Goal: Information Seeking & Learning: Learn about a topic

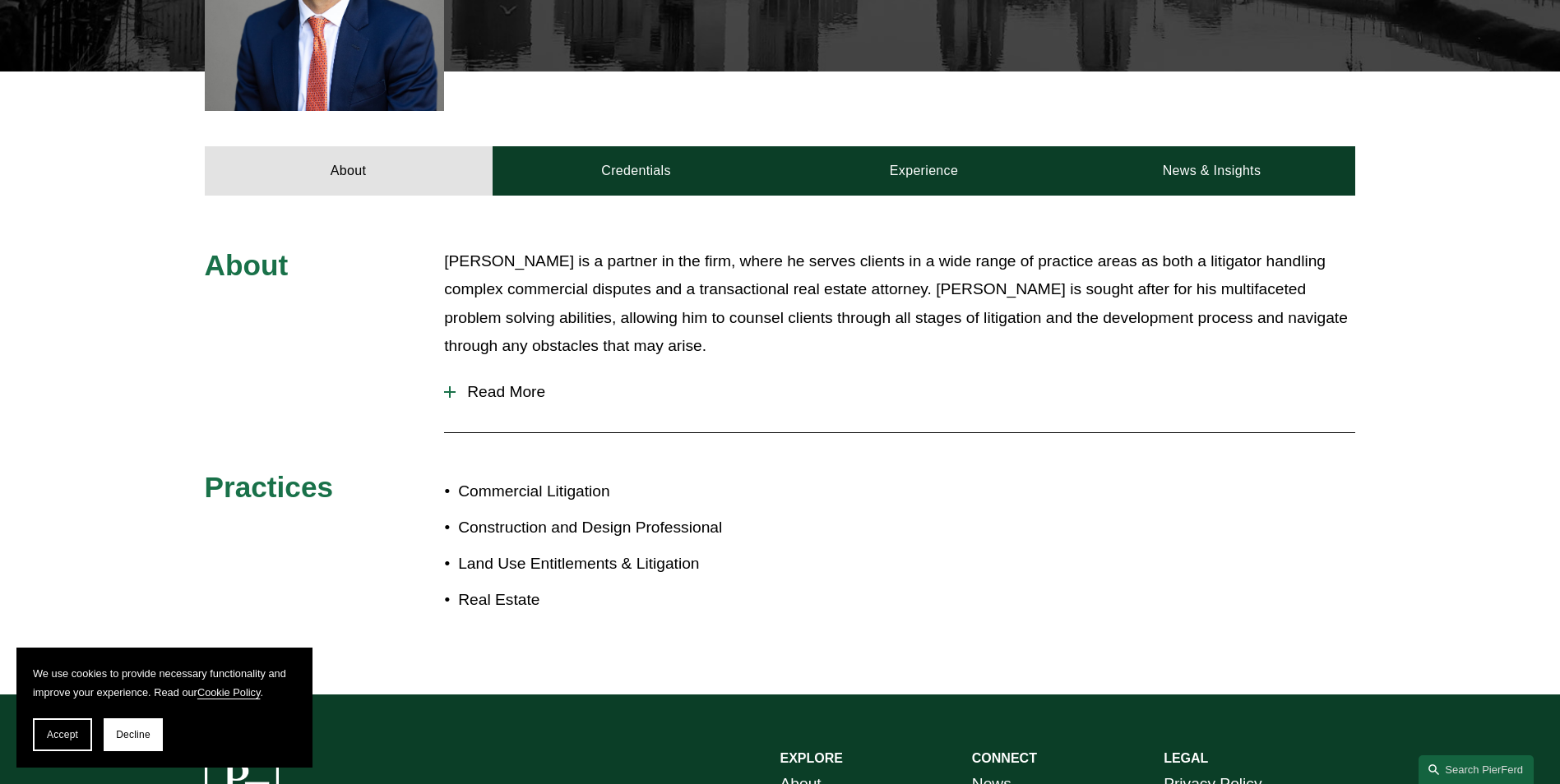
scroll to position [575, 0]
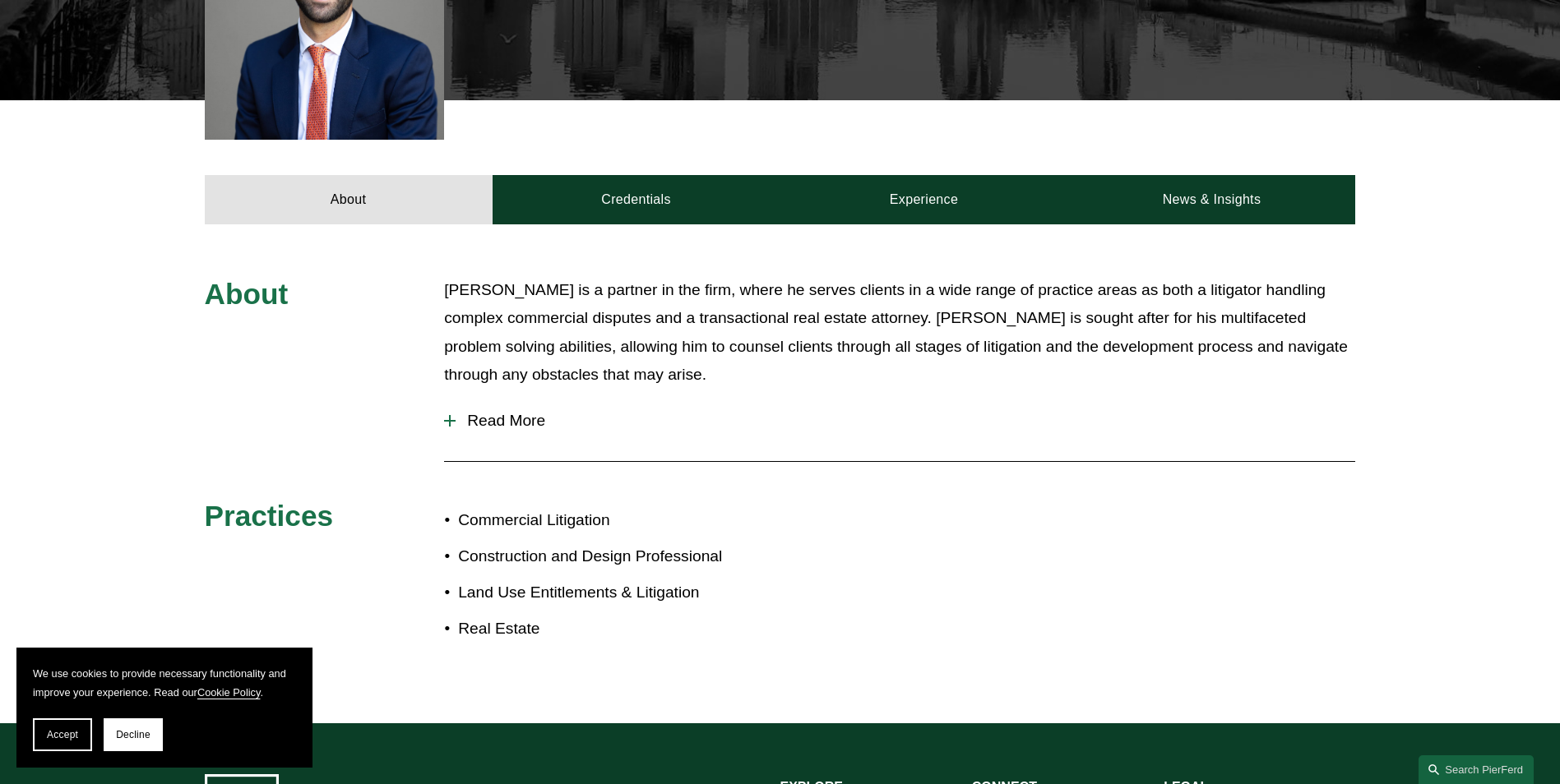
click at [48, 739] on button "Accept" at bounding box center [62, 734] width 59 height 33
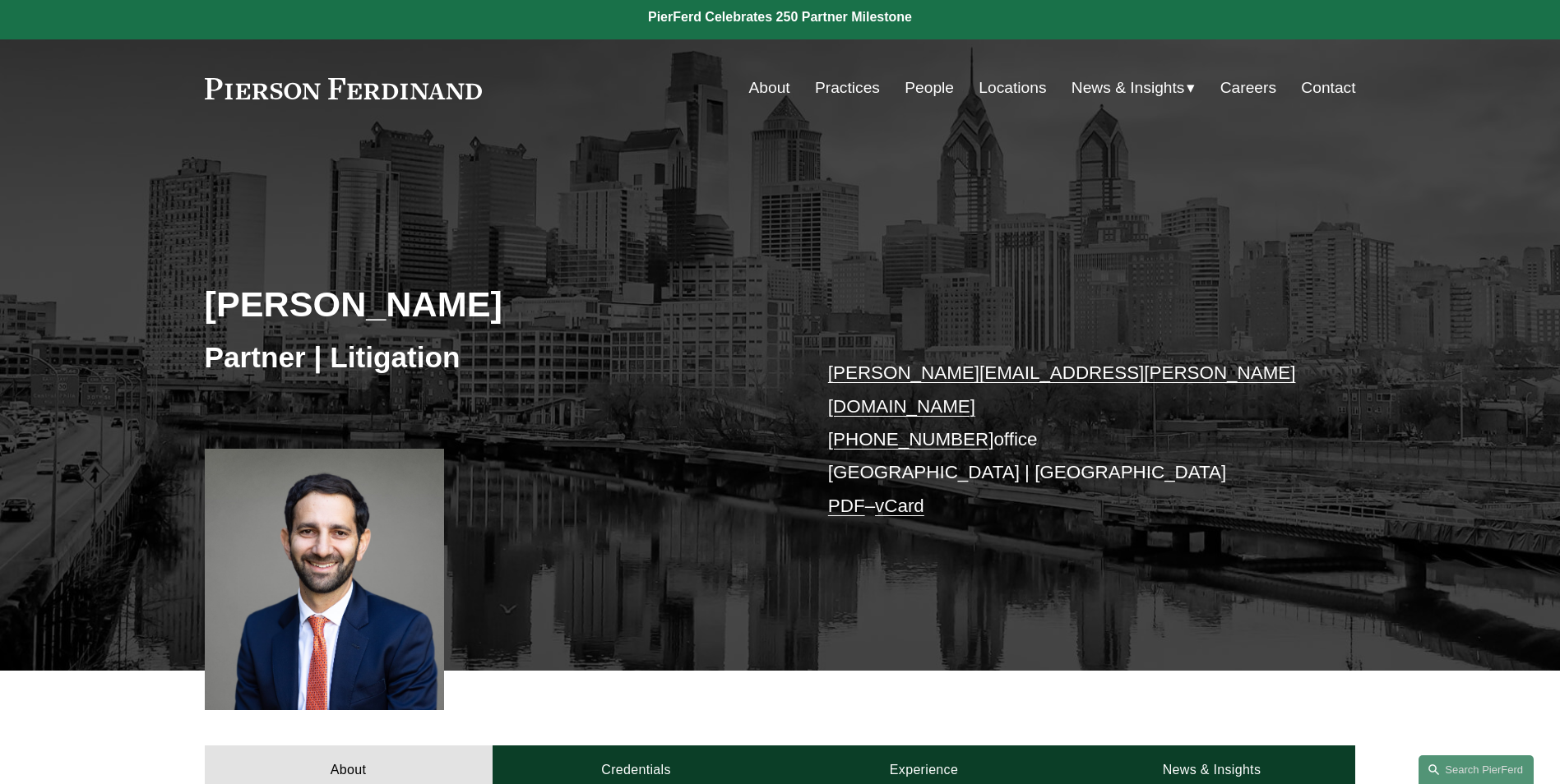
scroll to position [0, 0]
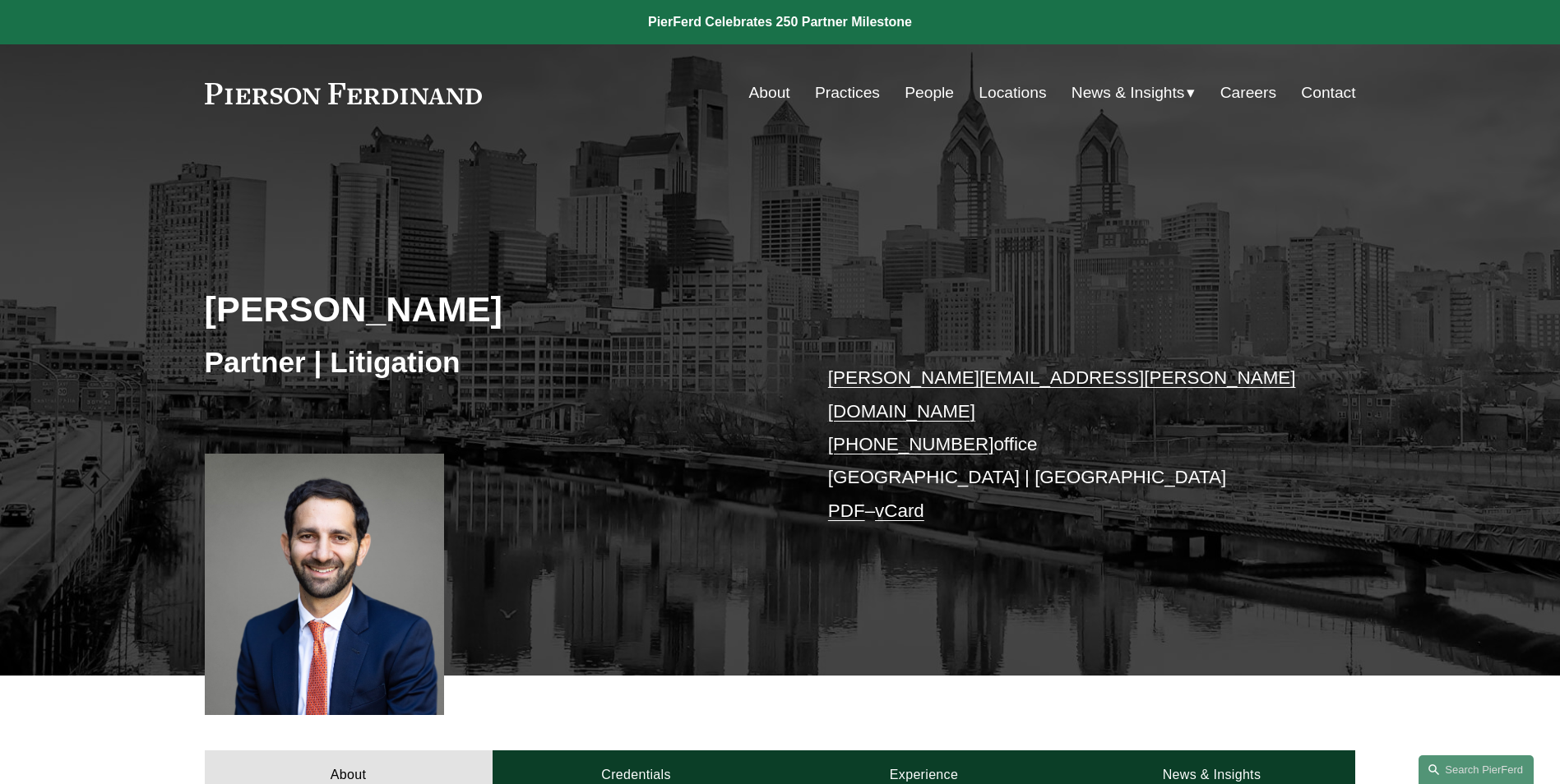
click at [933, 97] on link "People" at bounding box center [930, 93] width 50 height 31
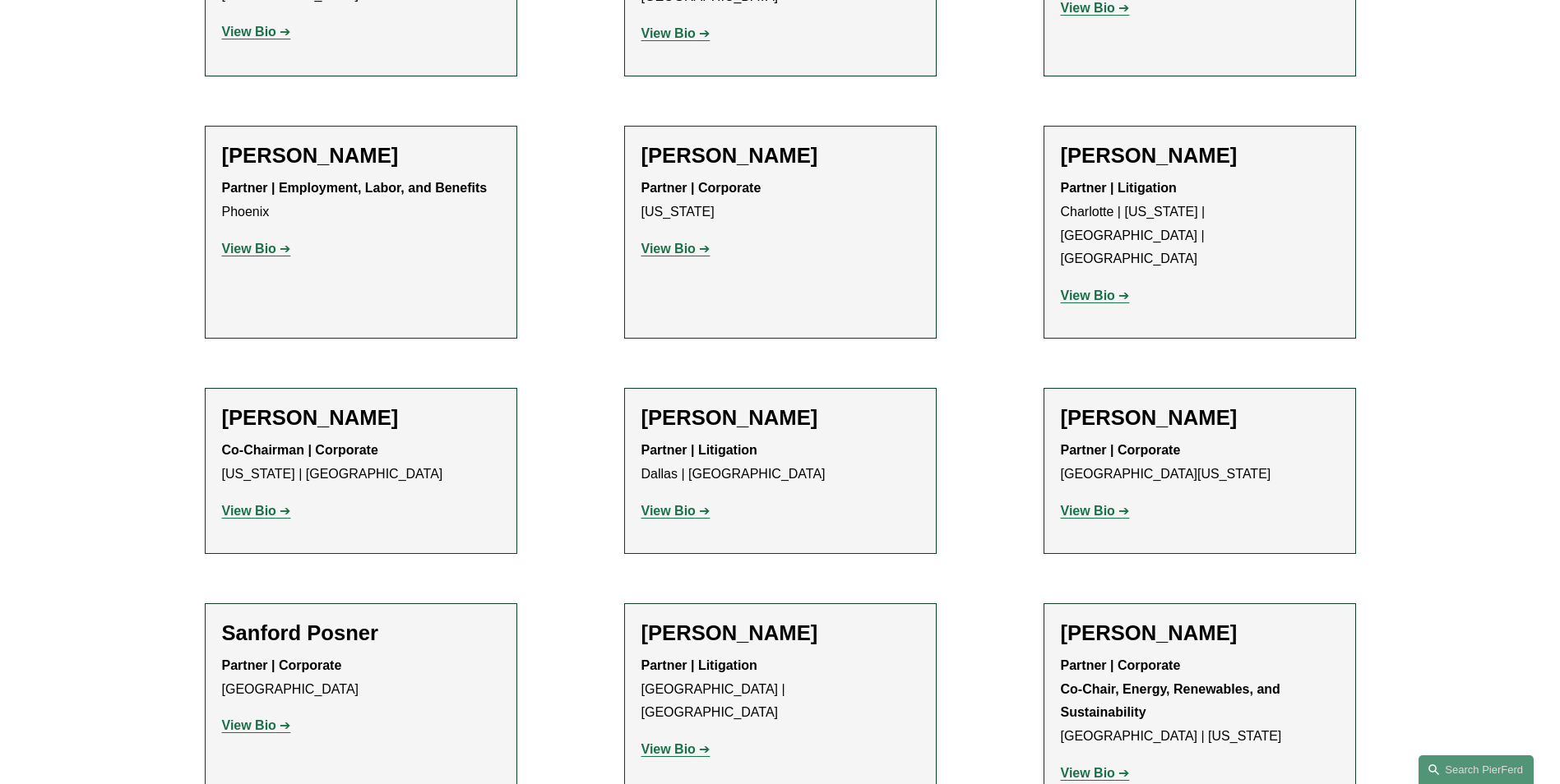
scroll to position [15369, 0]
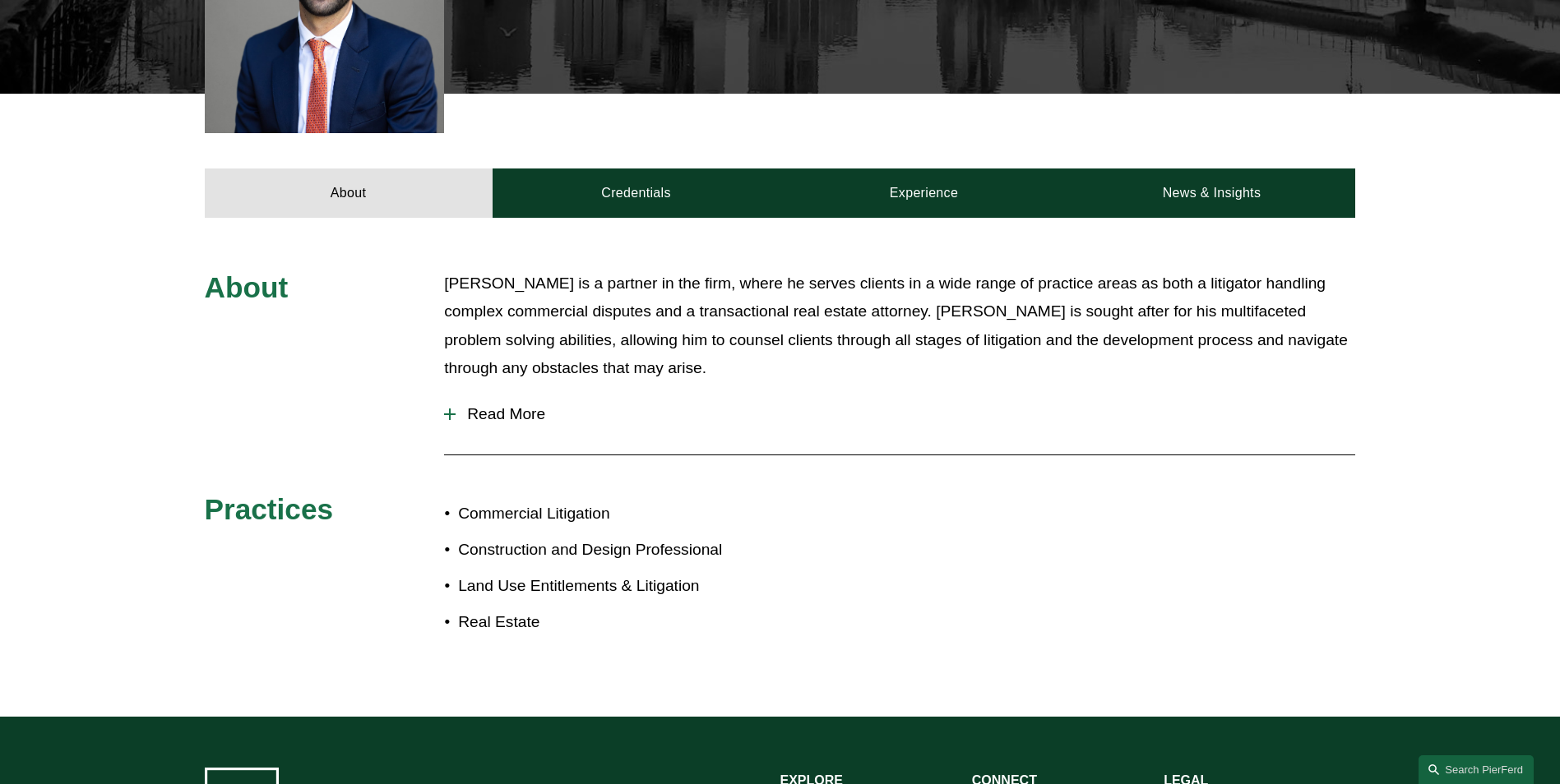
scroll to position [658, 0]
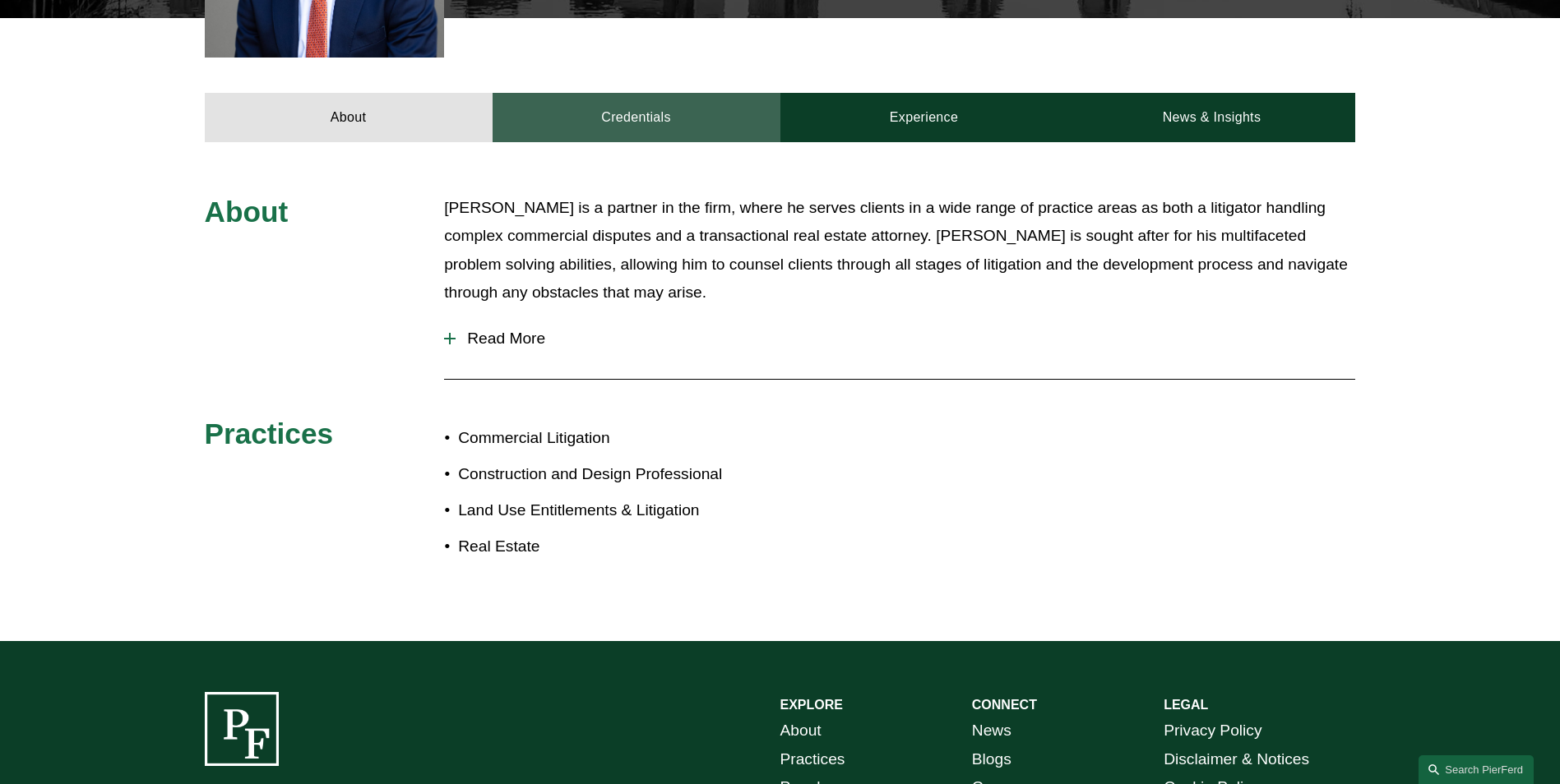
click at [665, 105] on link "Credentials" at bounding box center [636, 117] width 288 height 50
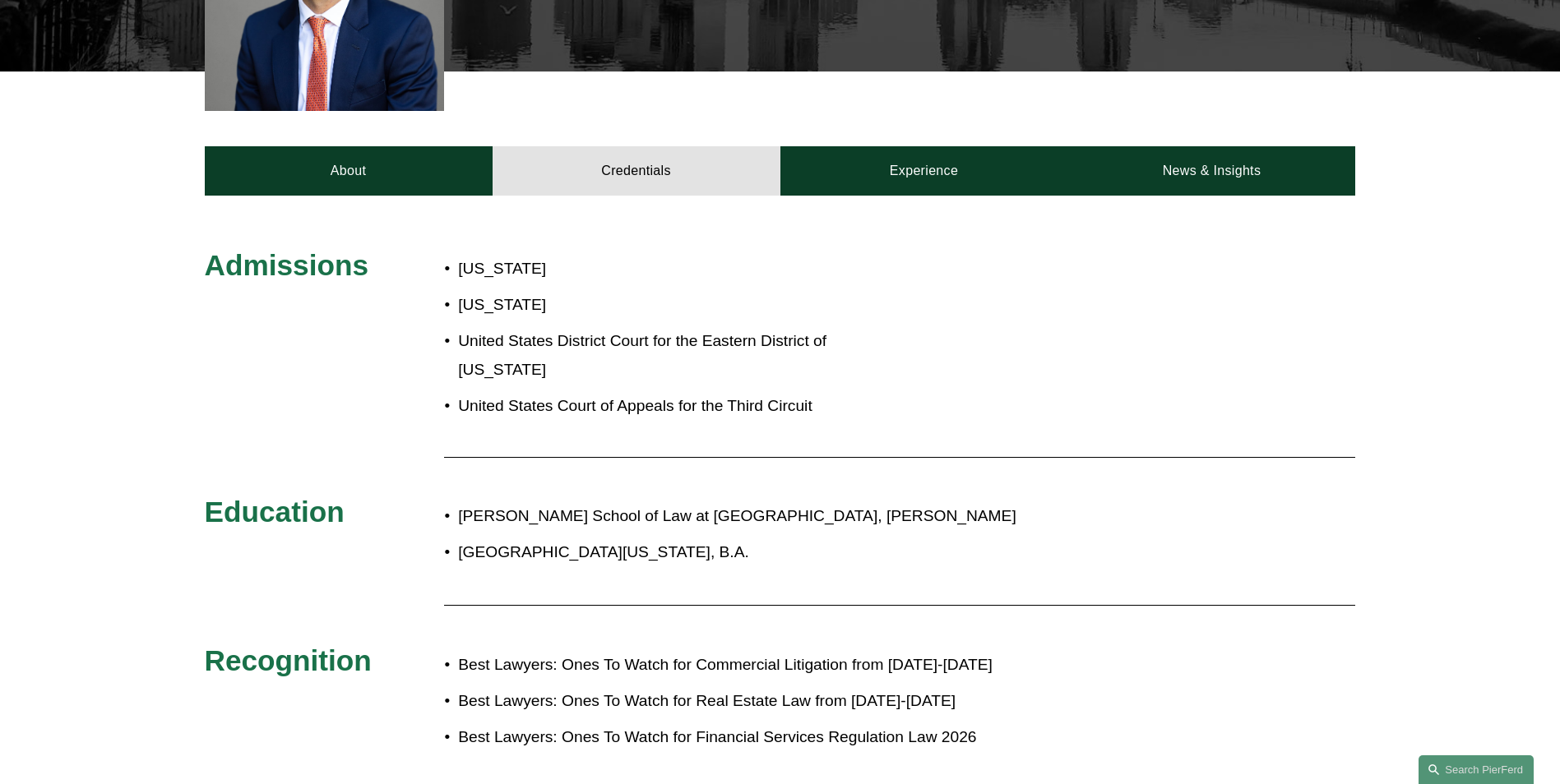
scroll to position [575, 0]
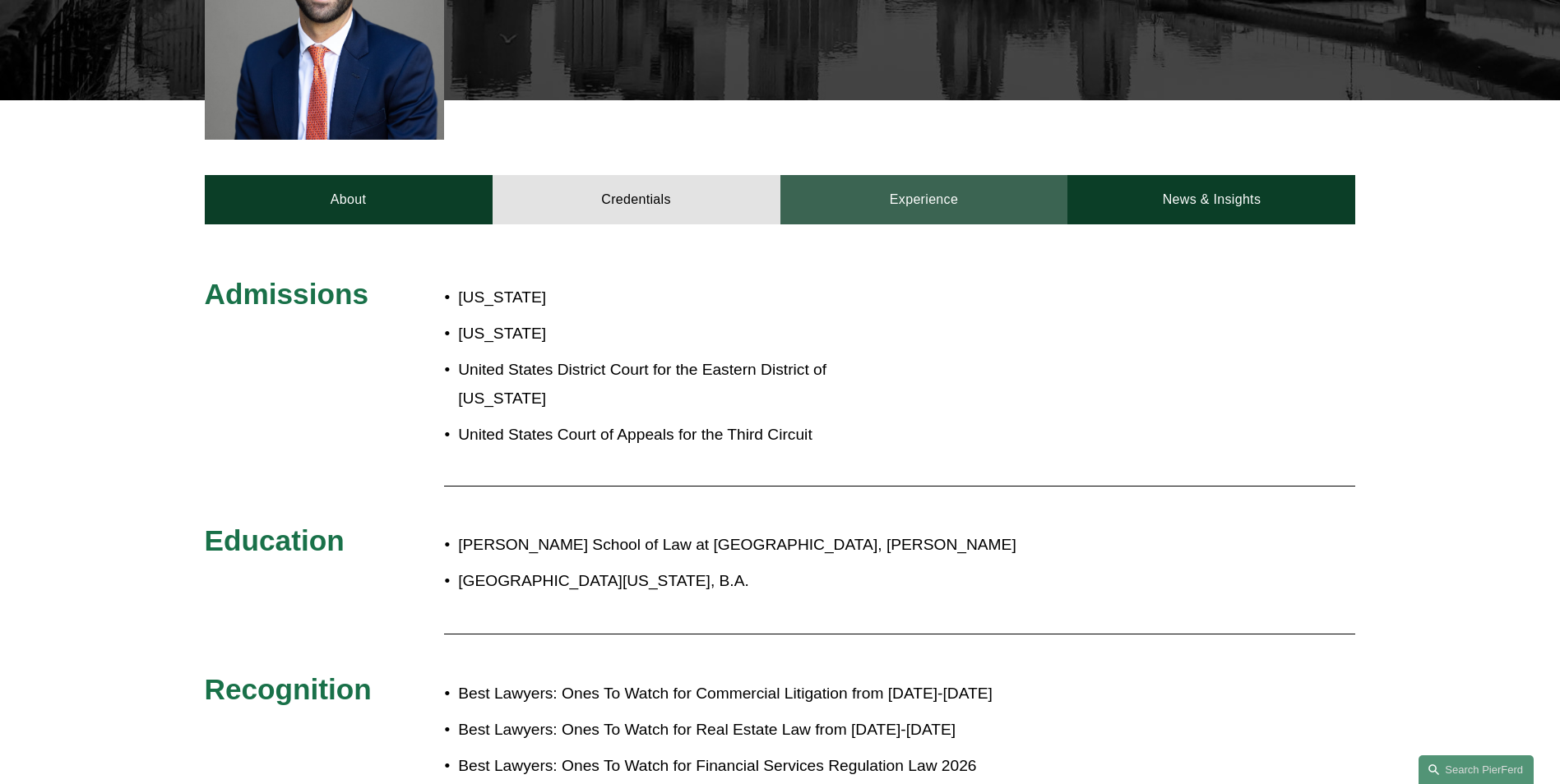
click at [916, 188] on link "Experience" at bounding box center [924, 200] width 288 height 50
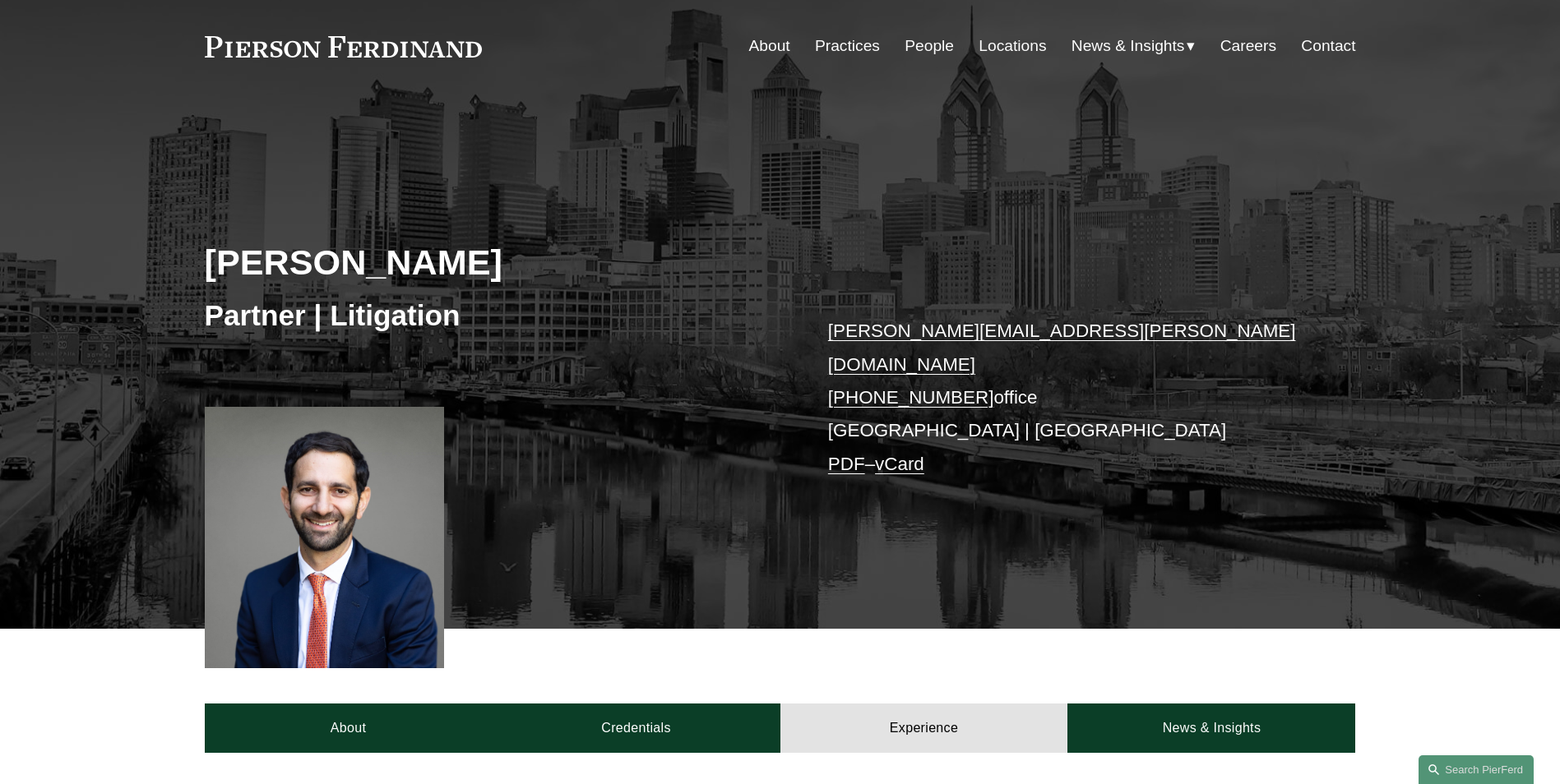
scroll to position [0, 0]
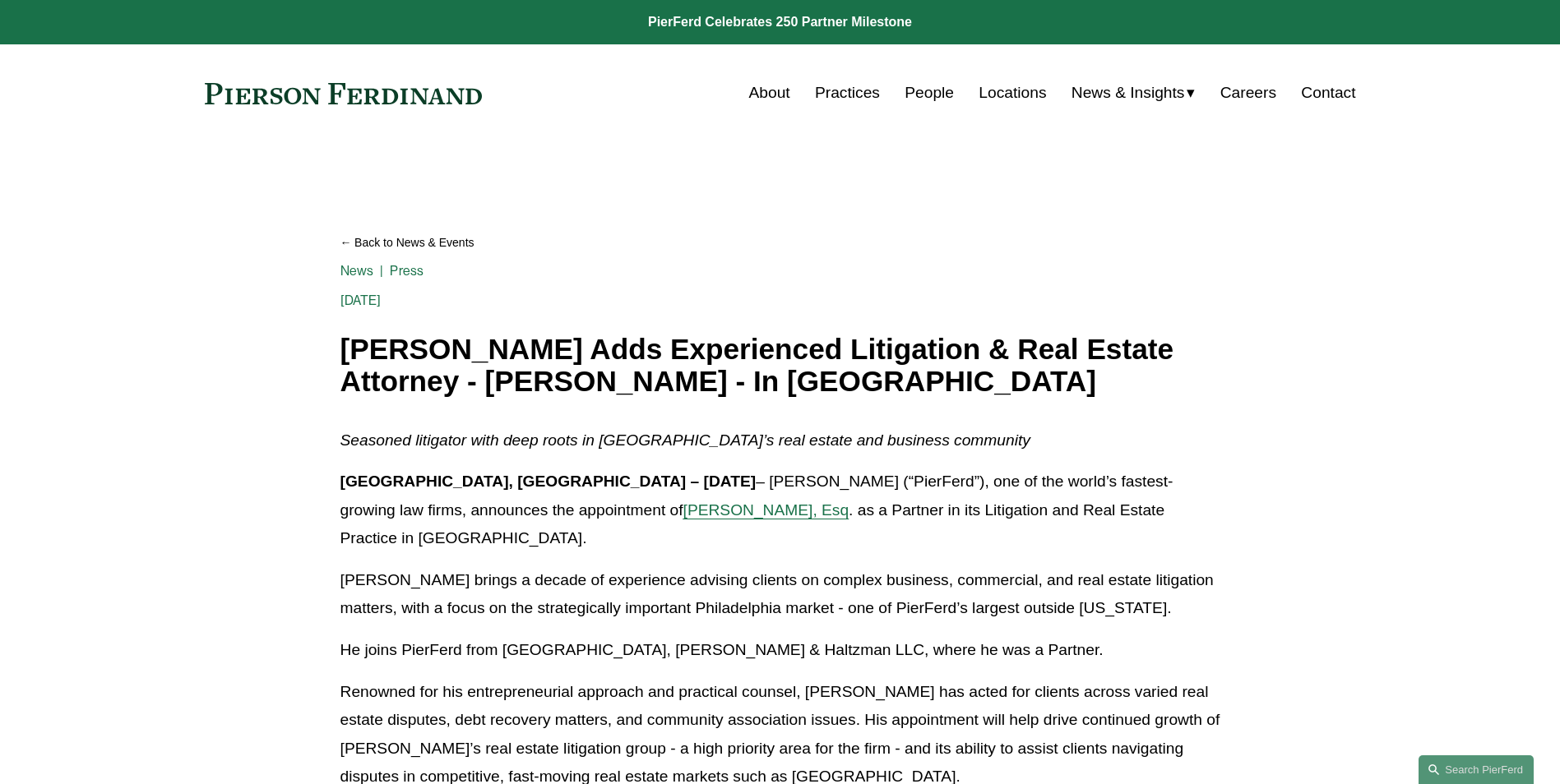
click at [1027, 97] on link "Locations" at bounding box center [1012, 93] width 68 height 31
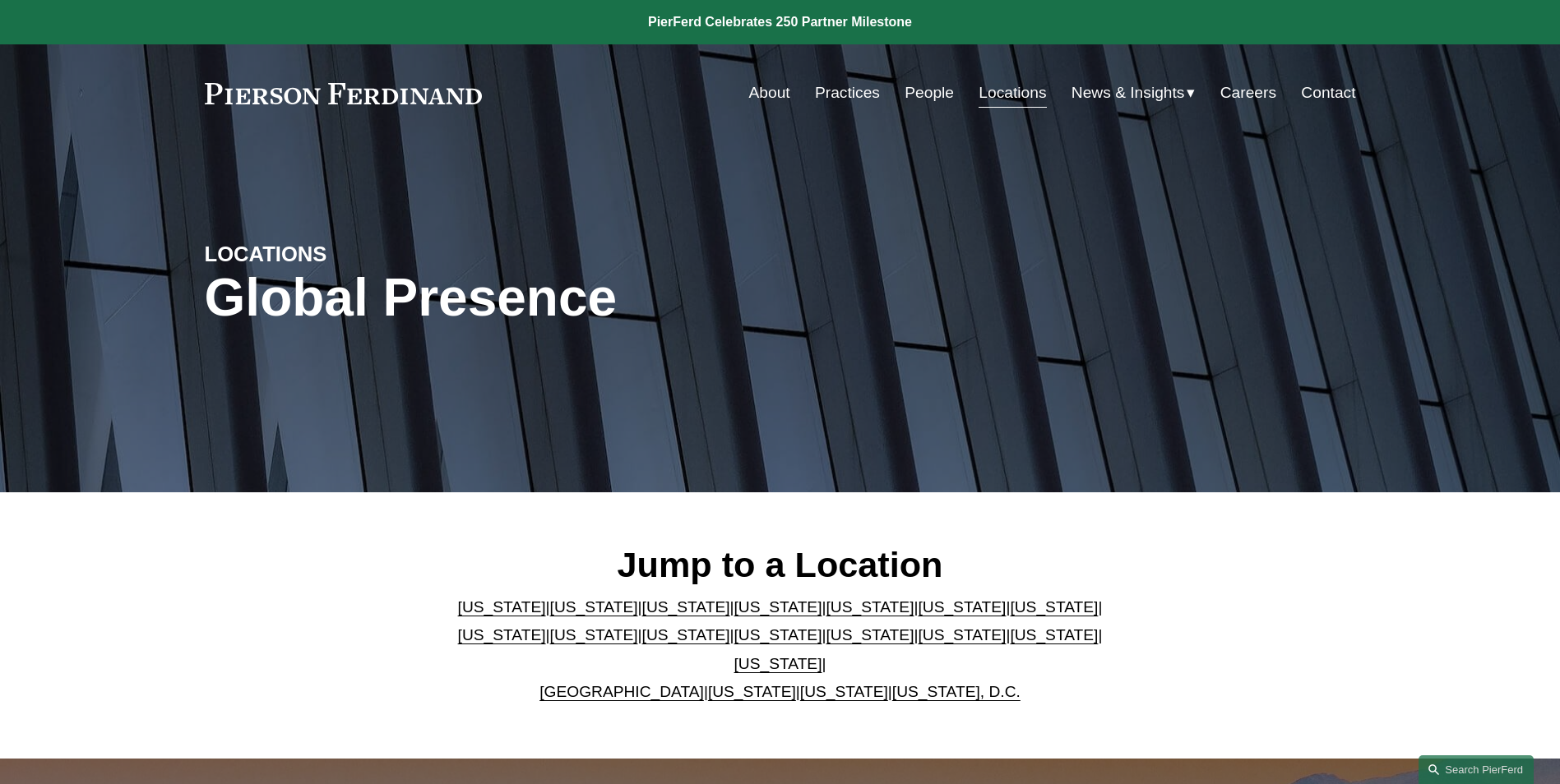
scroll to position [83, 0]
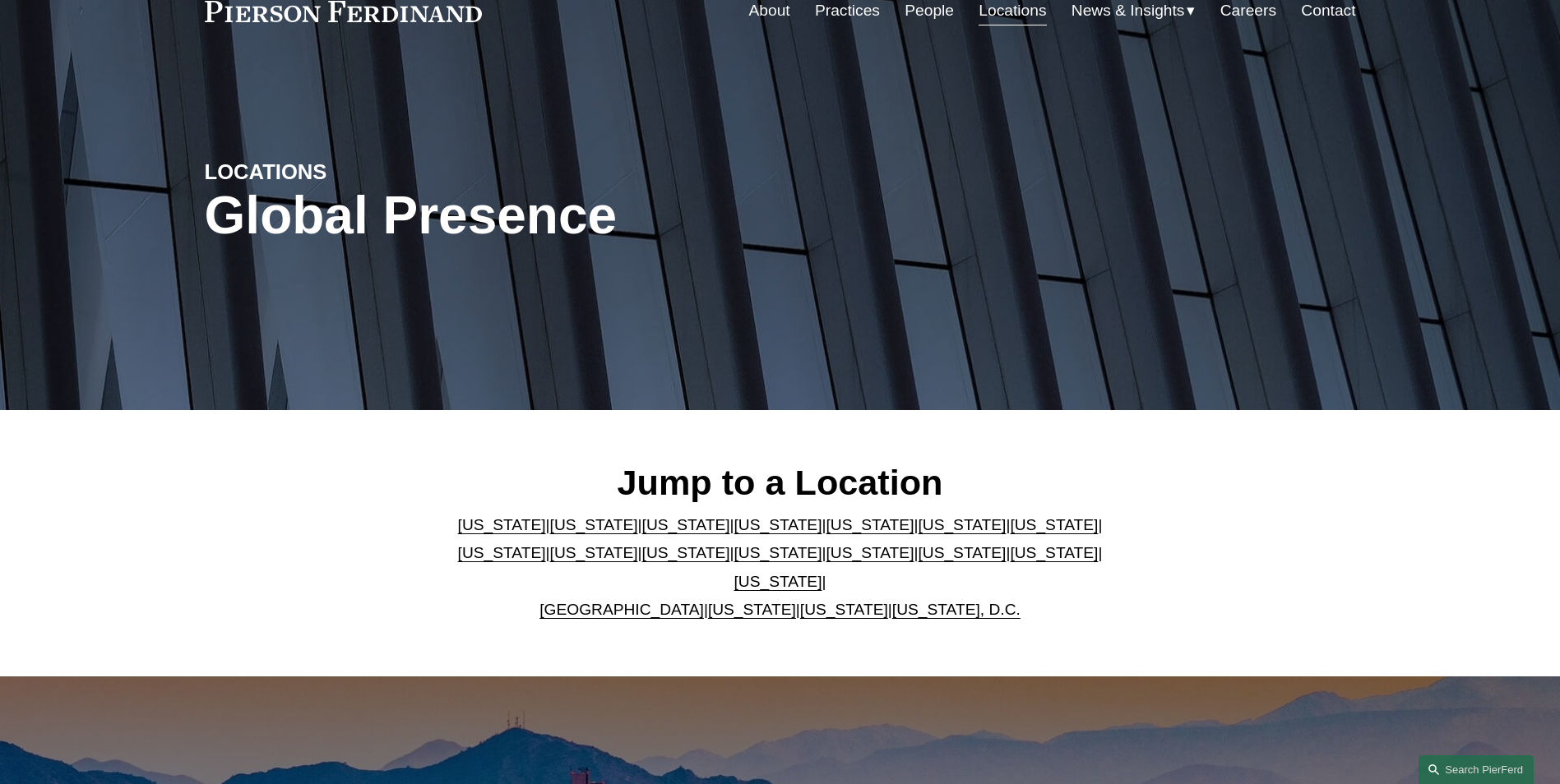
click at [717, 601] on link "[US_STATE]" at bounding box center [752, 609] width 88 height 17
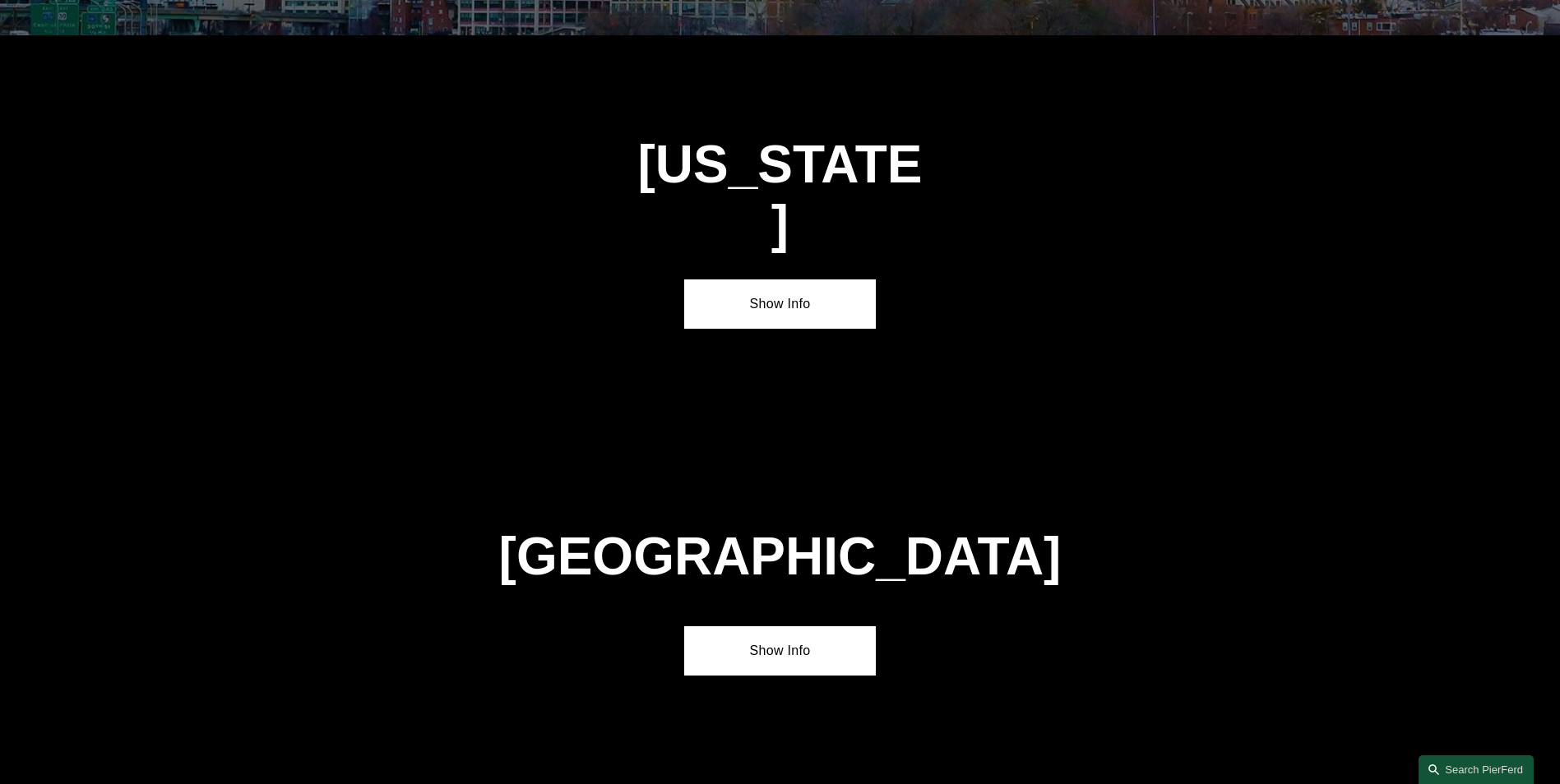
scroll to position [6292, 0]
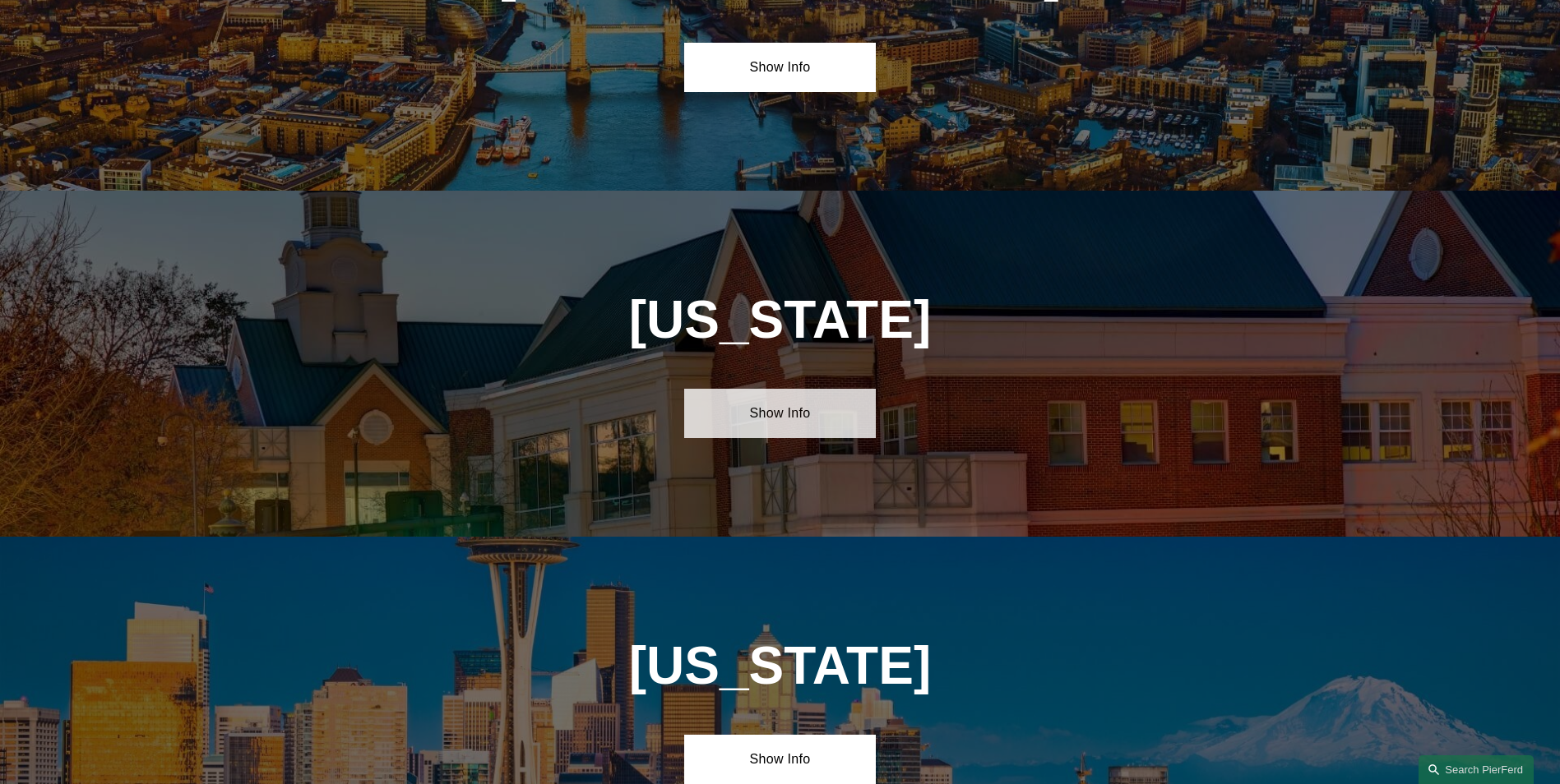
click at [769, 389] on link "Show Info" at bounding box center [780, 414] width 191 height 50
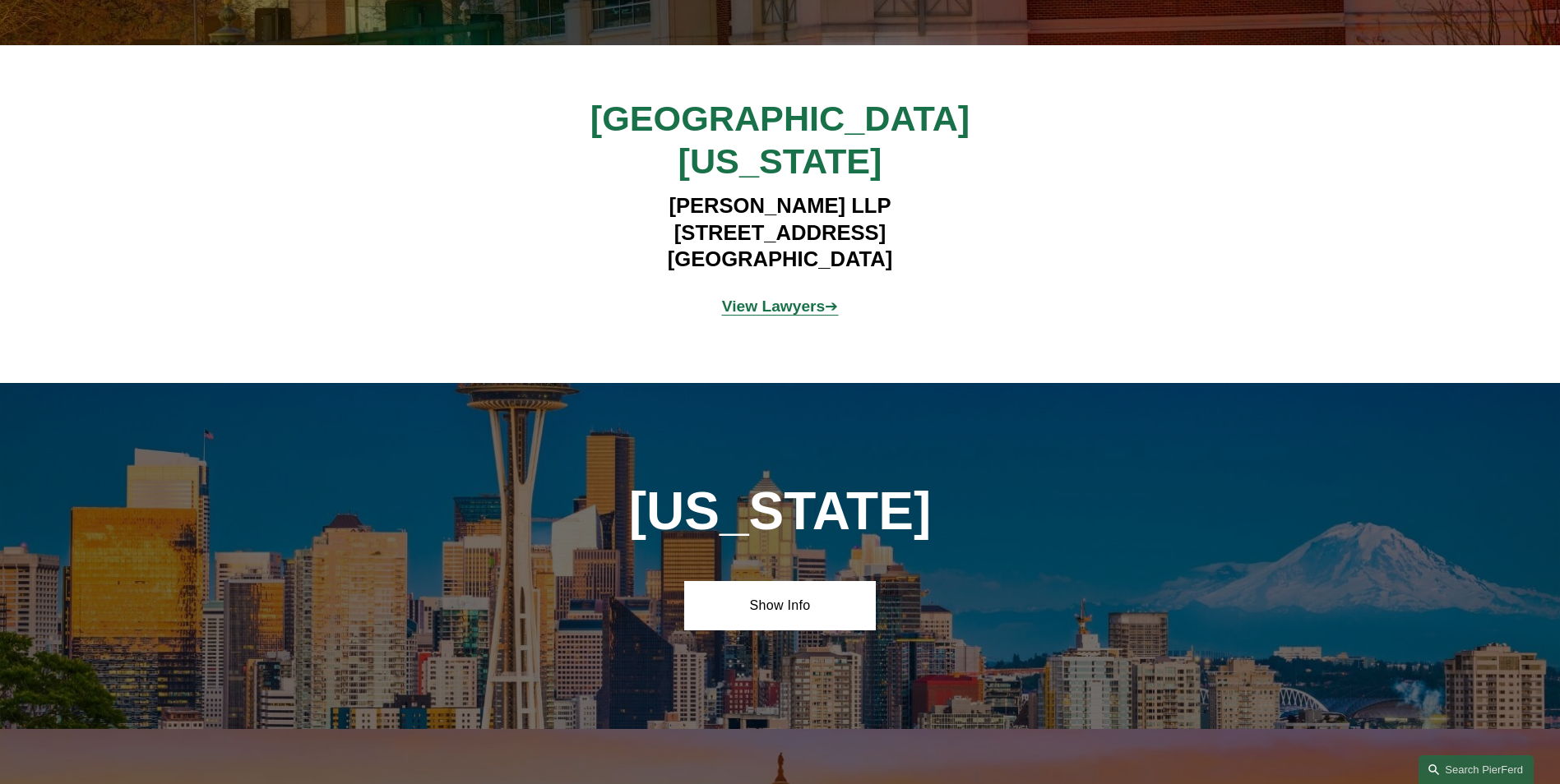
scroll to position [6785, 0]
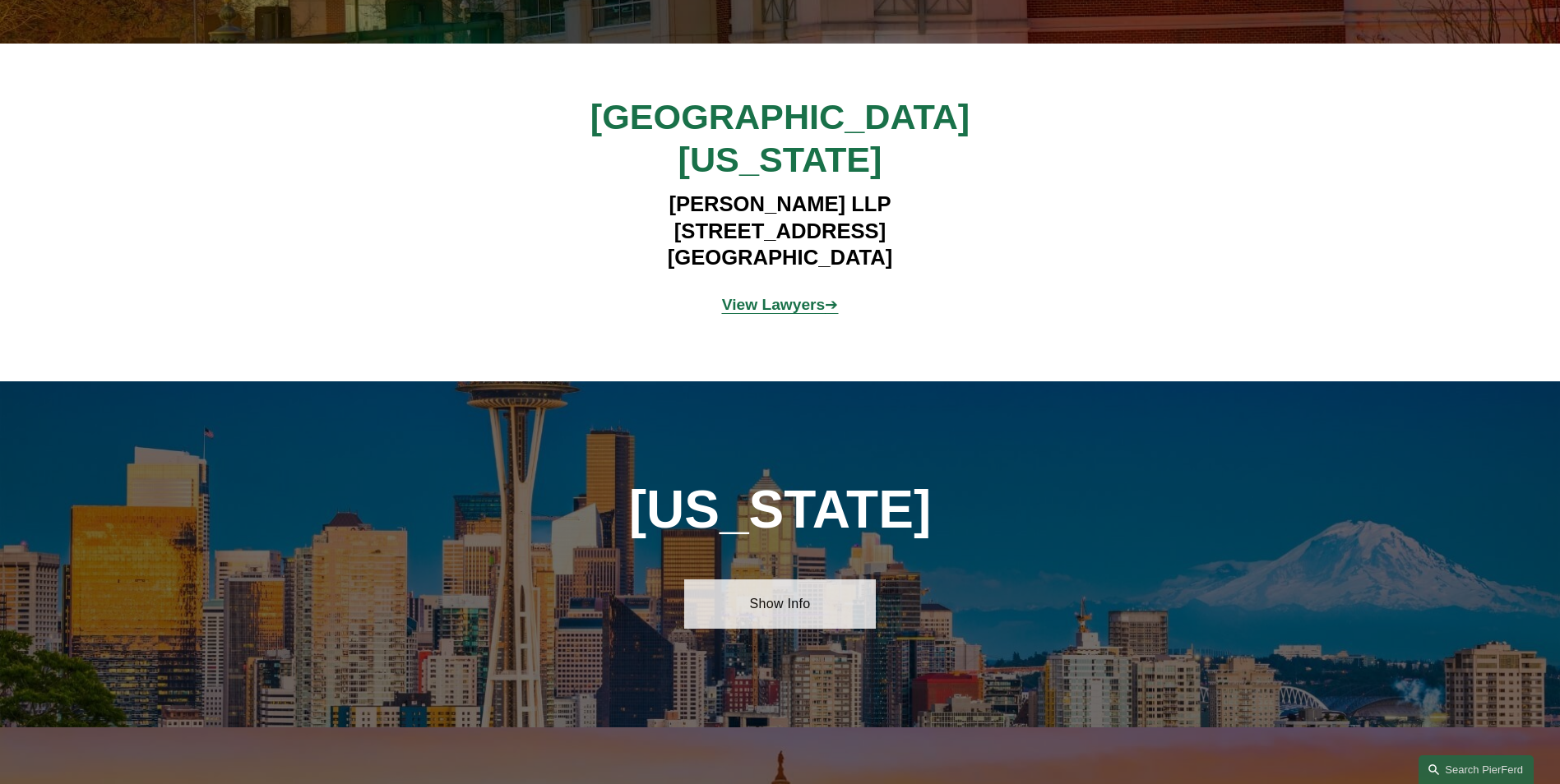
click at [808, 579] on link "Show Info" at bounding box center [780, 604] width 191 height 50
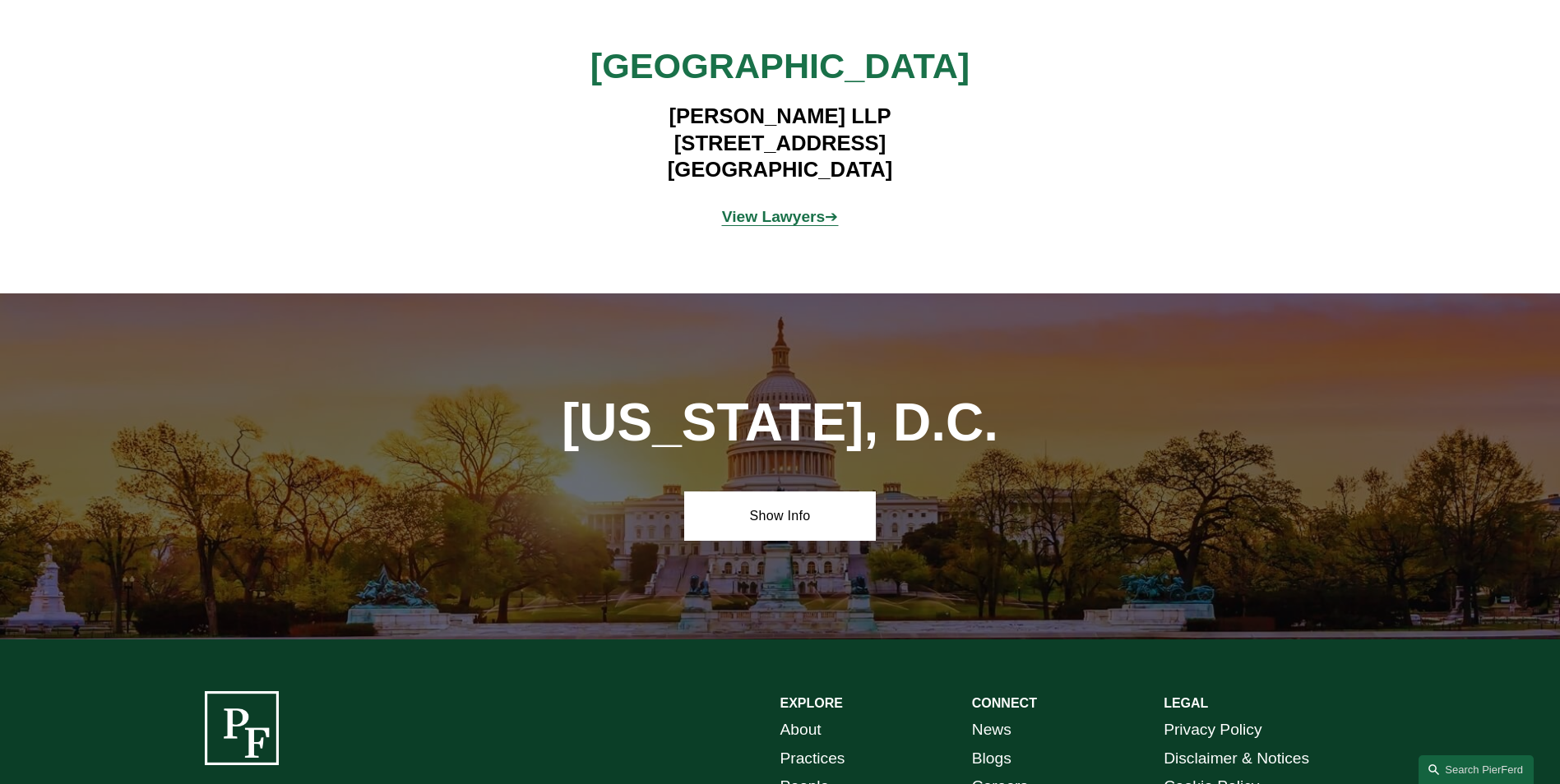
scroll to position [7526, 0]
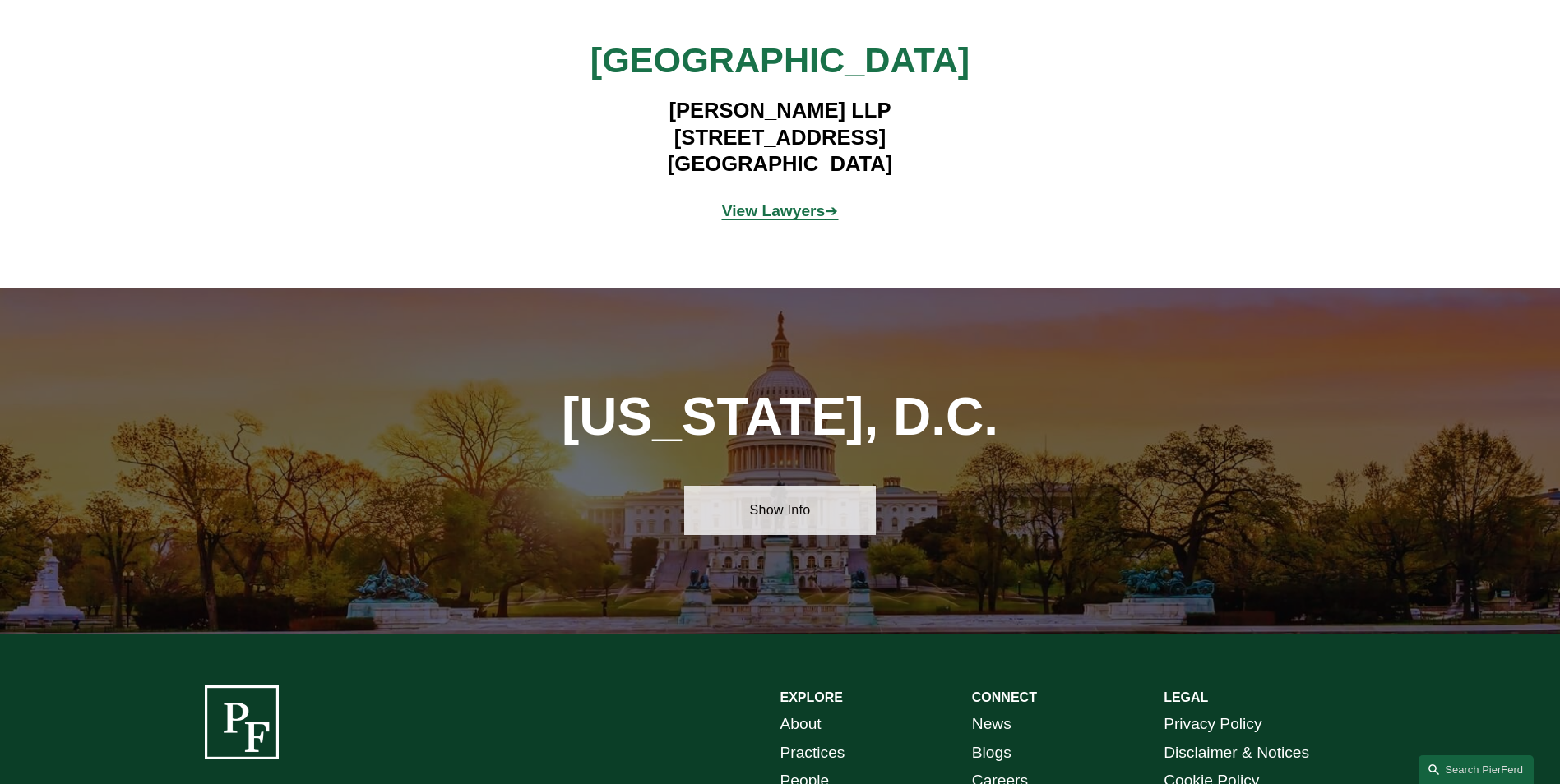
click at [783, 486] on link "Show Info" at bounding box center [780, 510] width 191 height 50
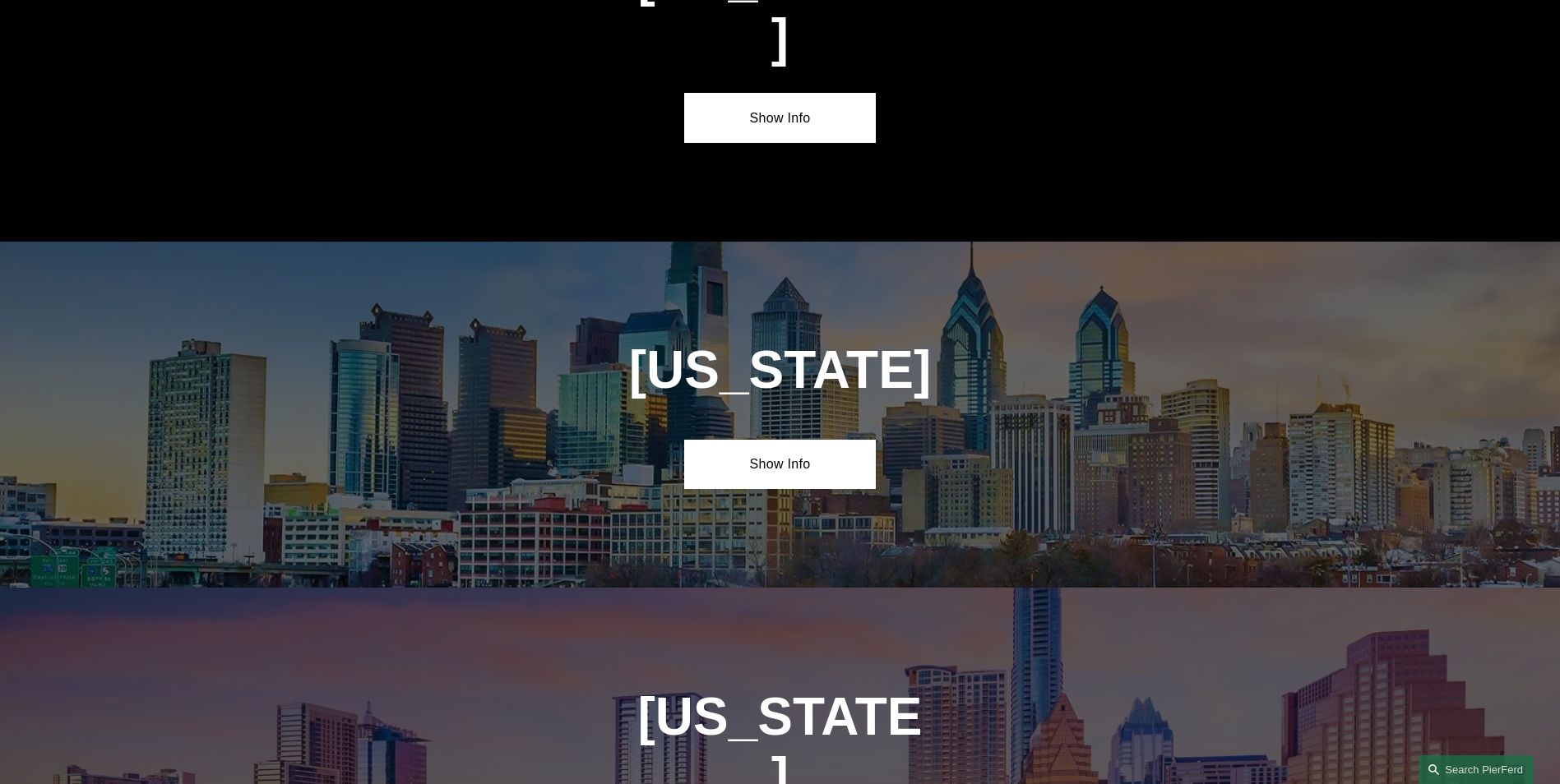
scroll to position [5143, 0]
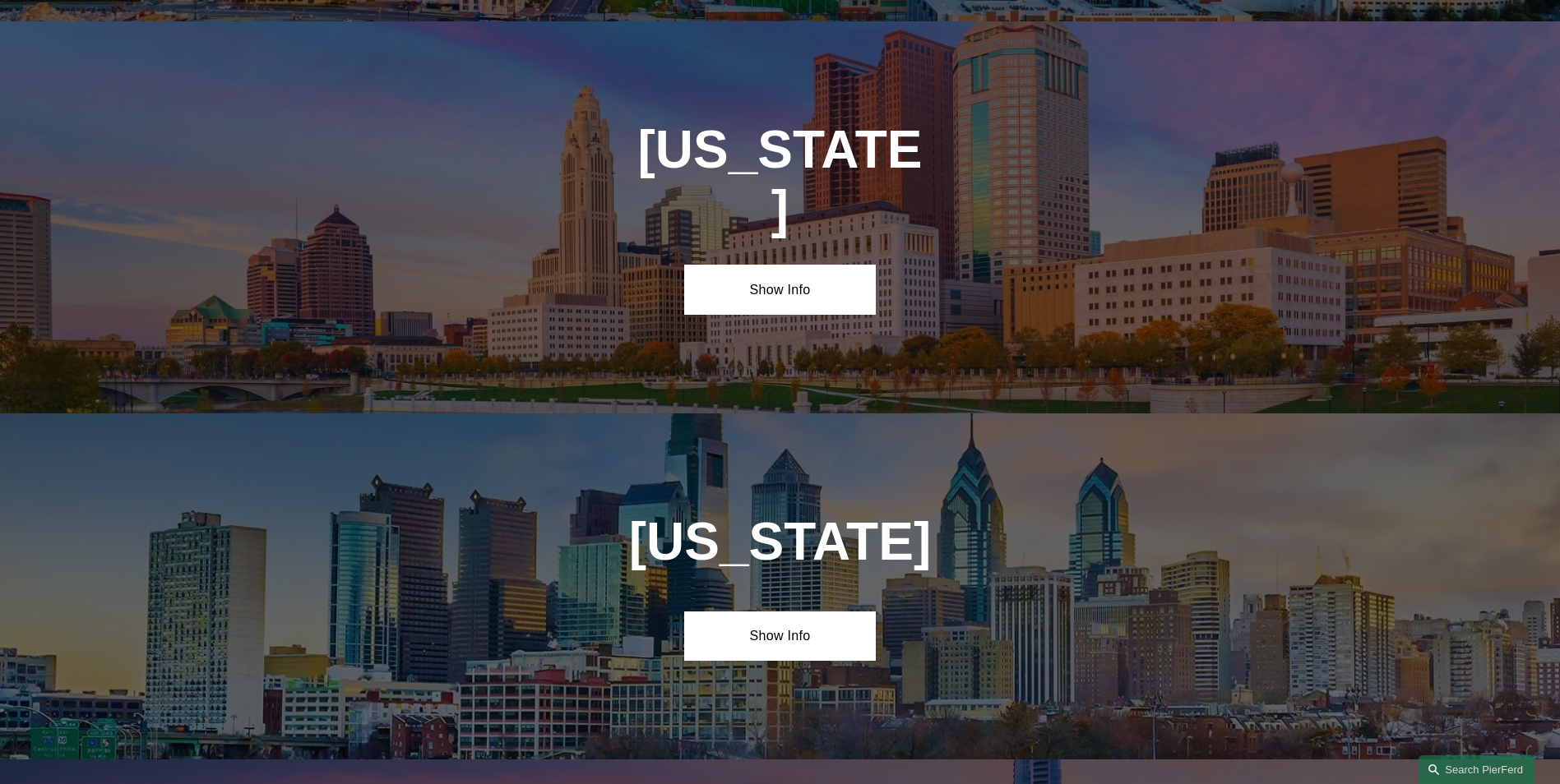
scroll to position [4978, 0]
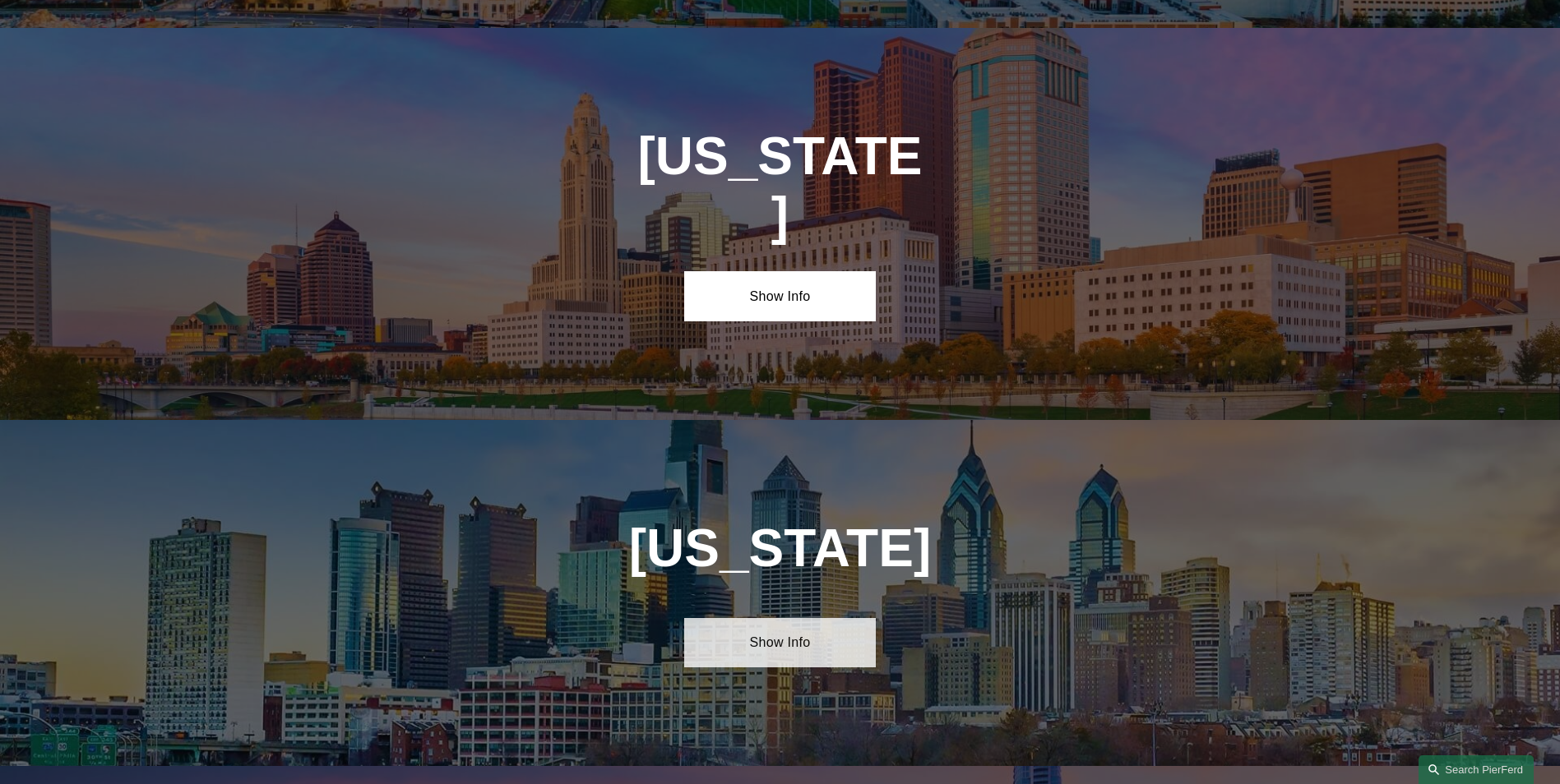
click at [832, 618] on link "Show Info" at bounding box center [780, 643] width 191 height 50
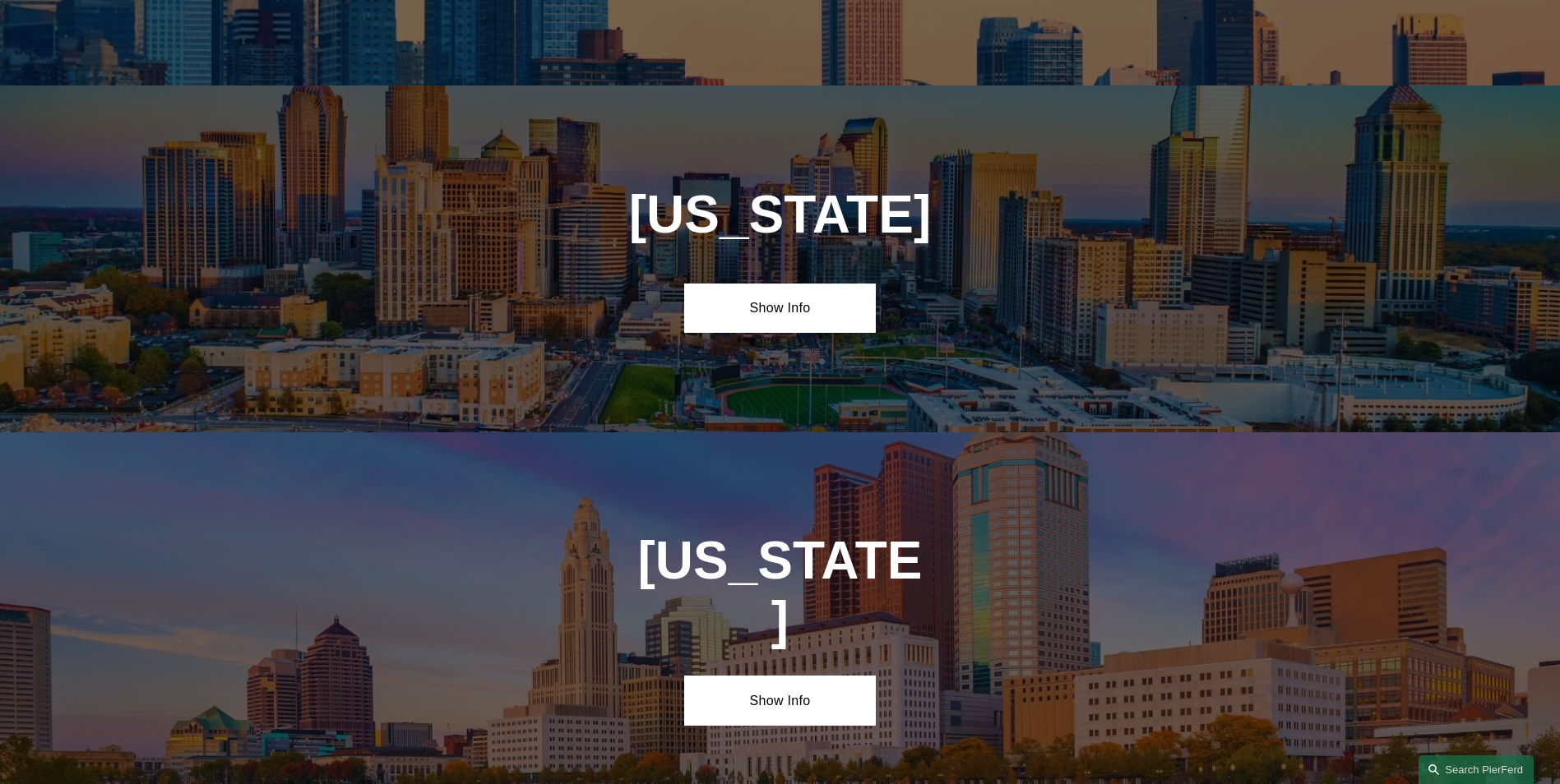
scroll to position [4567, 0]
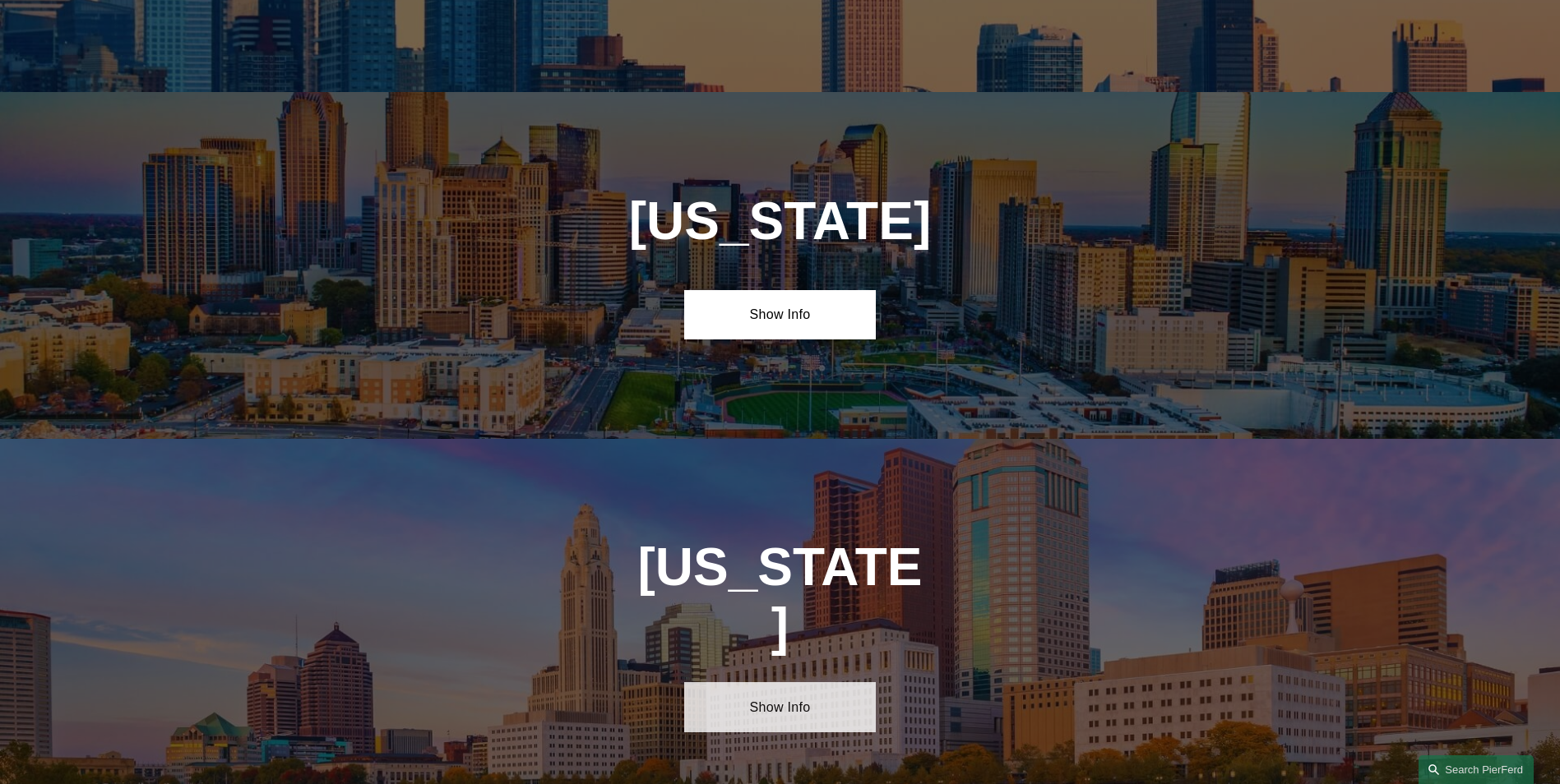
click at [823, 683] on link "Show Info" at bounding box center [780, 707] width 191 height 50
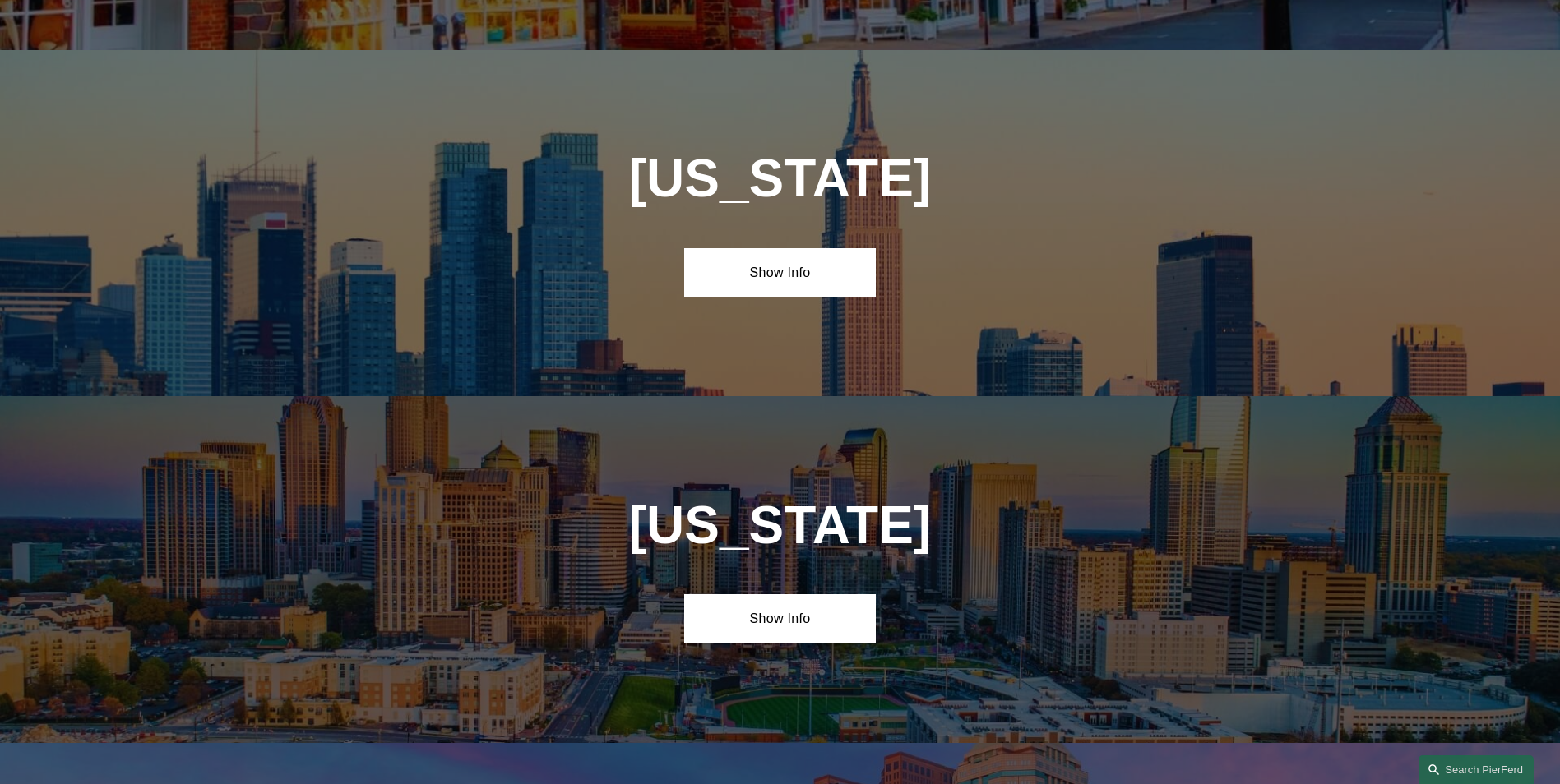
scroll to position [4238, 0]
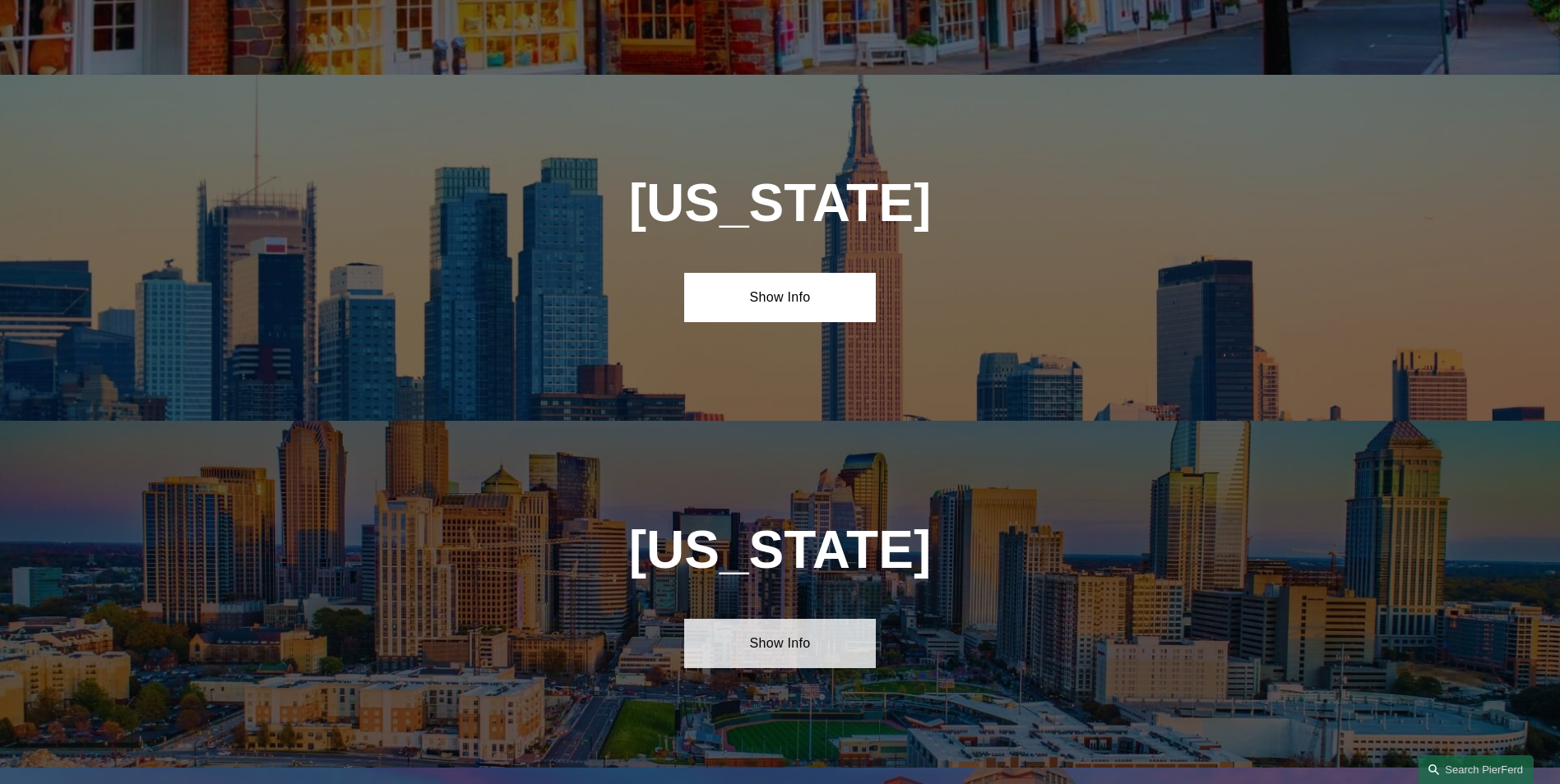
click at [812, 619] on link "Show Info" at bounding box center [780, 644] width 191 height 50
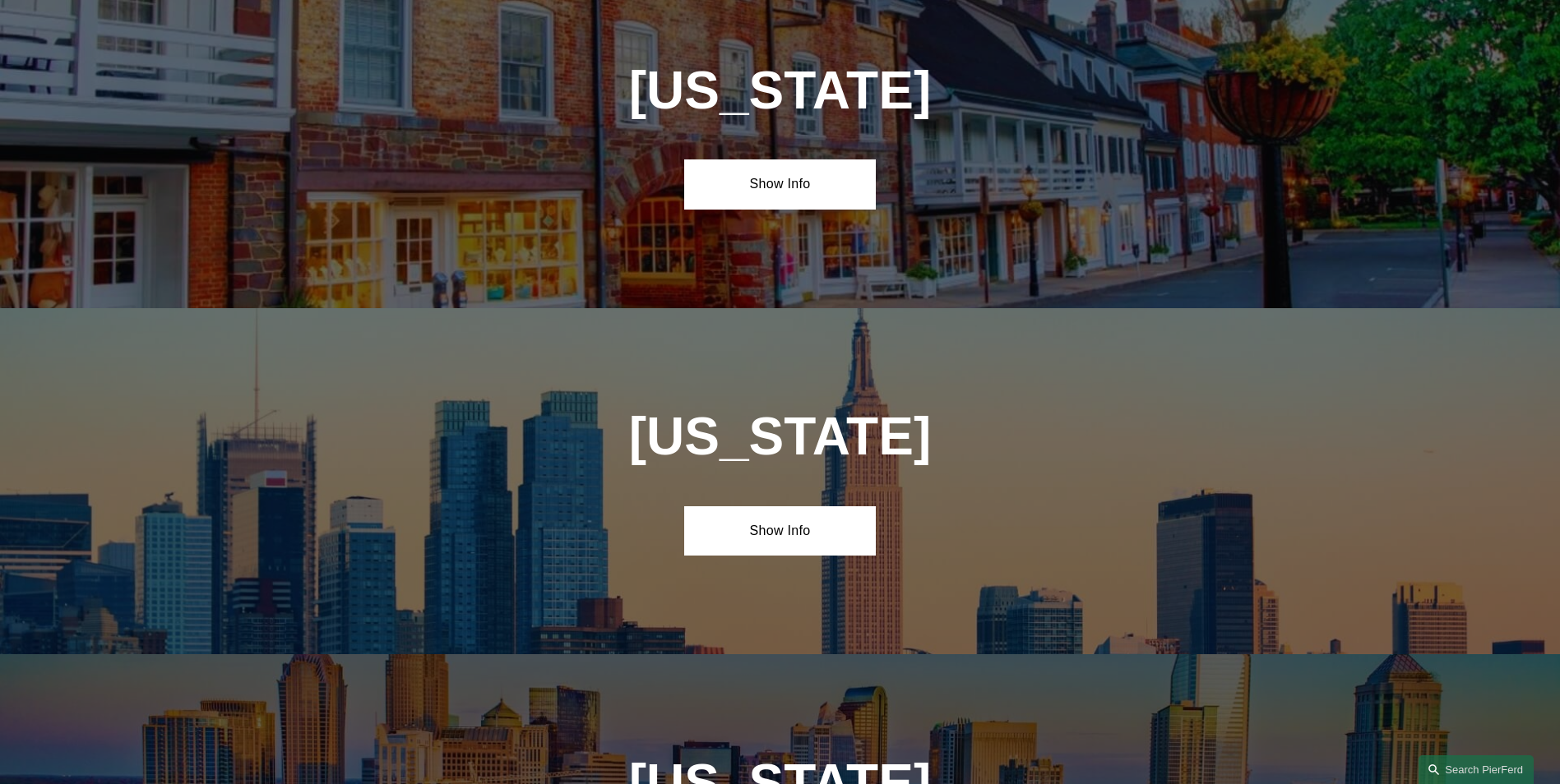
scroll to position [3992, 0]
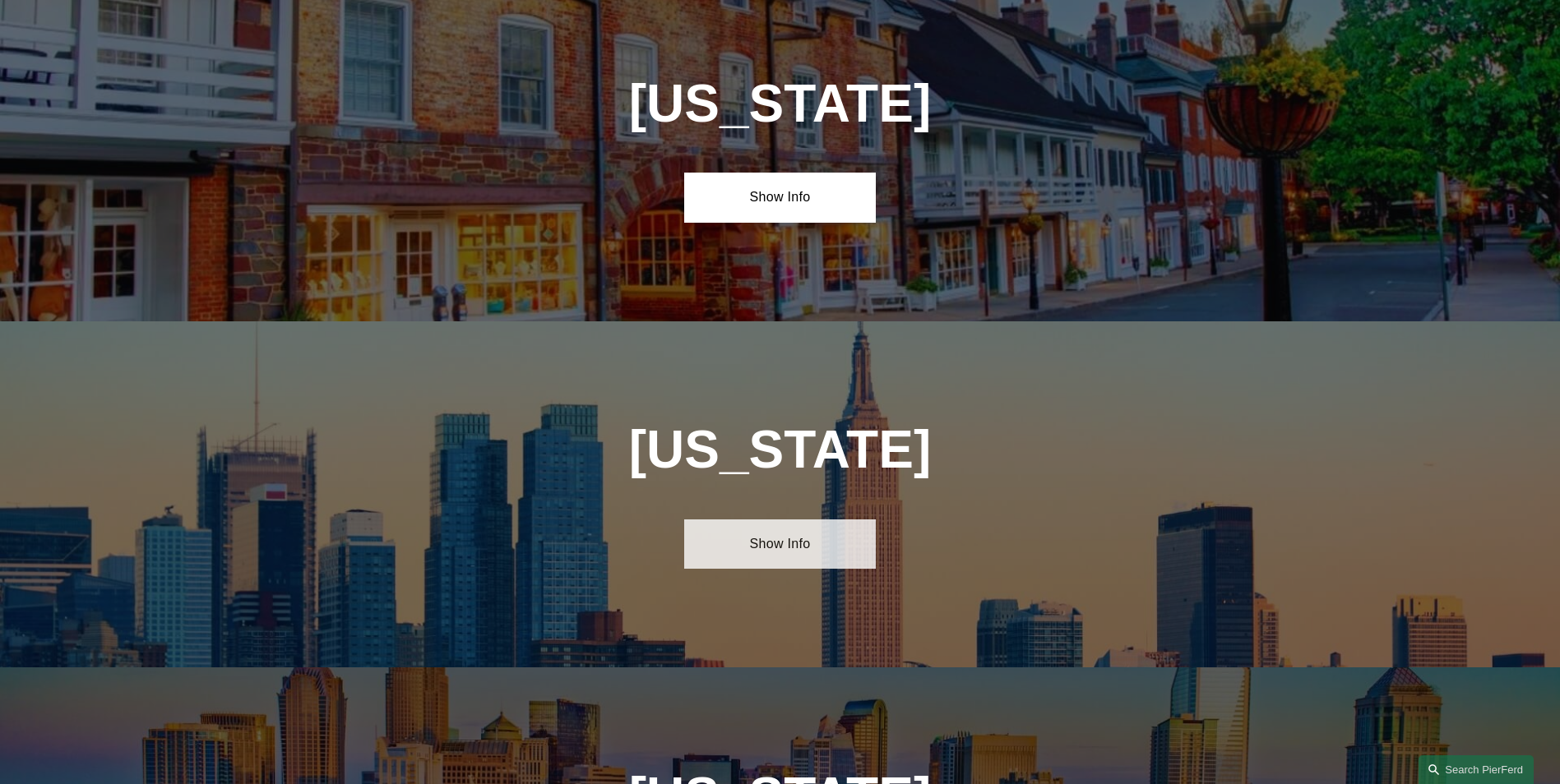
click at [819, 519] on link "Show Info" at bounding box center [780, 544] width 191 height 50
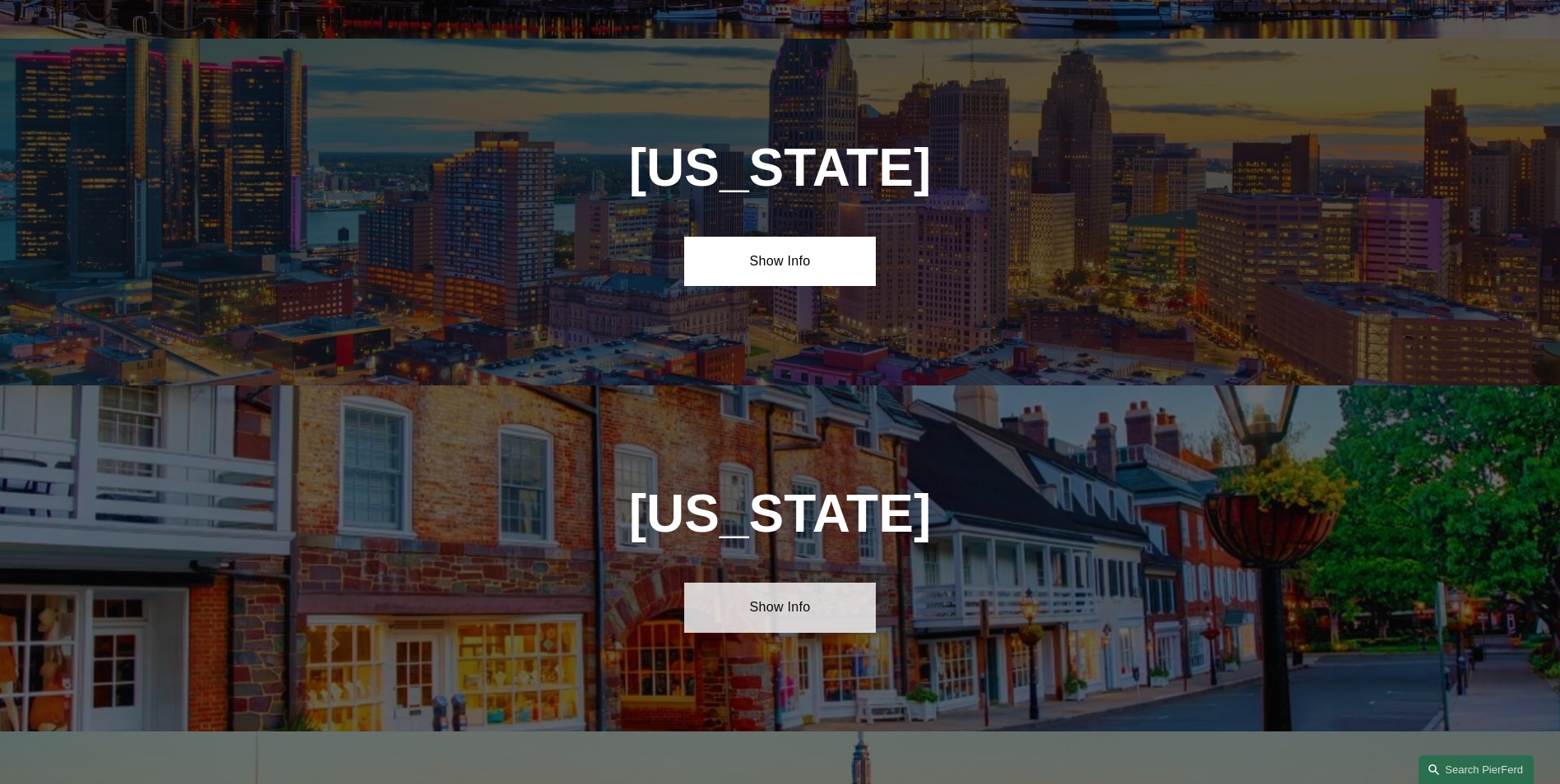
scroll to position [3581, 0]
click at [847, 583] on link "Show Info" at bounding box center [780, 608] width 191 height 50
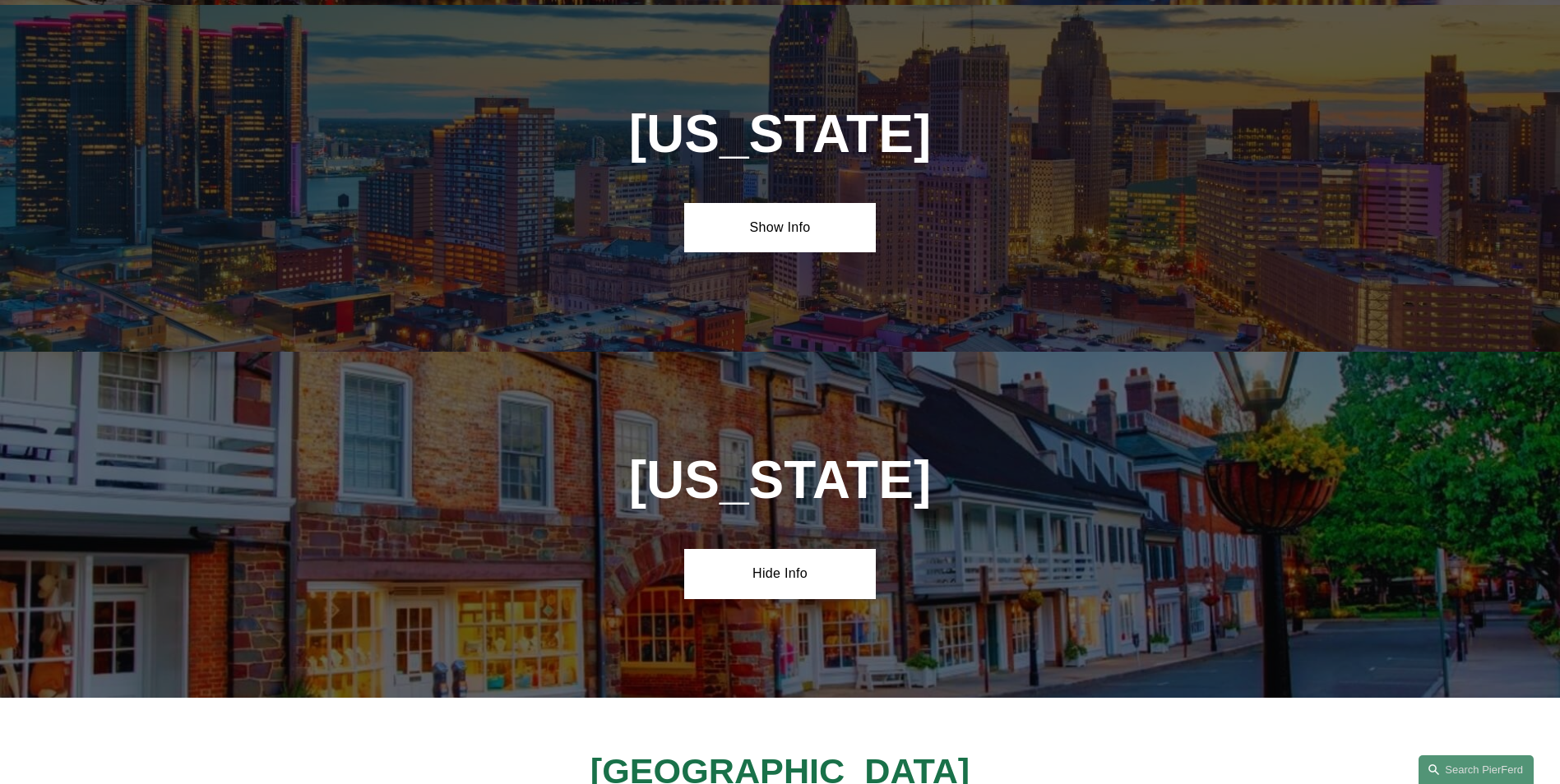
scroll to position [3417, 0]
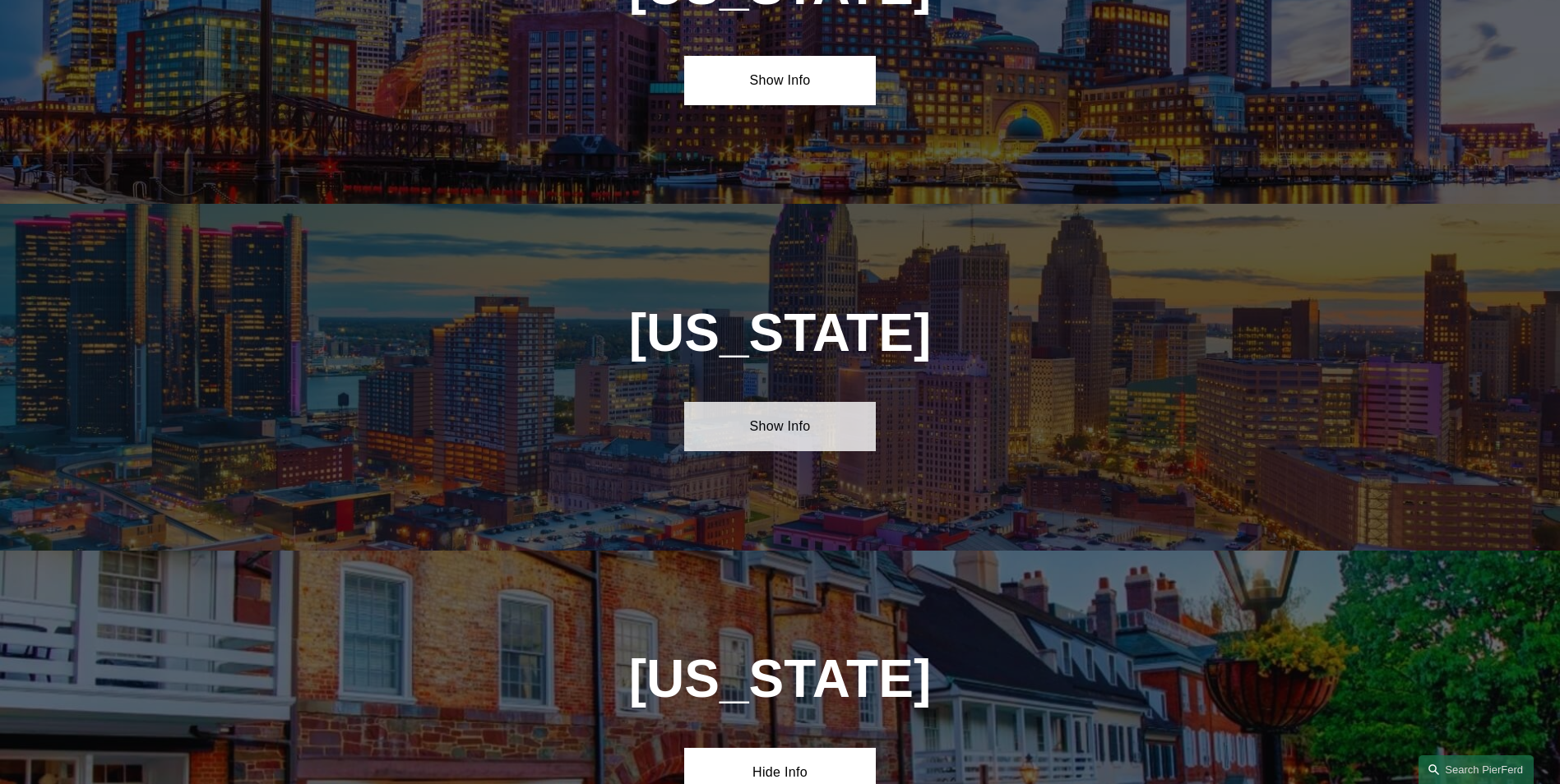
click at [791, 402] on link "Show Info" at bounding box center [780, 427] width 191 height 50
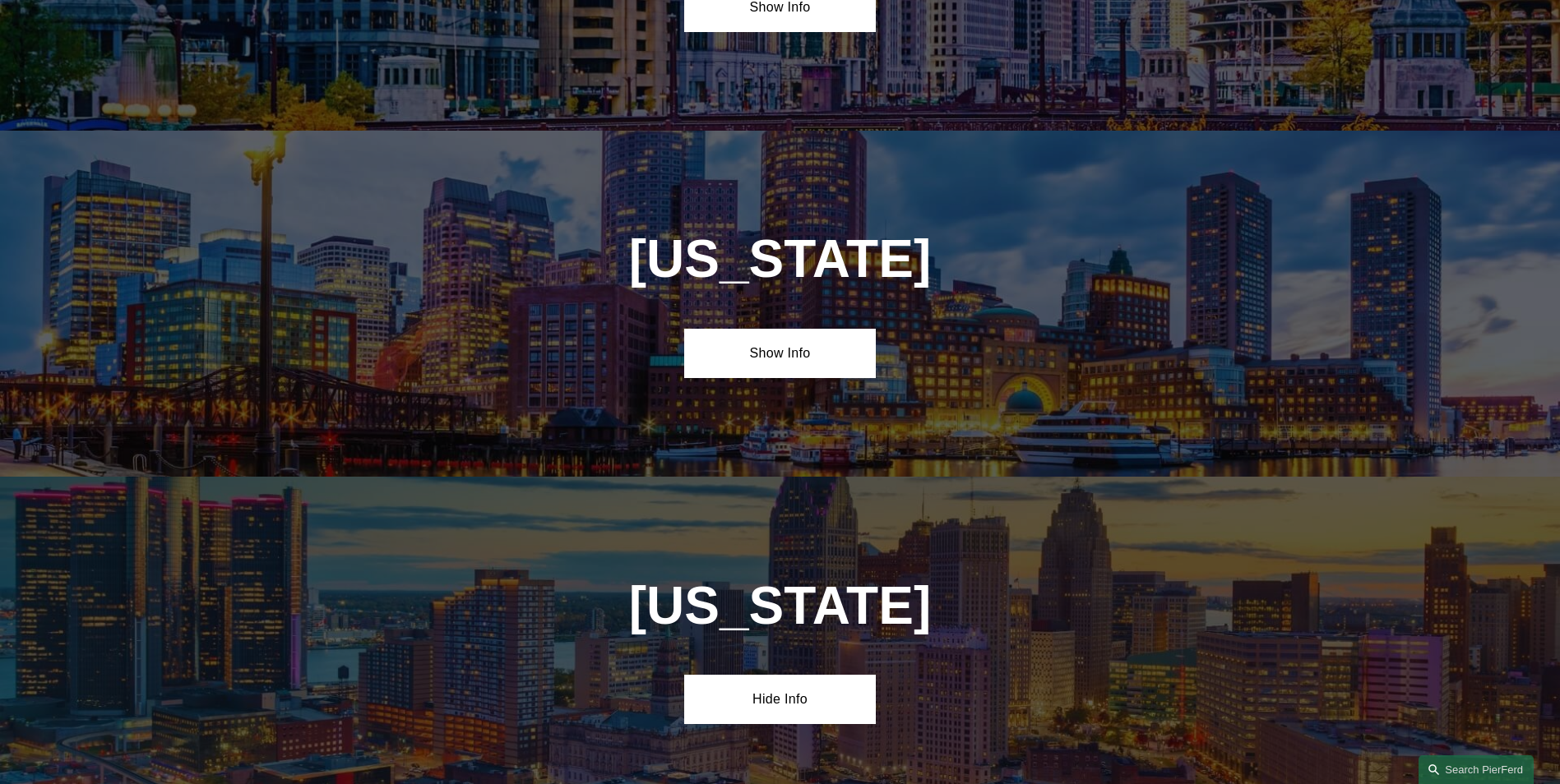
scroll to position [3087, 0]
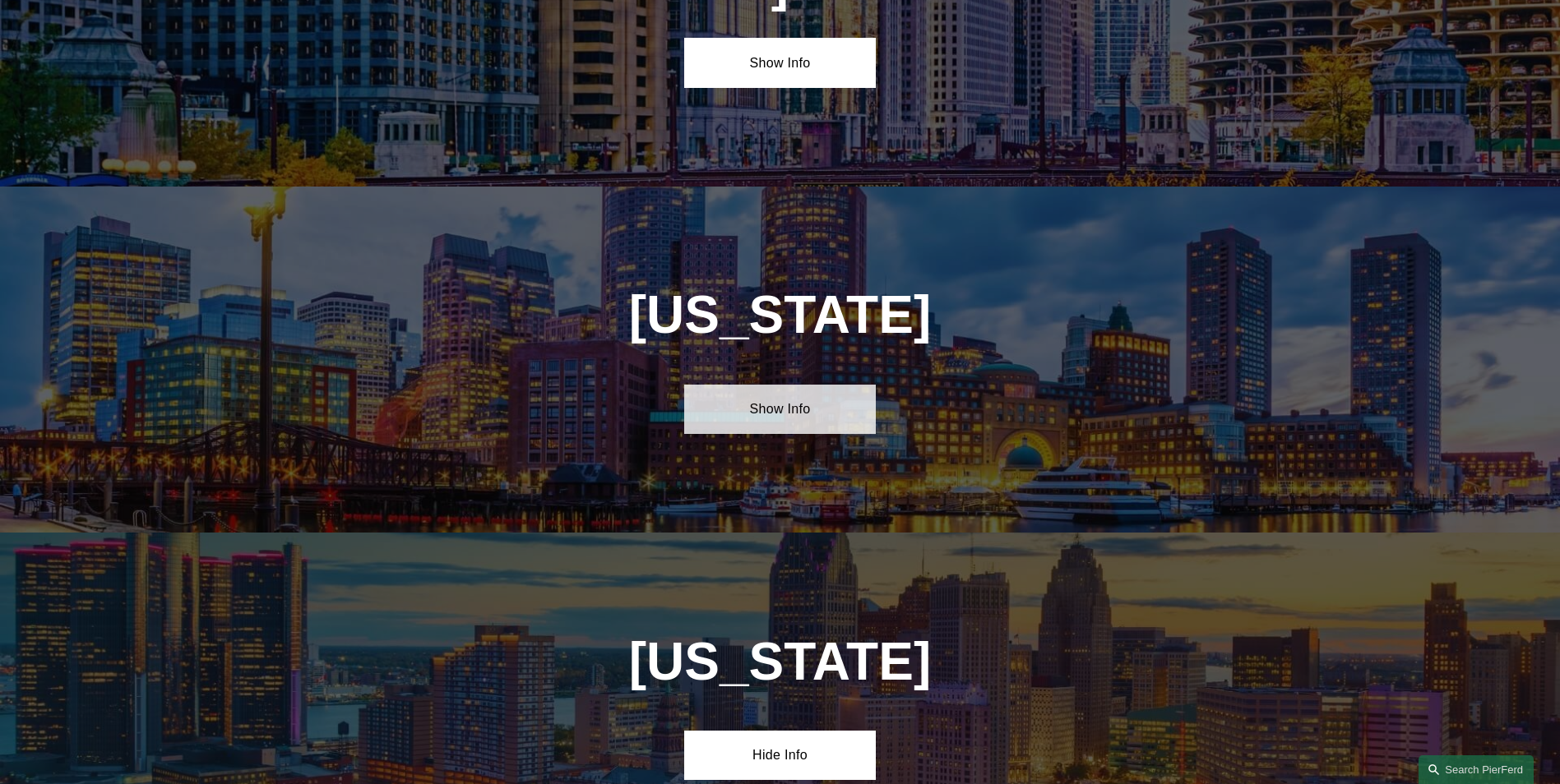
click at [787, 385] on link "Show Info" at bounding box center [780, 410] width 191 height 50
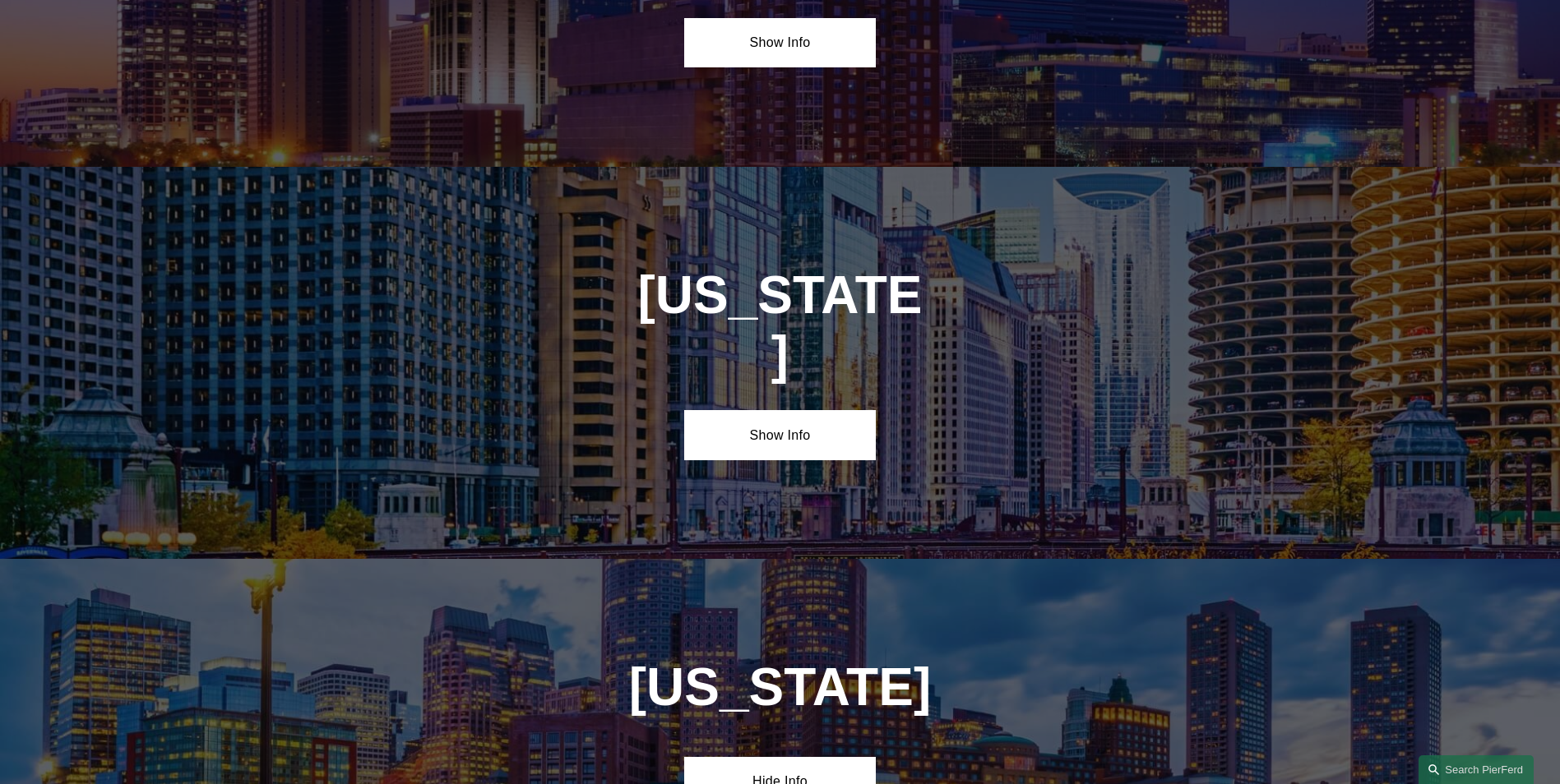
scroll to position [2676, 0]
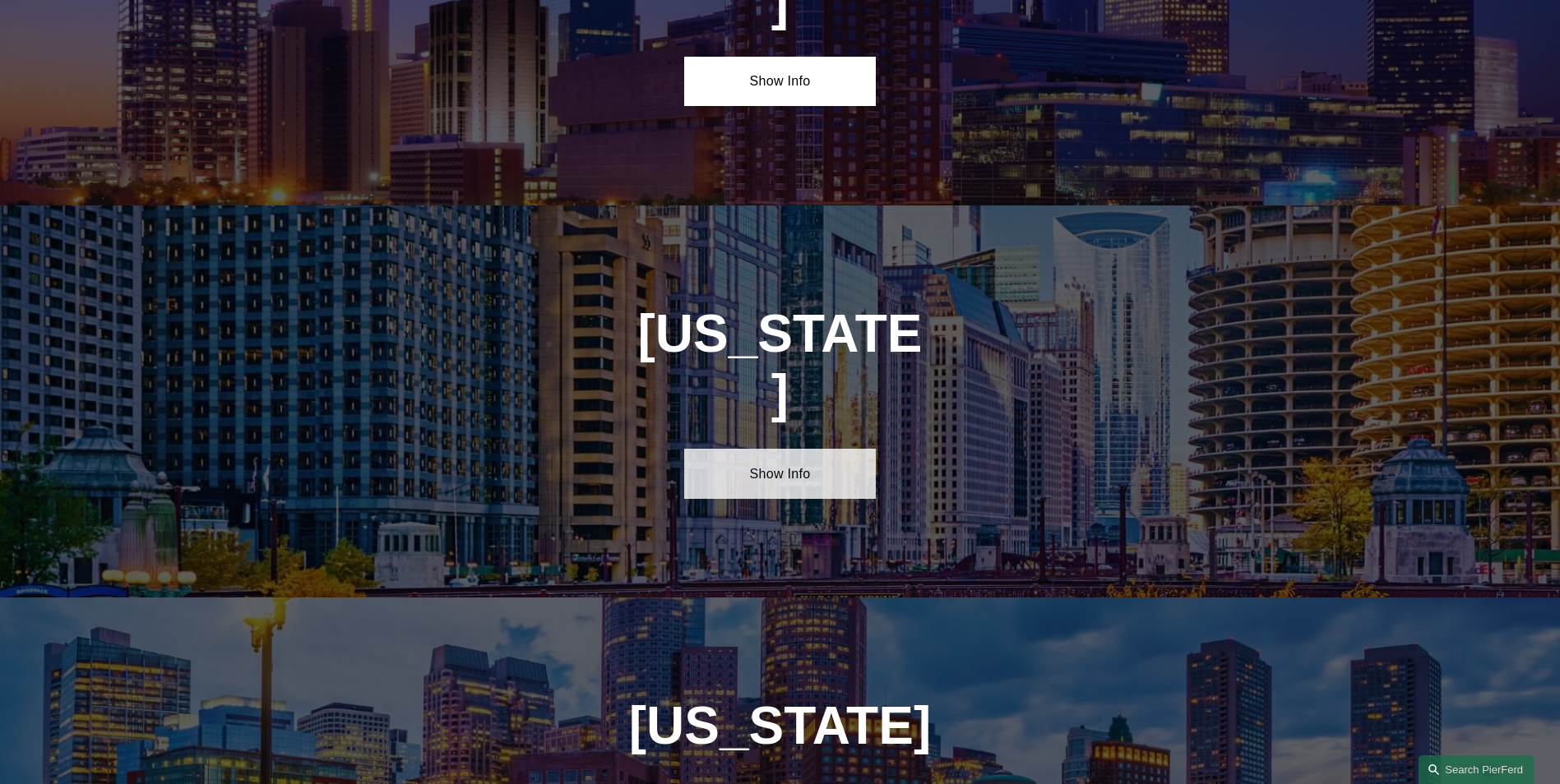
click at [765, 449] on link "Show Info" at bounding box center [780, 474] width 191 height 50
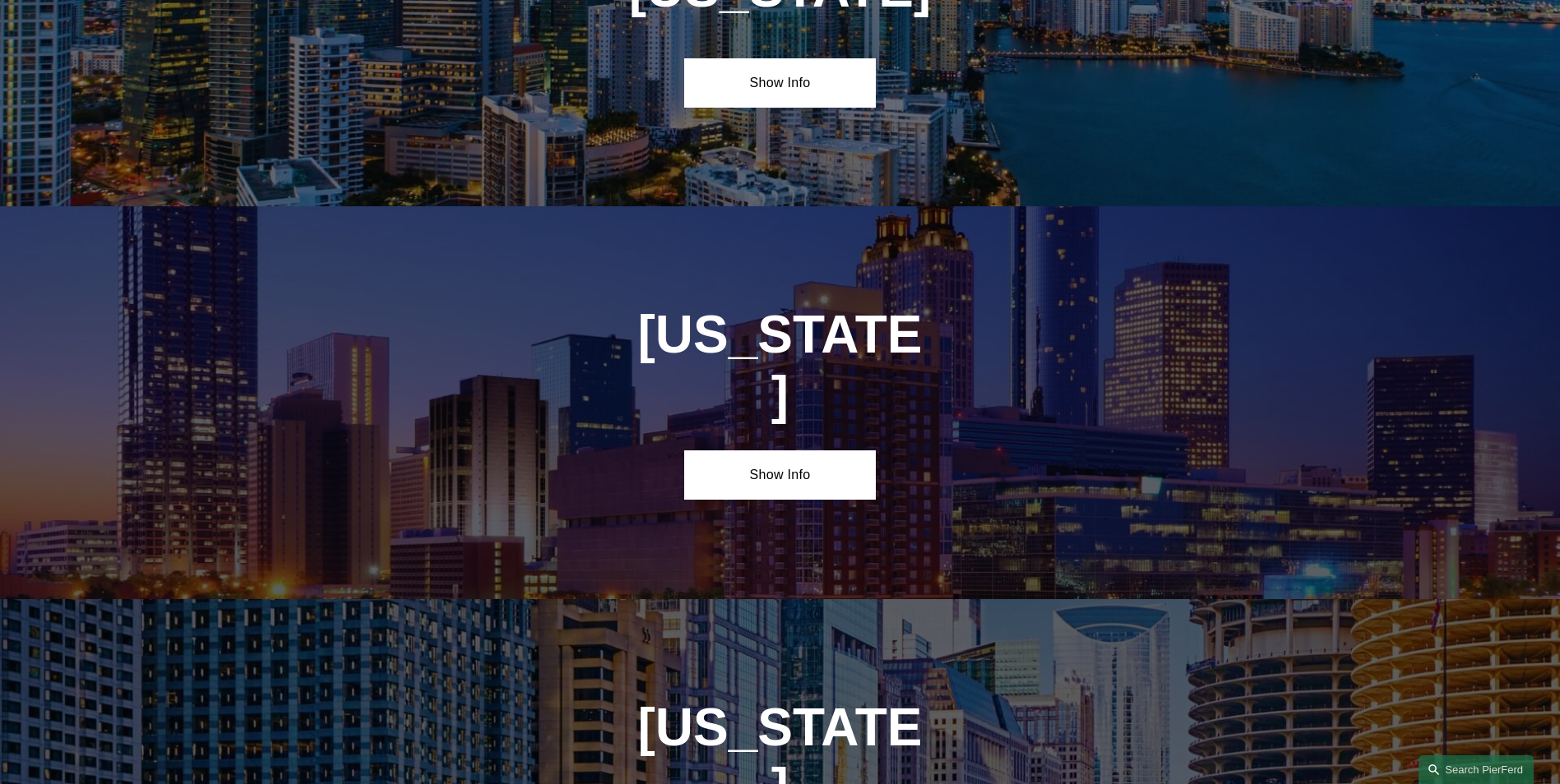
scroll to position [2265, 0]
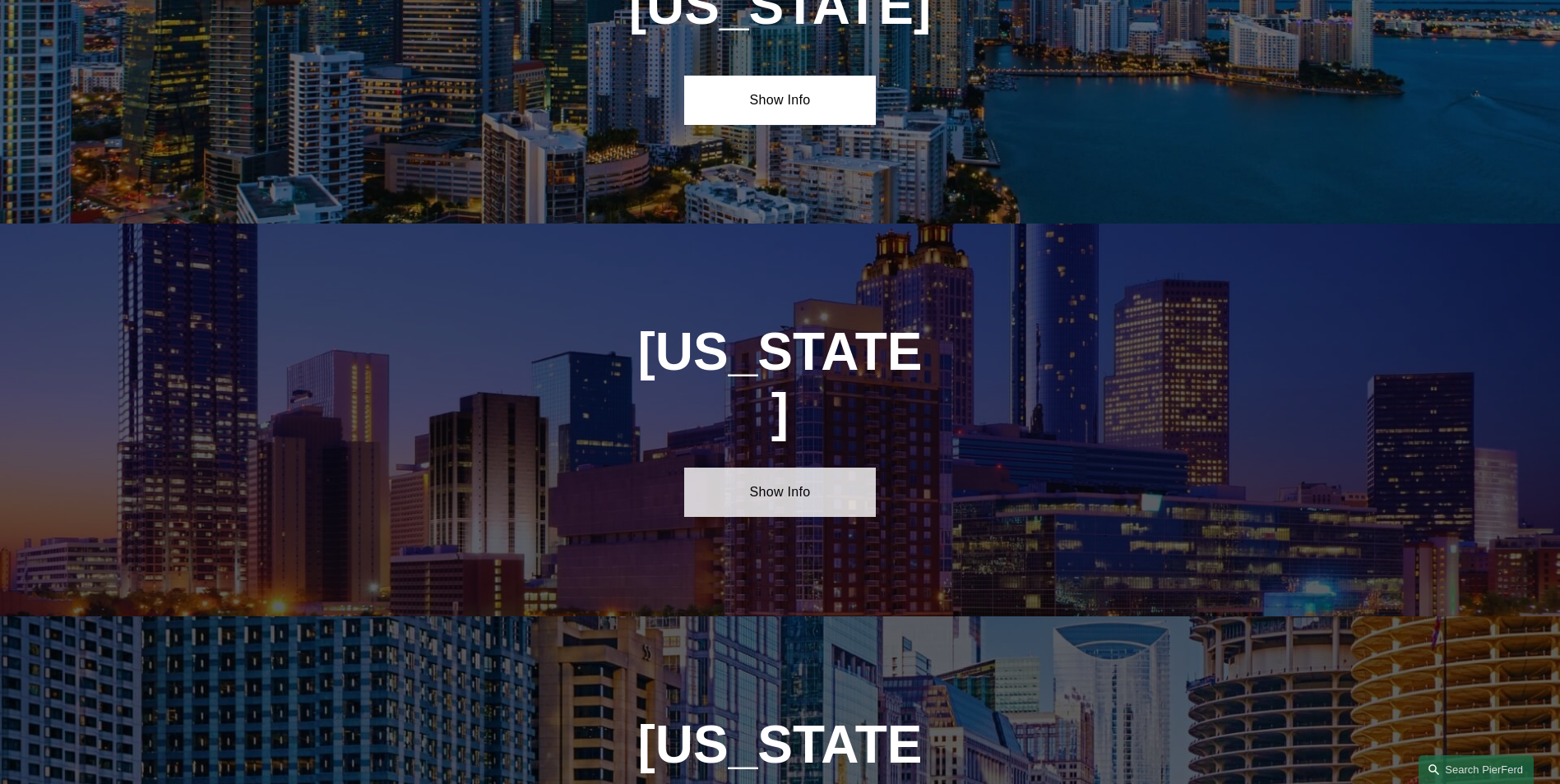
click at [844, 468] on link "Show Info" at bounding box center [780, 492] width 191 height 50
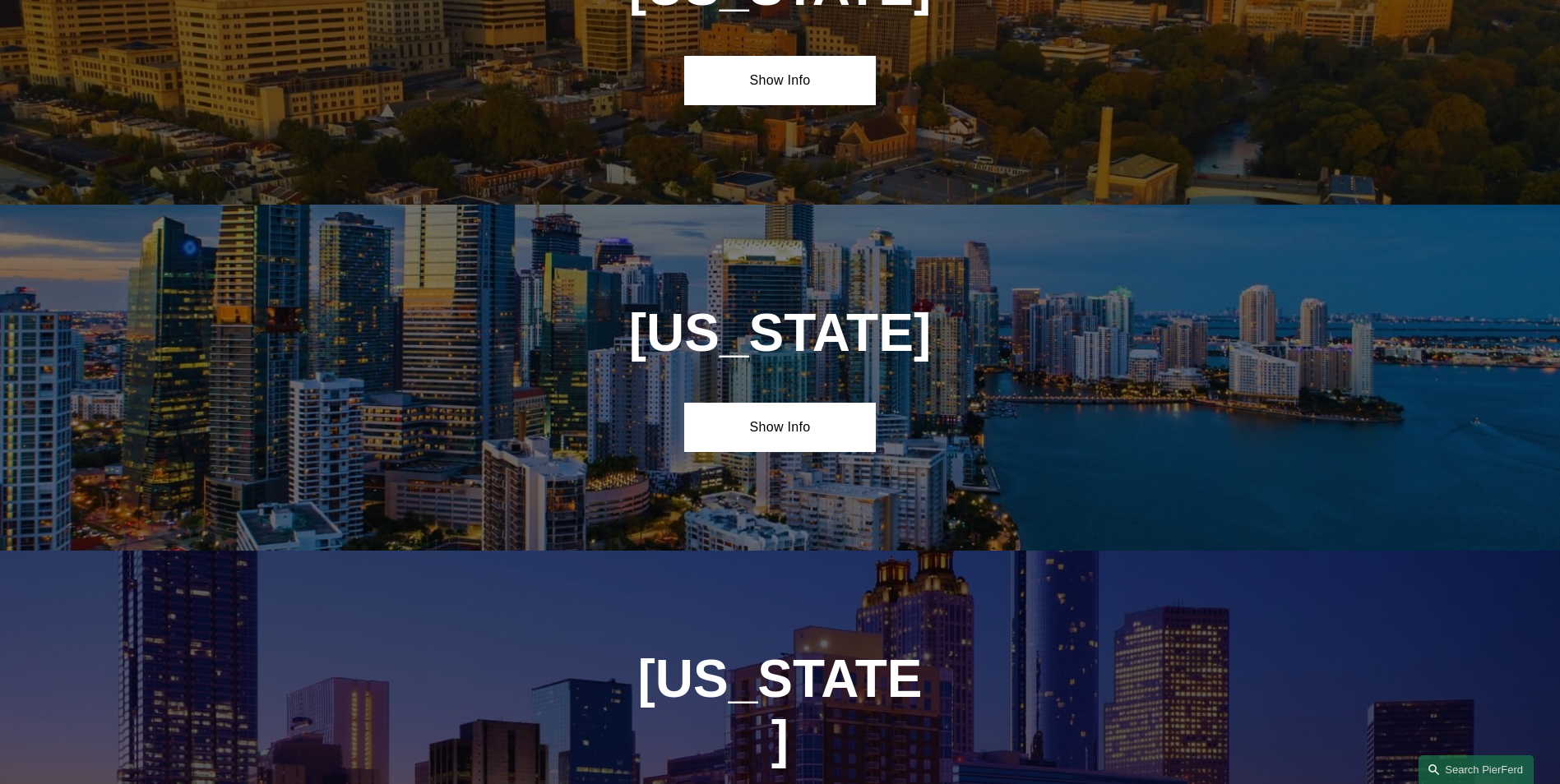
scroll to position [1937, 0]
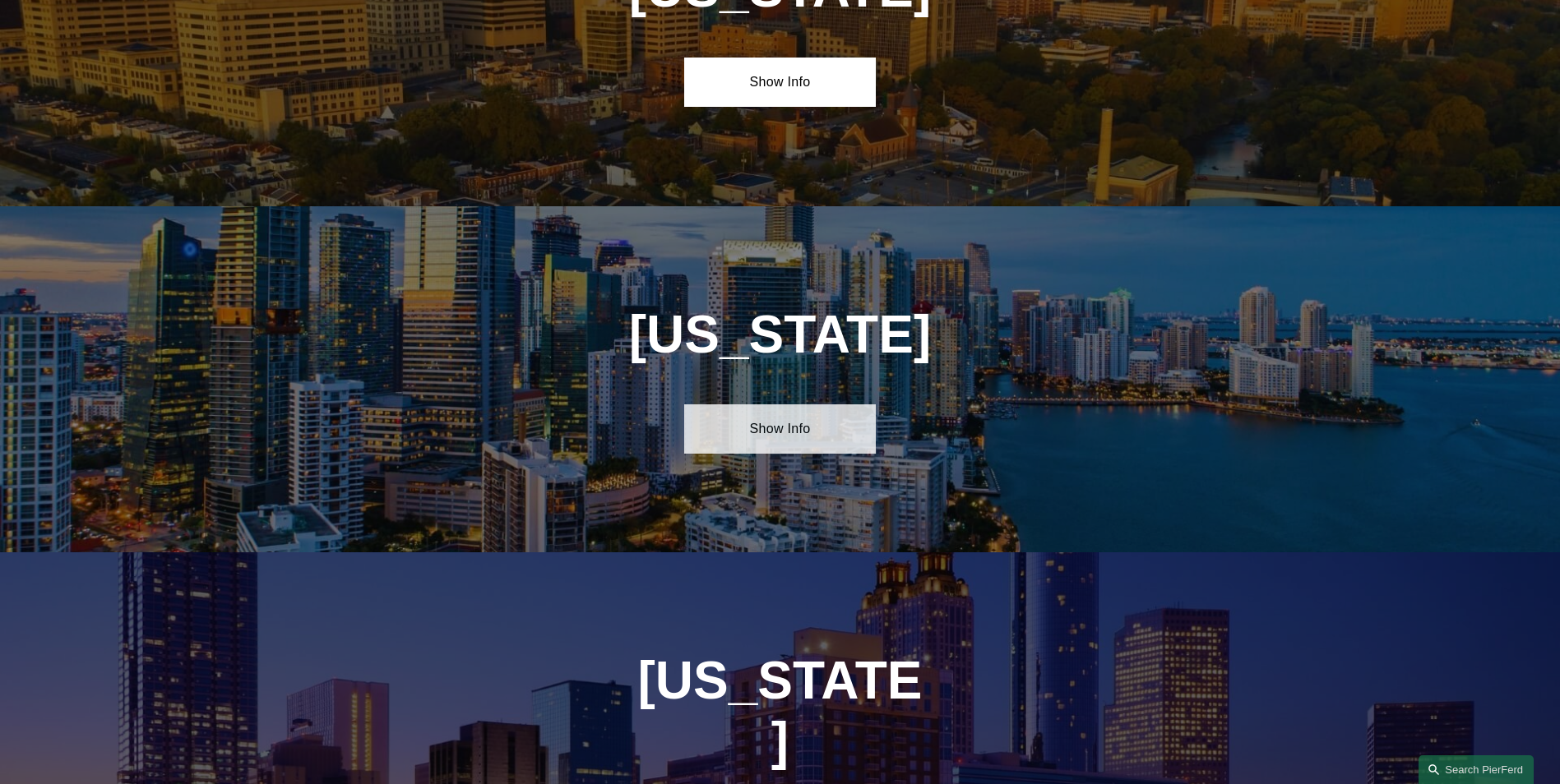
click at [811, 420] on link "Show Info" at bounding box center [780, 429] width 191 height 50
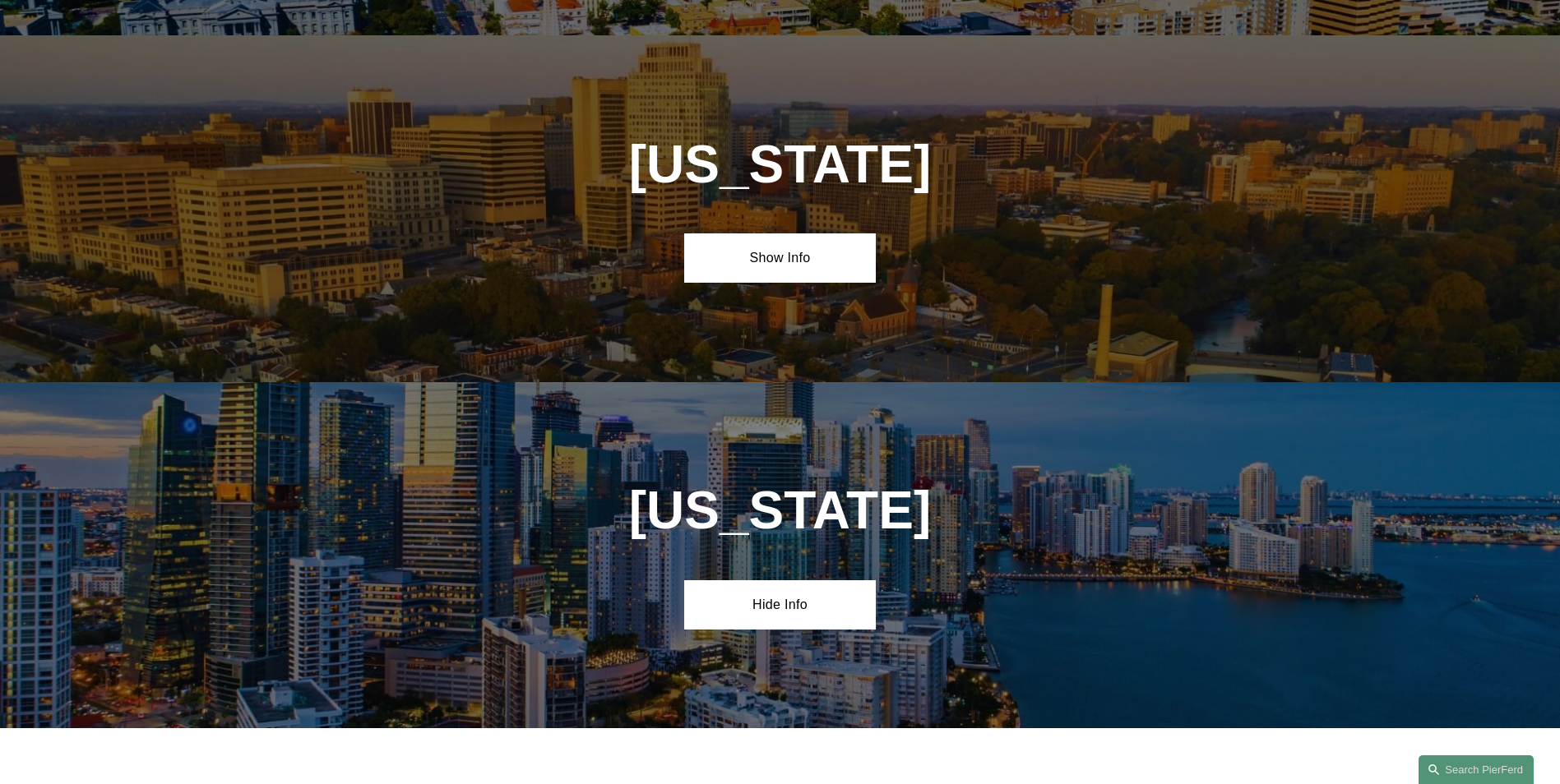
scroll to position [1690, 0]
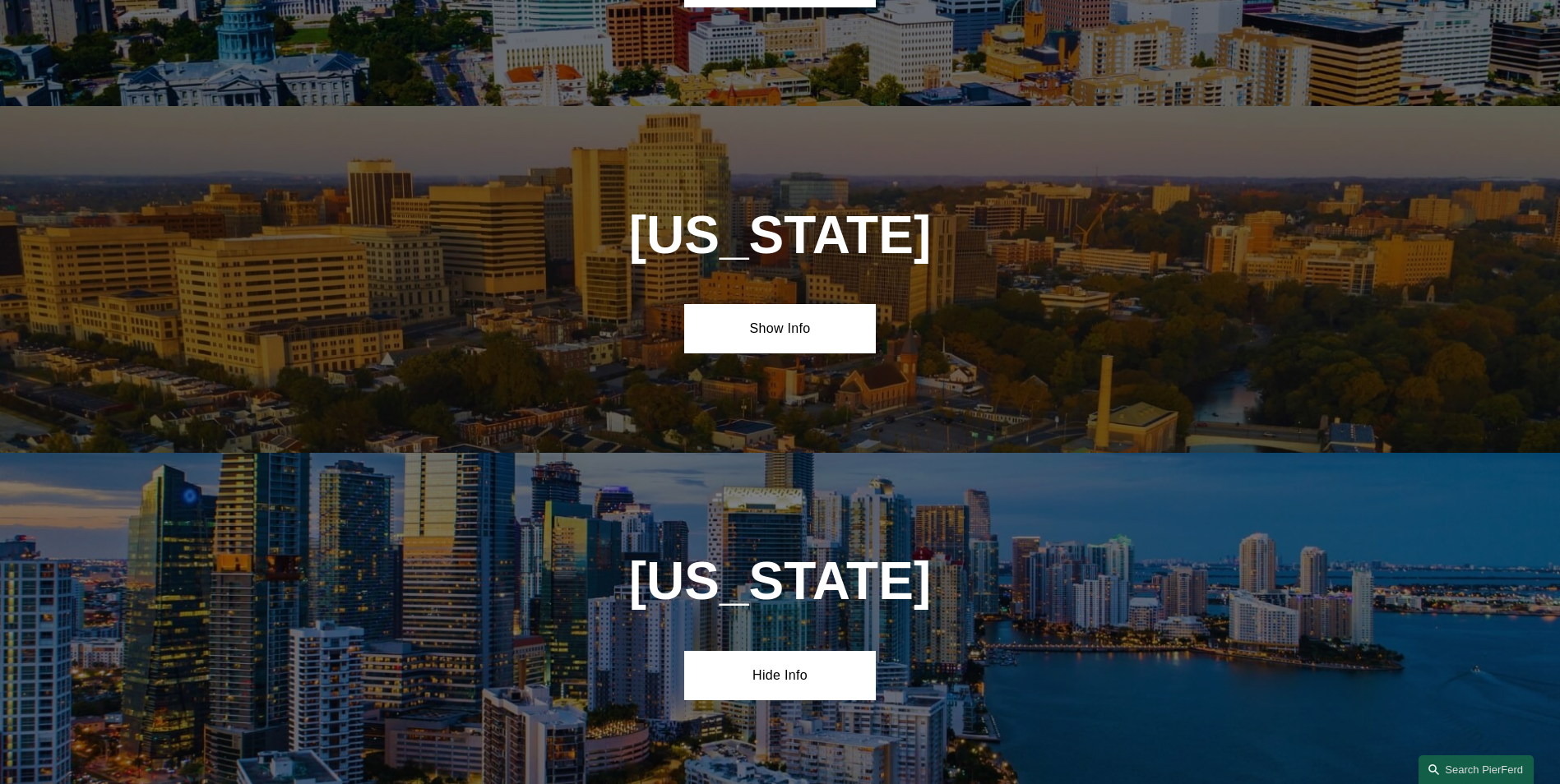
click at [787, 347] on div "Delaware Show Info" at bounding box center [780, 280] width 1560 height 346
click at [788, 338] on link "Show Info" at bounding box center [780, 329] width 191 height 50
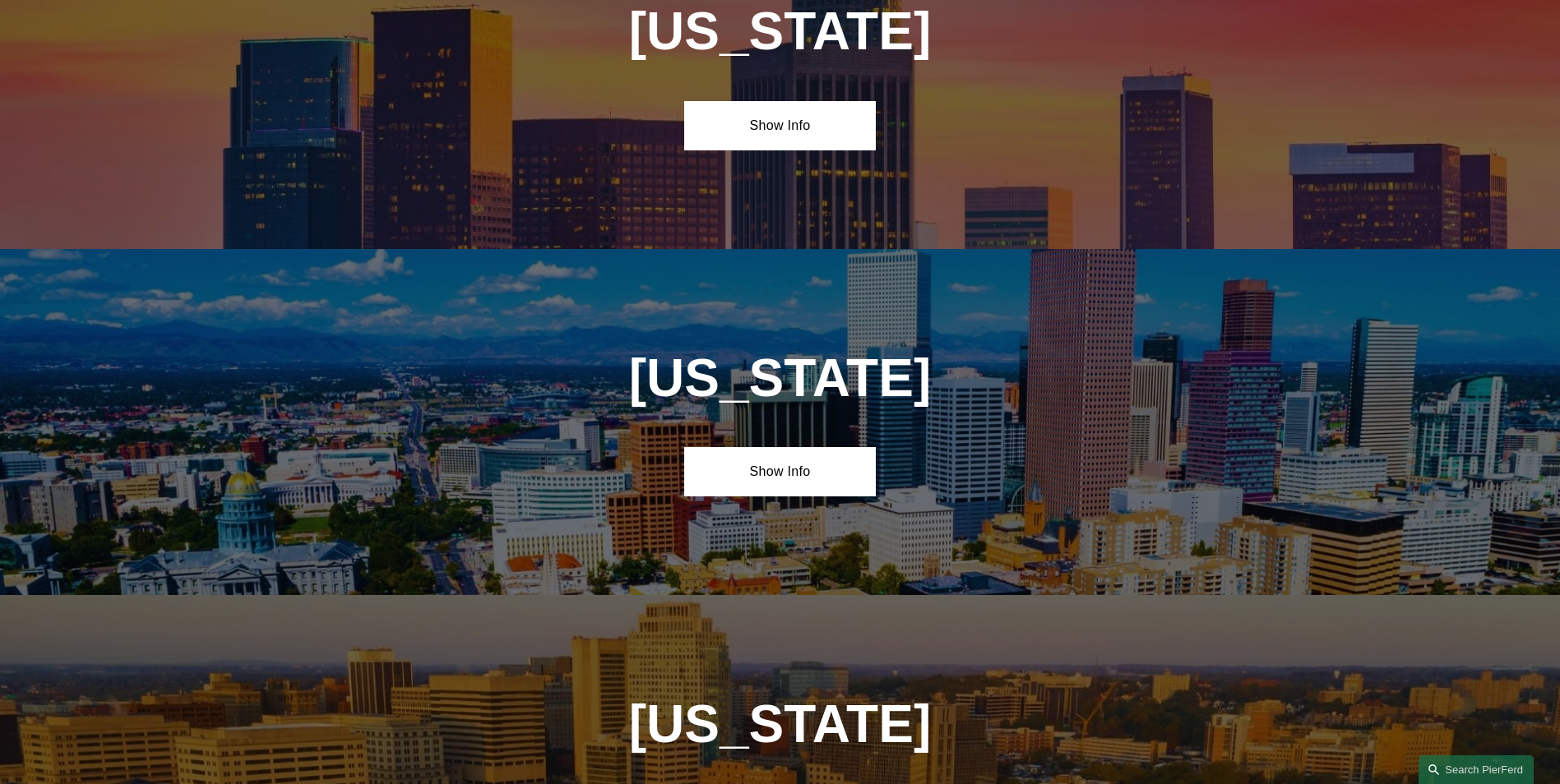
scroll to position [1198, 0]
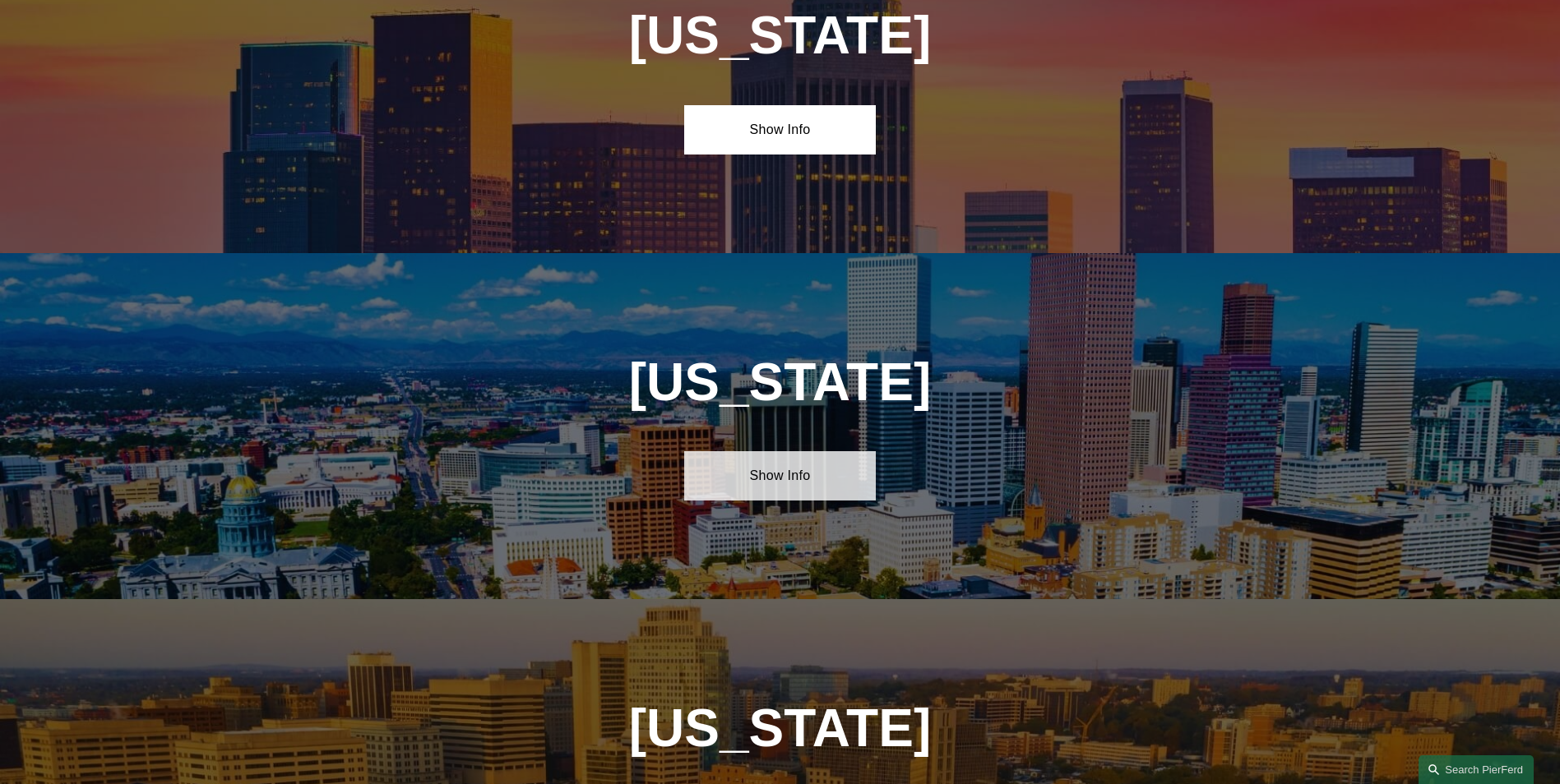
click at [849, 471] on link "Show Info" at bounding box center [780, 476] width 191 height 50
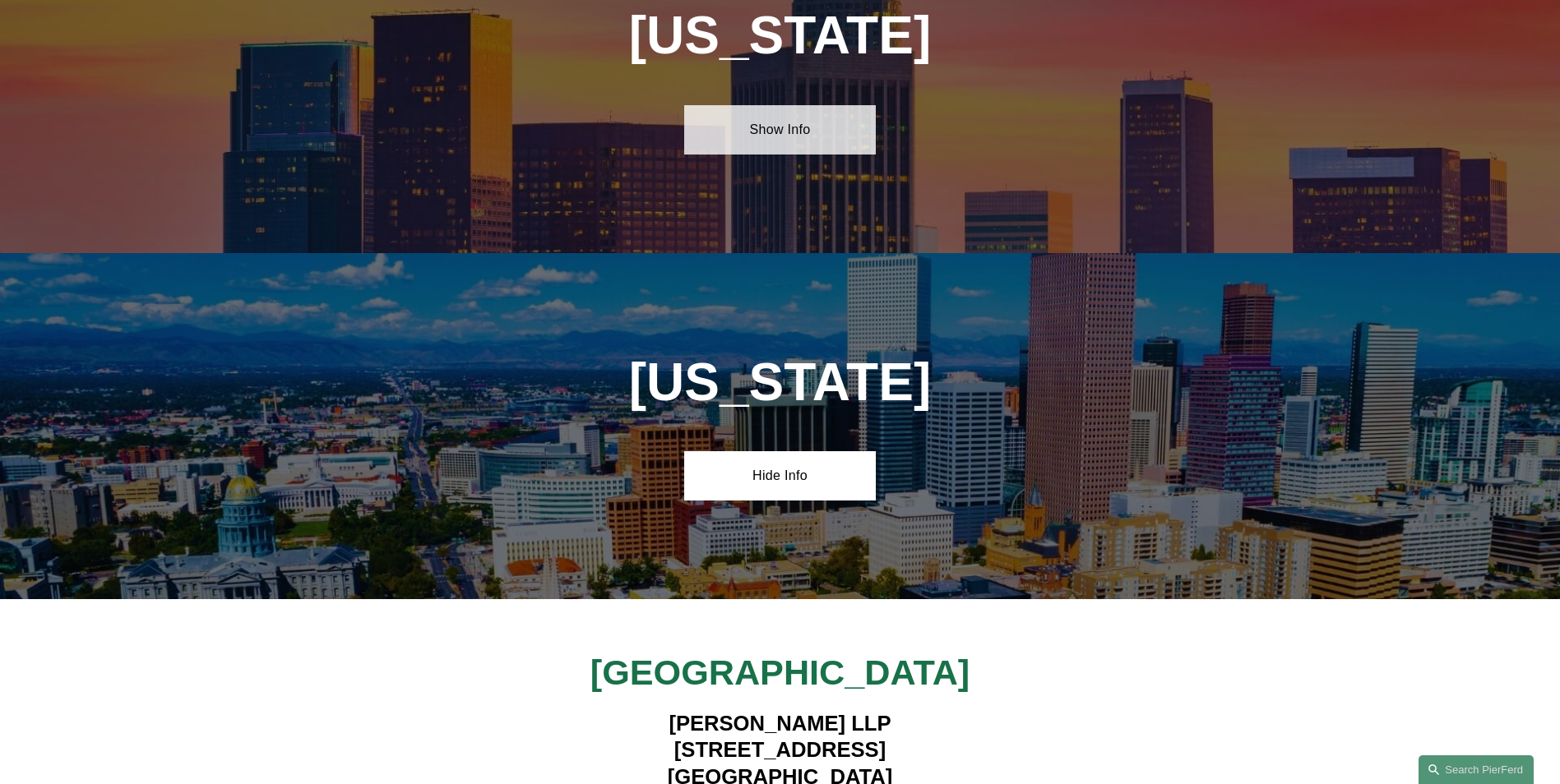
click at [813, 135] on link "Show Info" at bounding box center [780, 130] width 191 height 50
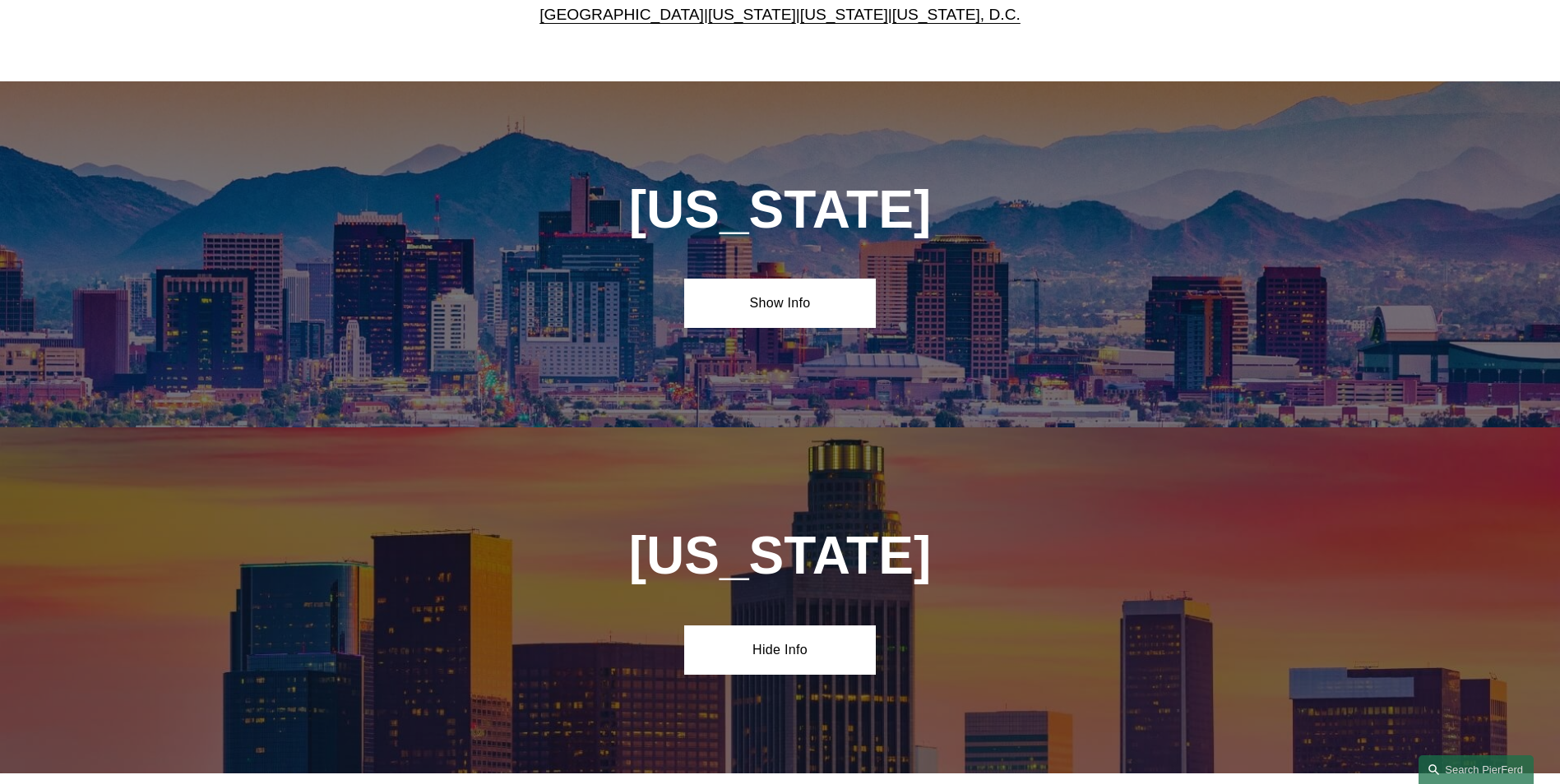
scroll to position [622, 0]
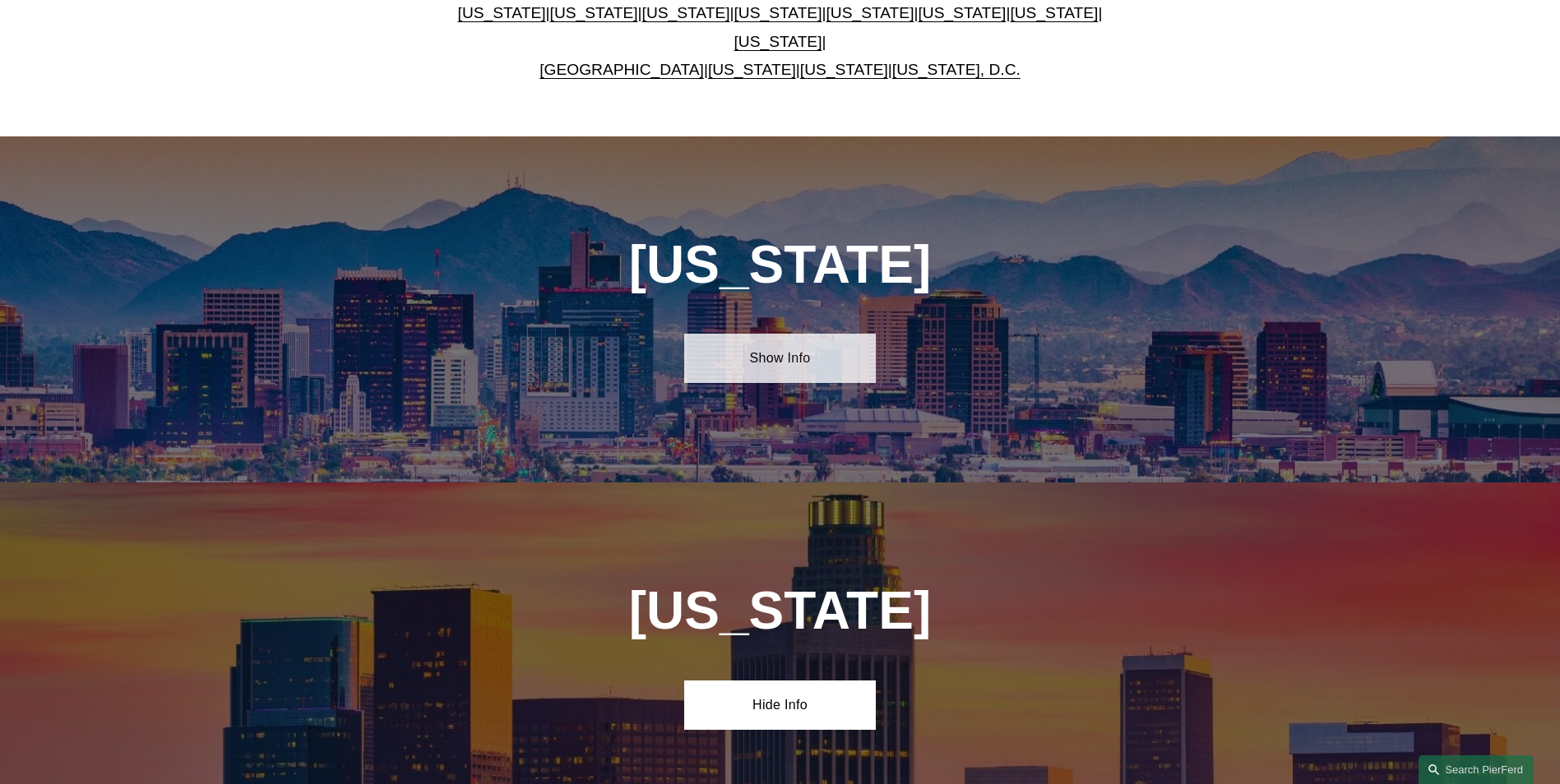
click at [823, 356] on link "Show Info" at bounding box center [780, 358] width 191 height 50
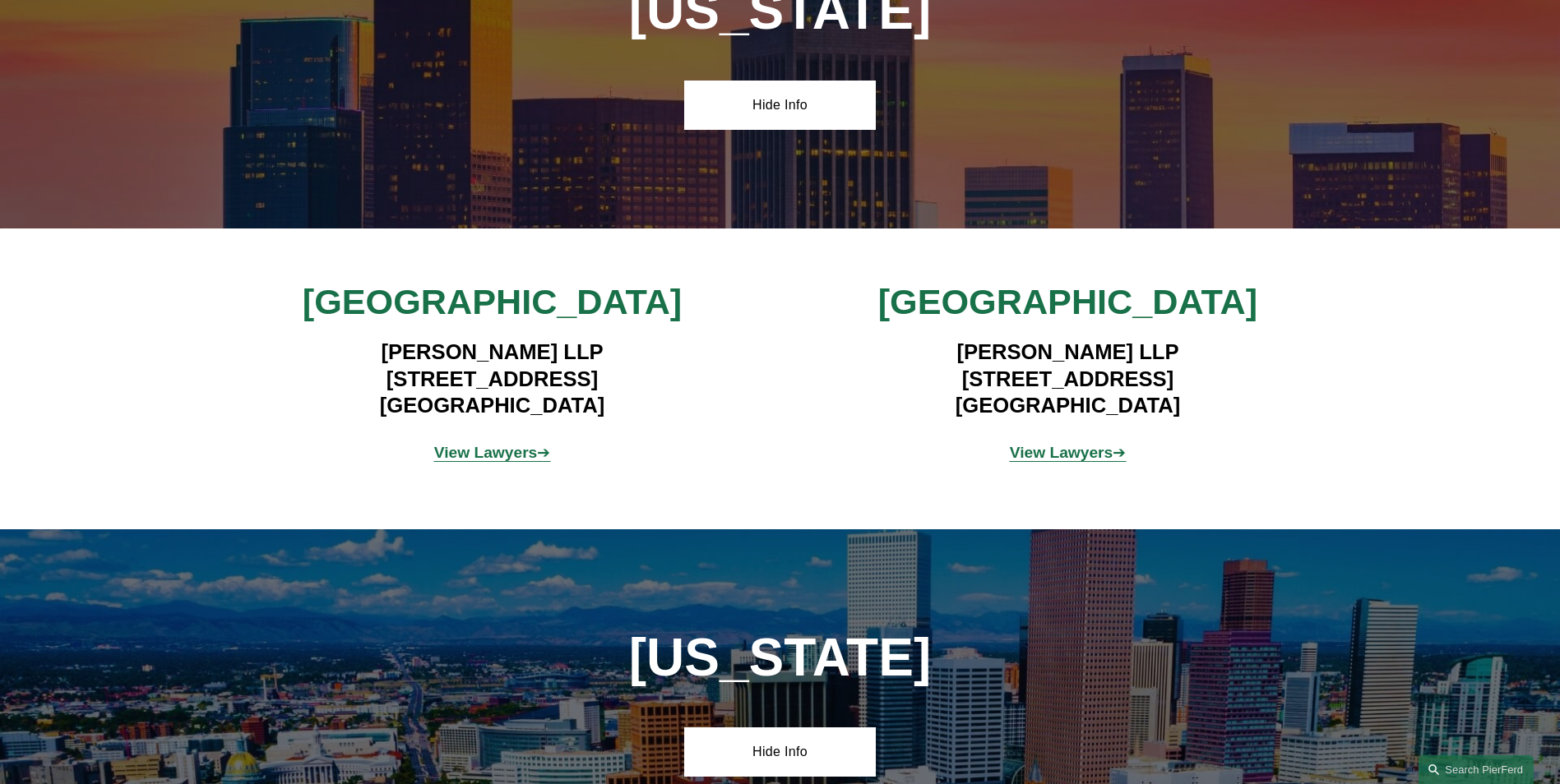
scroll to position [1526, 0]
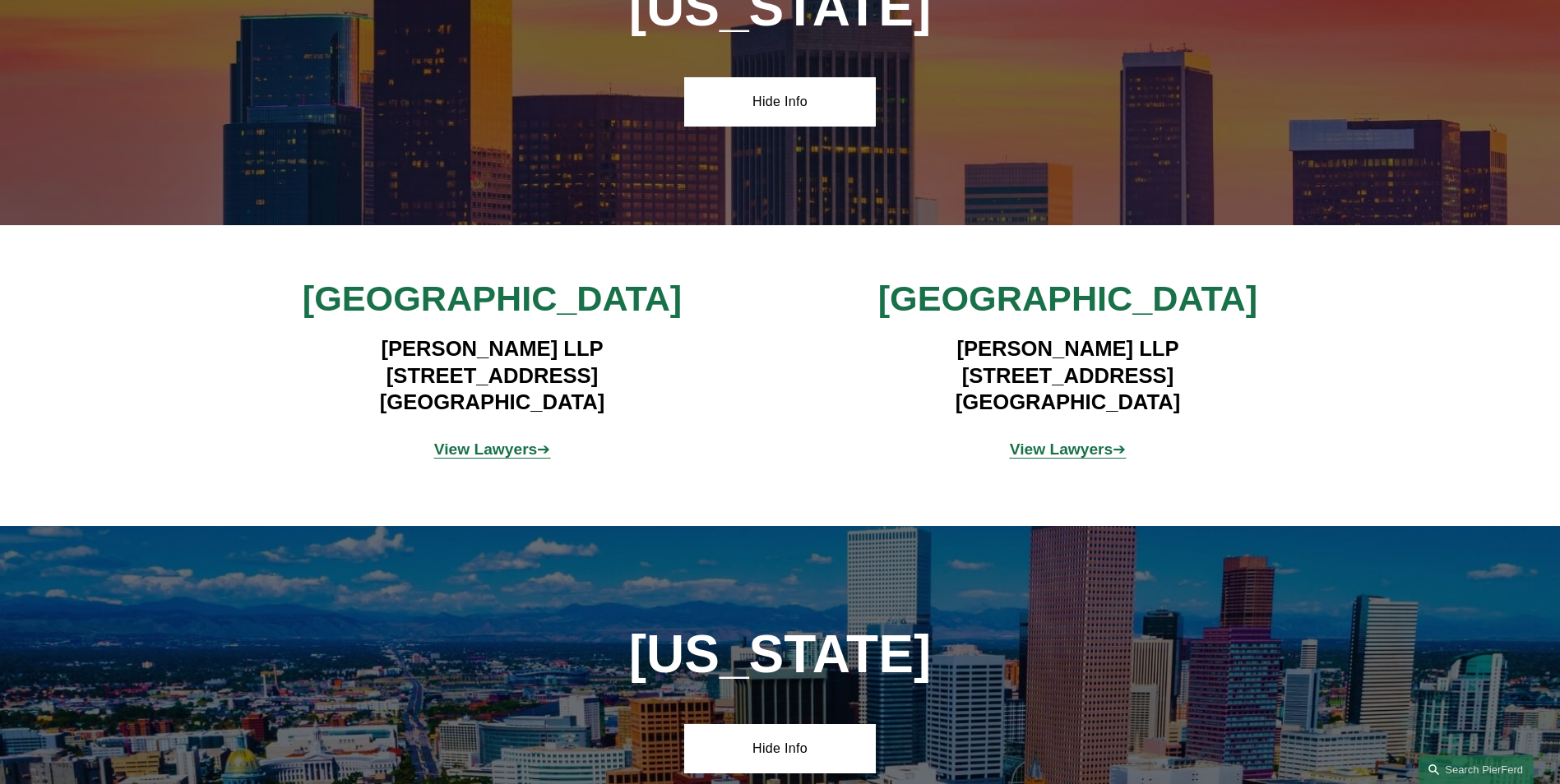
click at [1057, 448] on strong "View Lawyers" at bounding box center [1061, 449] width 104 height 17
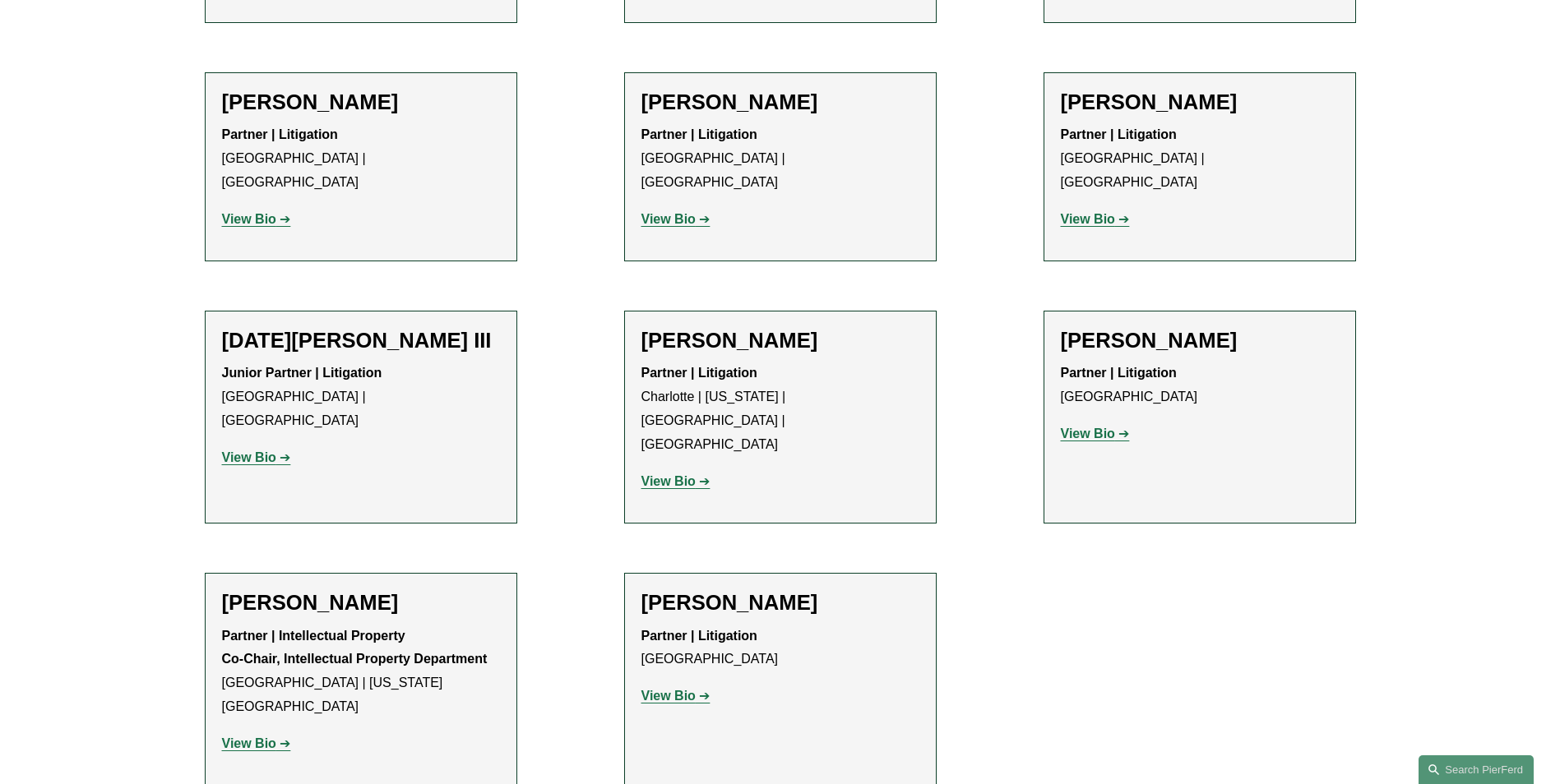
scroll to position [1150, 0]
click at [300, 588] on h2 "[PERSON_NAME]" at bounding box center [360, 601] width 278 height 26
click at [263, 734] on strong "View Bio" at bounding box center [249, 741] width 55 height 14
click at [676, 687] on strong "View Bio" at bounding box center [668, 694] width 55 height 14
click at [690, 473] on strong "View Bio" at bounding box center [668, 480] width 55 height 14
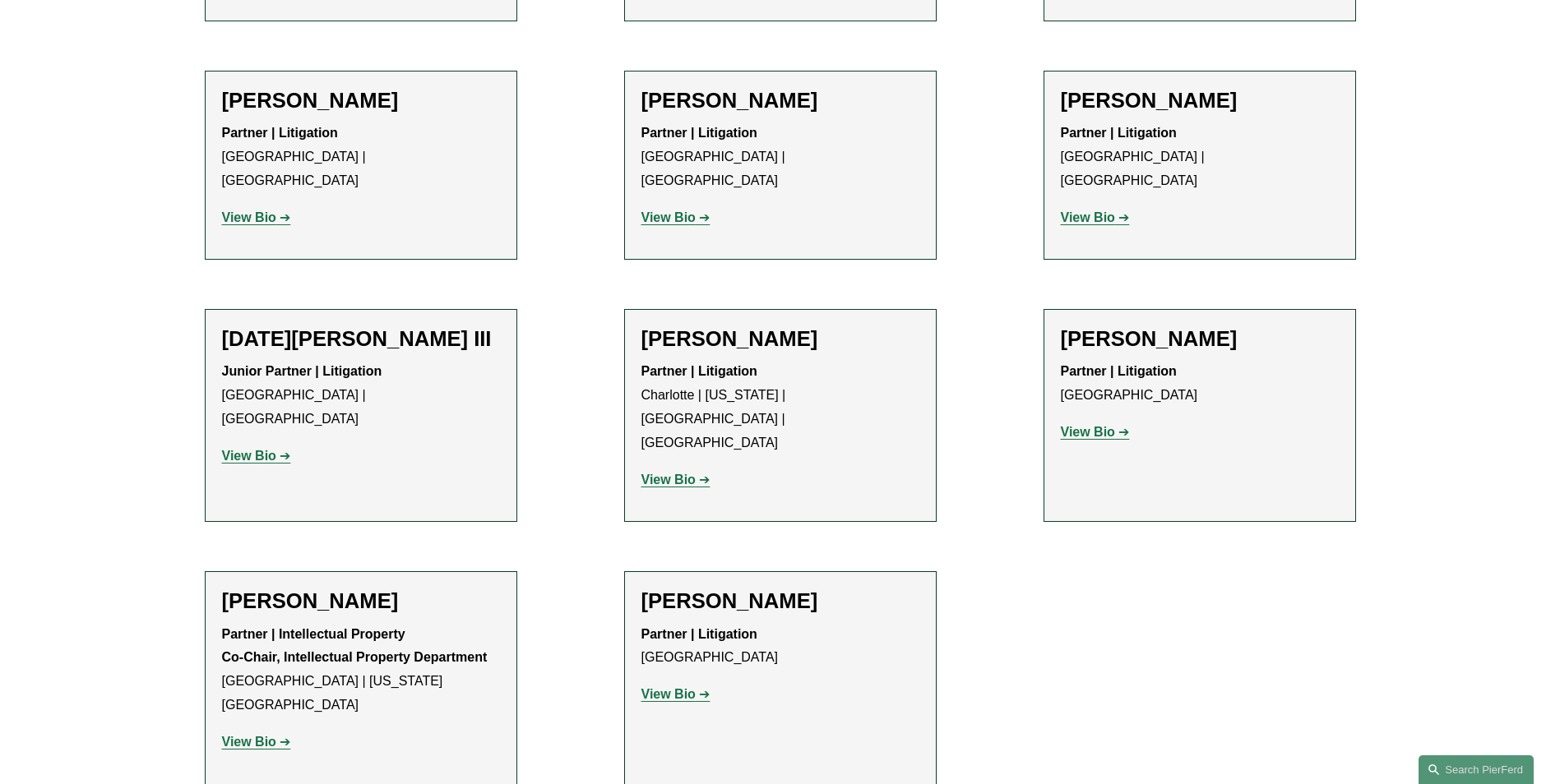
click at [683, 687] on strong "View Bio" at bounding box center [668, 694] width 55 height 14
click at [284, 449] on link "View Bio" at bounding box center [256, 456] width 69 height 14
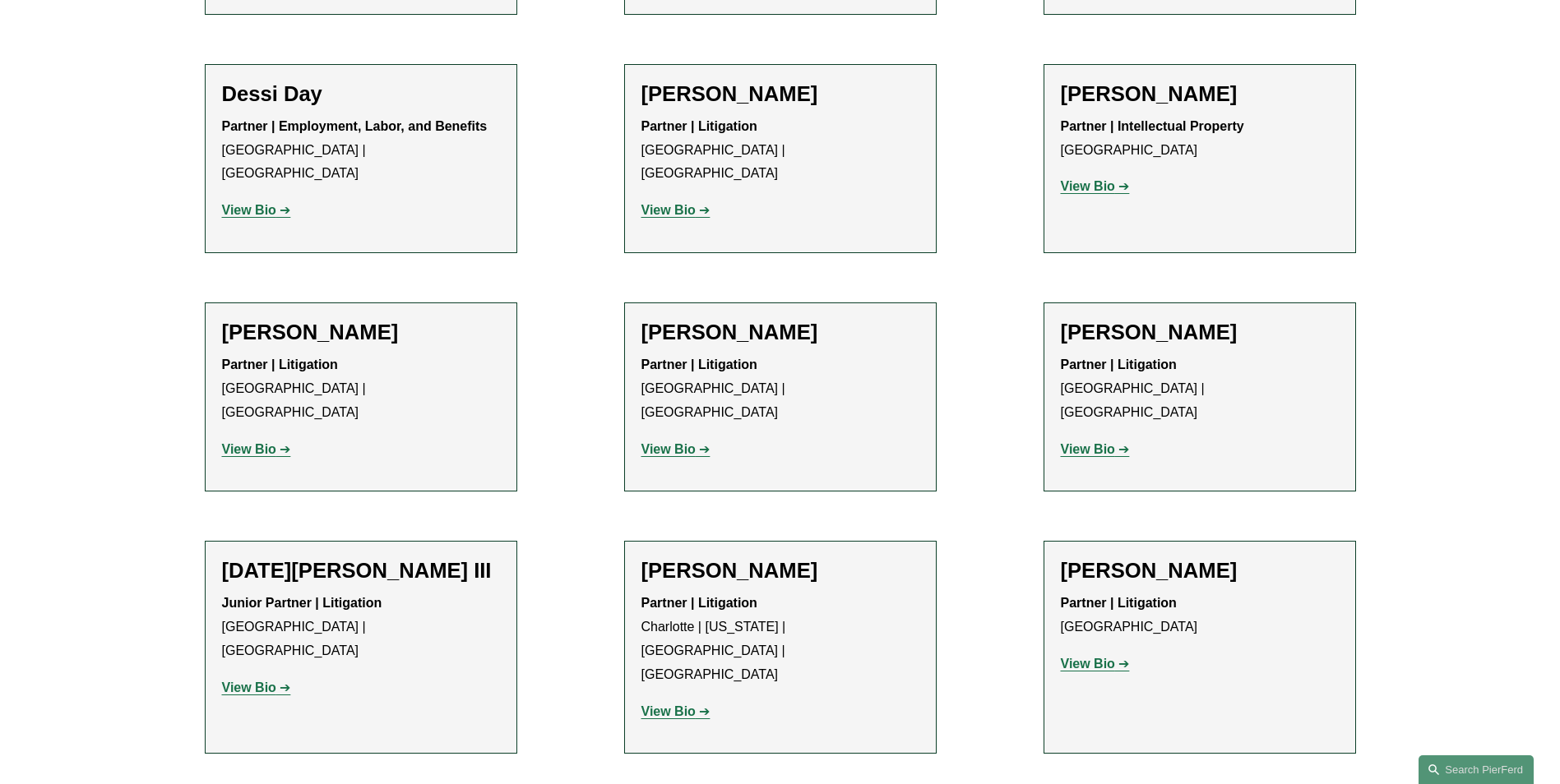
scroll to position [904, 0]
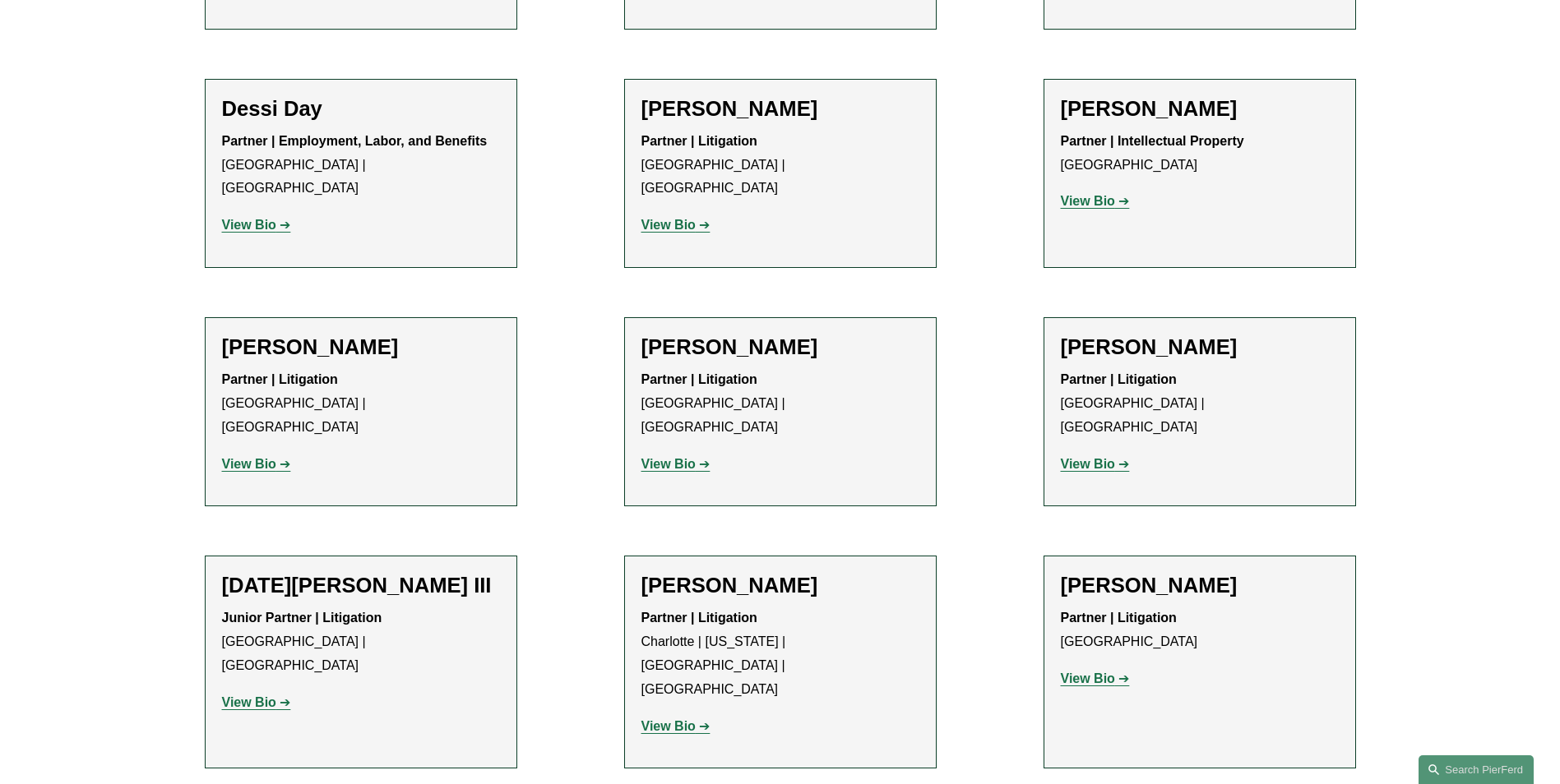
click at [1102, 457] on strong "View Bio" at bounding box center [1088, 464] width 55 height 14
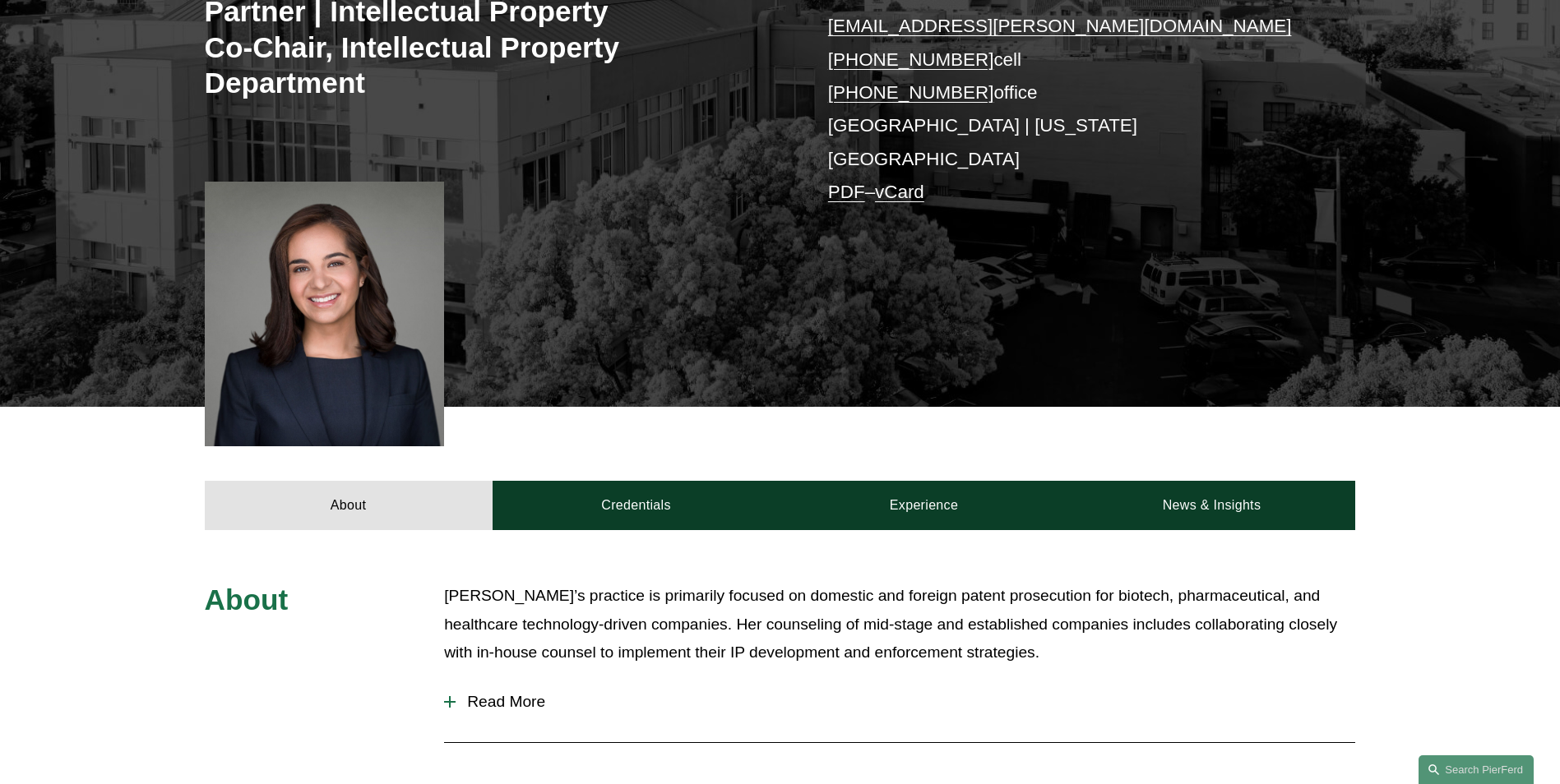
scroll to position [575, 0]
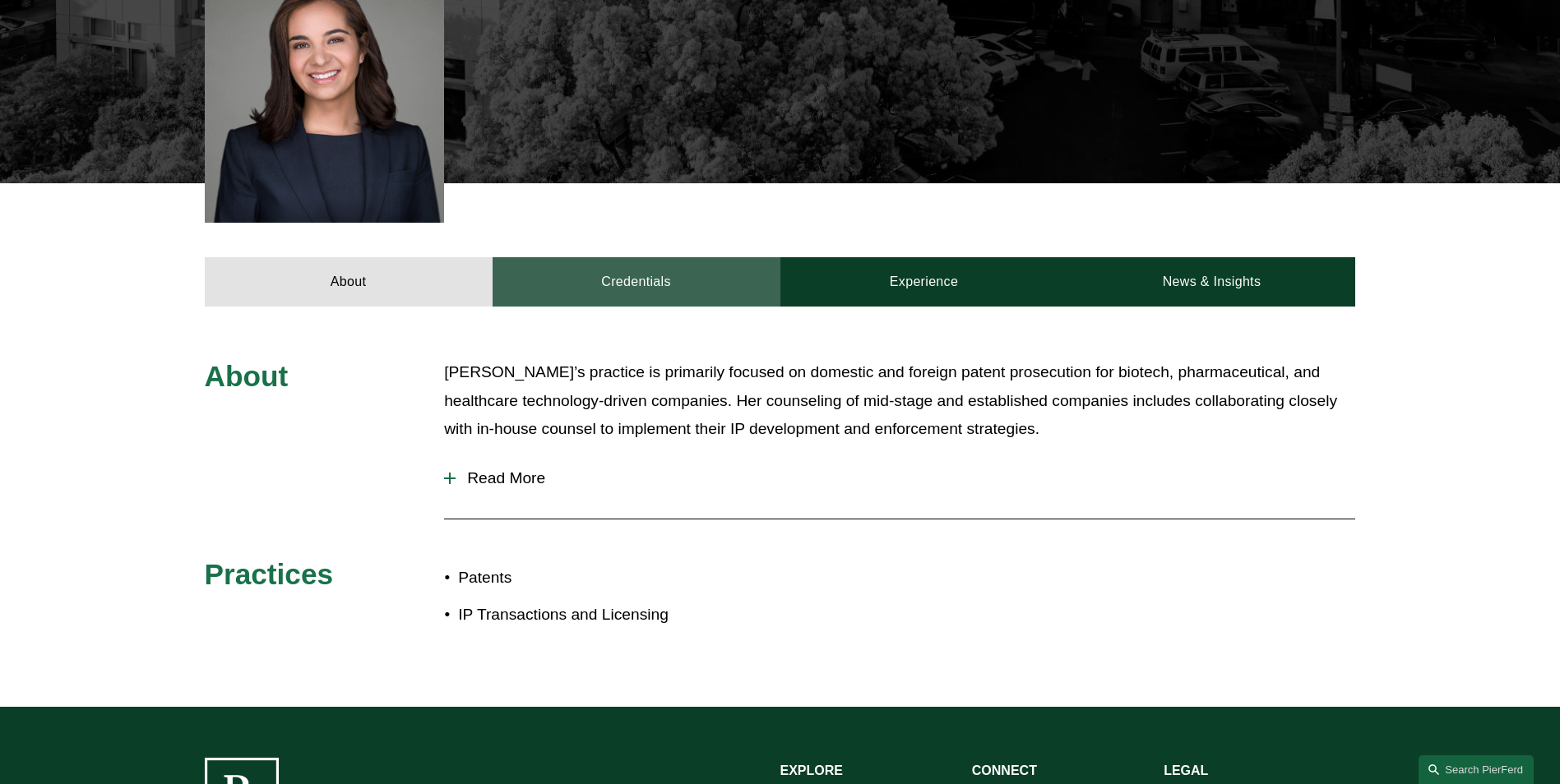
click at [657, 267] on link "Credentials" at bounding box center [636, 283] width 288 height 50
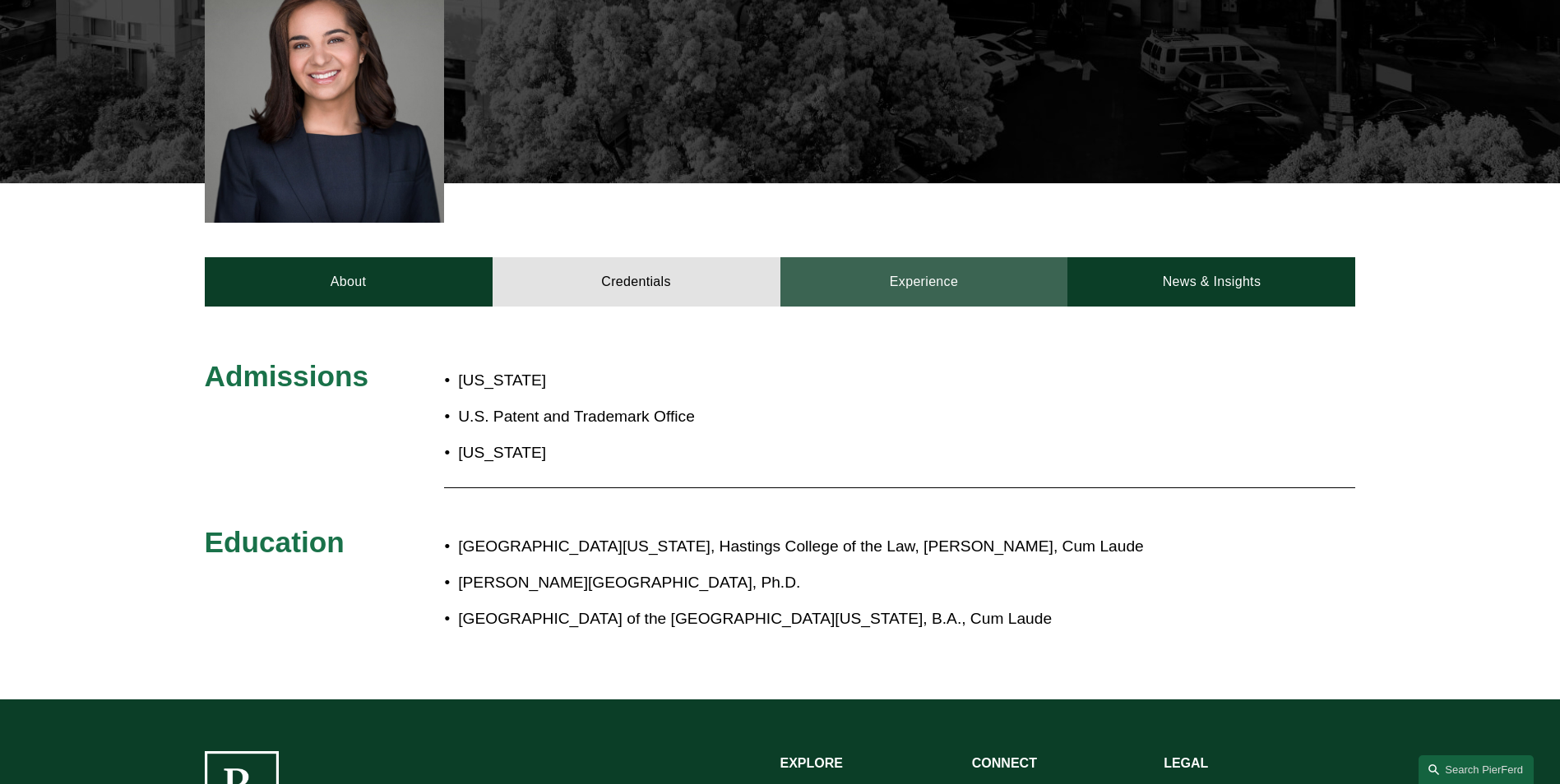
click at [886, 267] on link "Experience" at bounding box center [924, 283] width 288 height 50
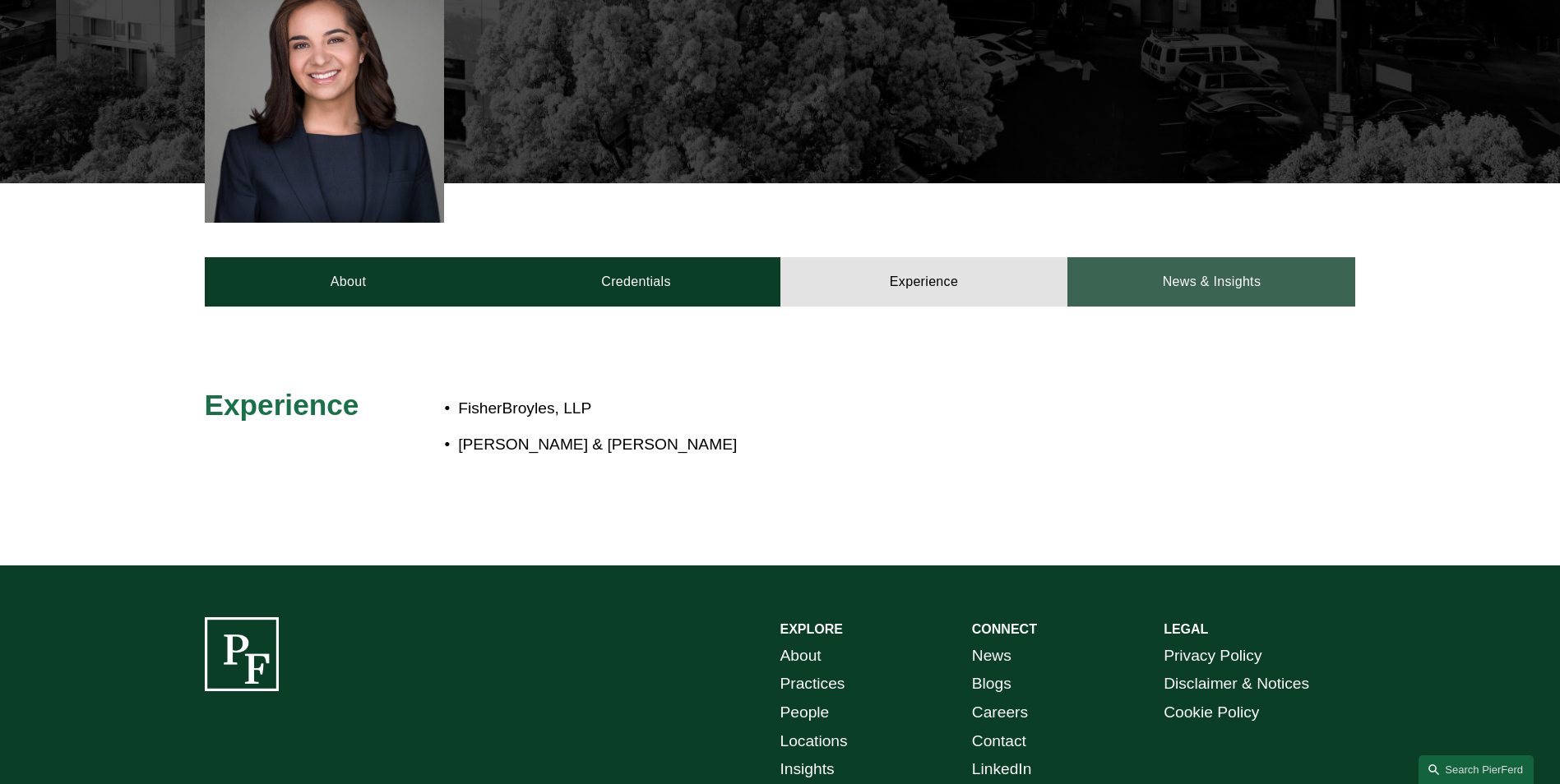
click at [1127, 258] on link "News & Insights" at bounding box center [1211, 283] width 288 height 50
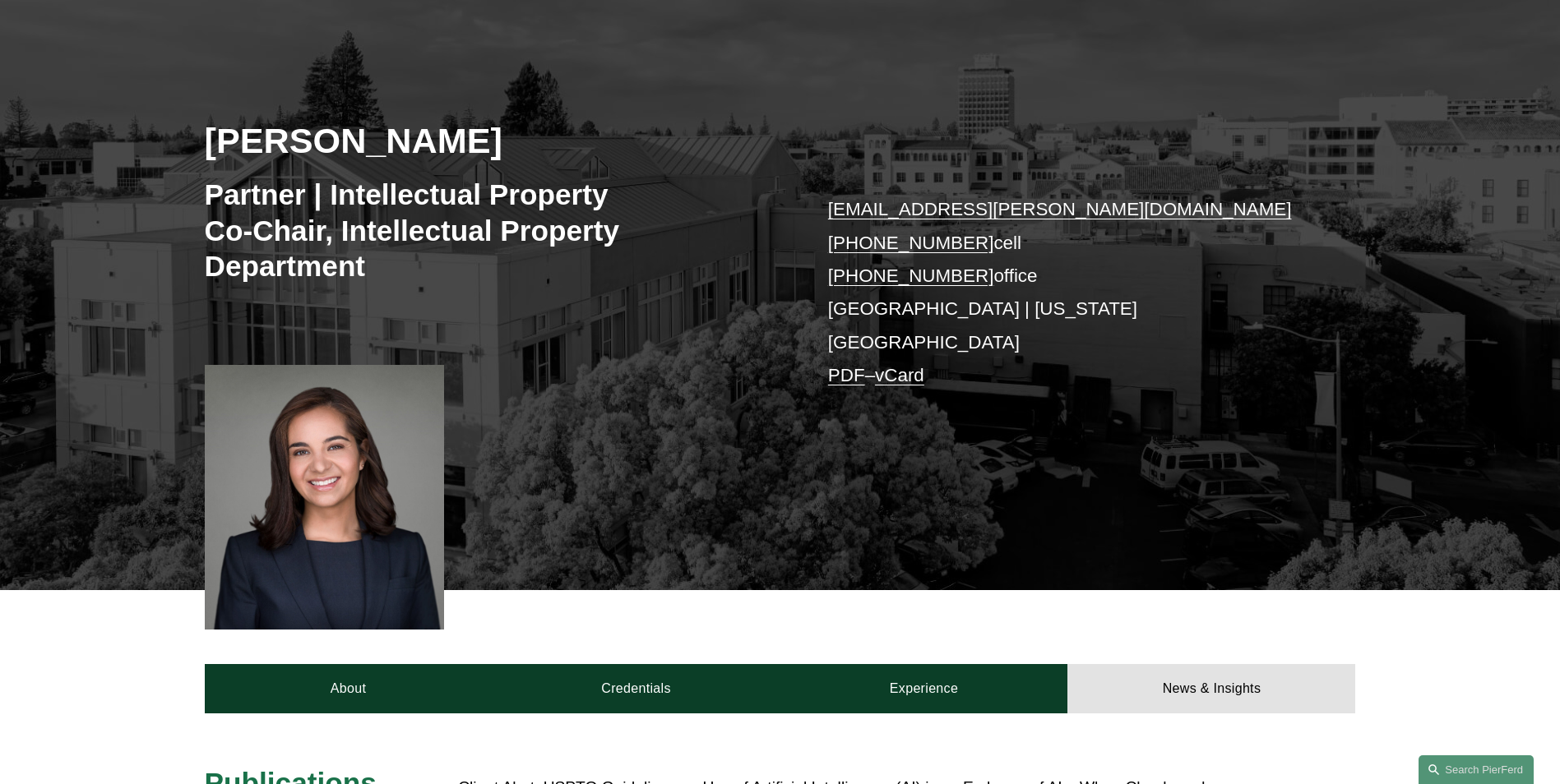
scroll to position [164, 0]
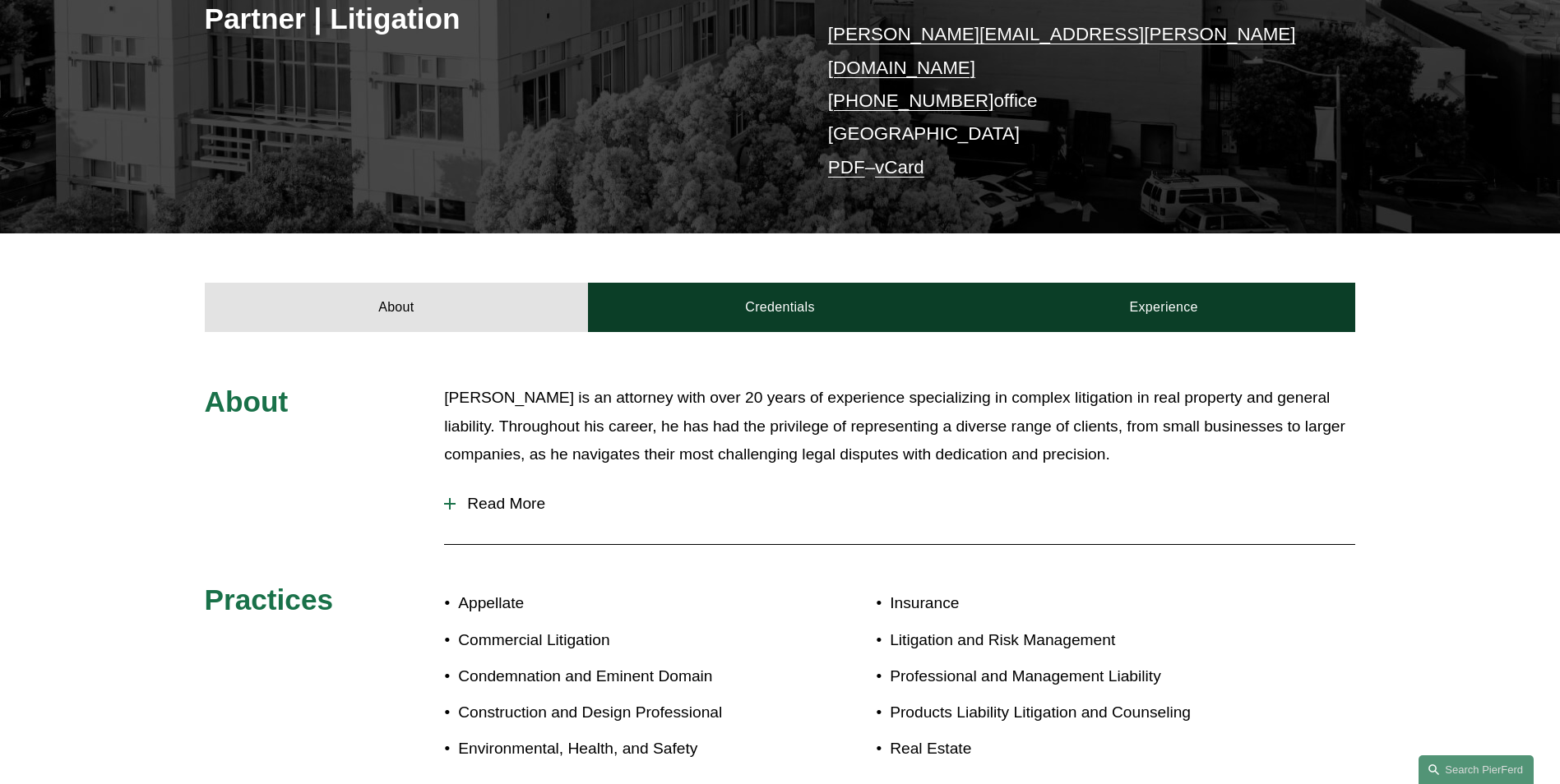
scroll to position [411, 0]
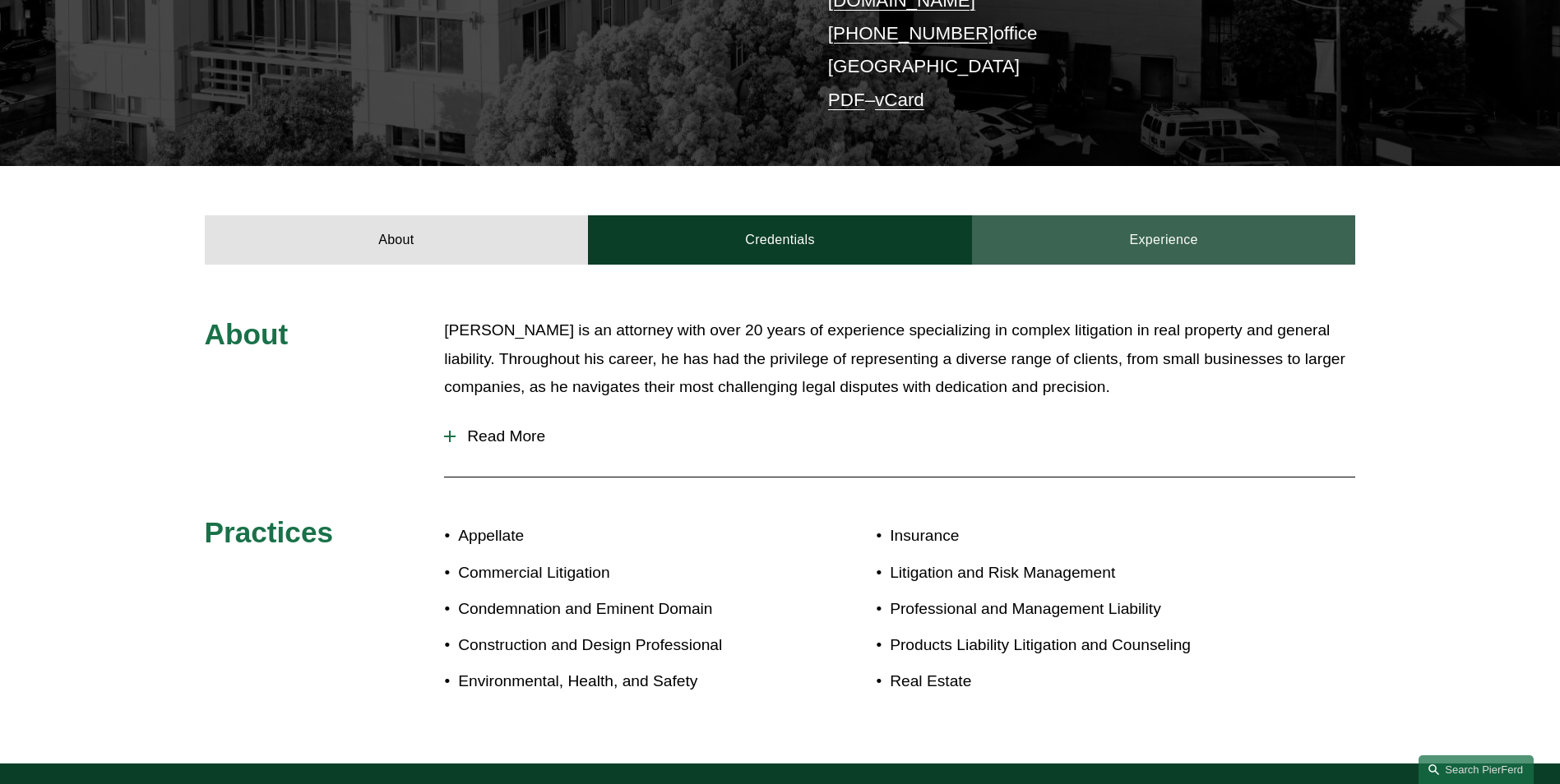
click at [987, 221] on link "Experience" at bounding box center [1164, 240] width 384 height 50
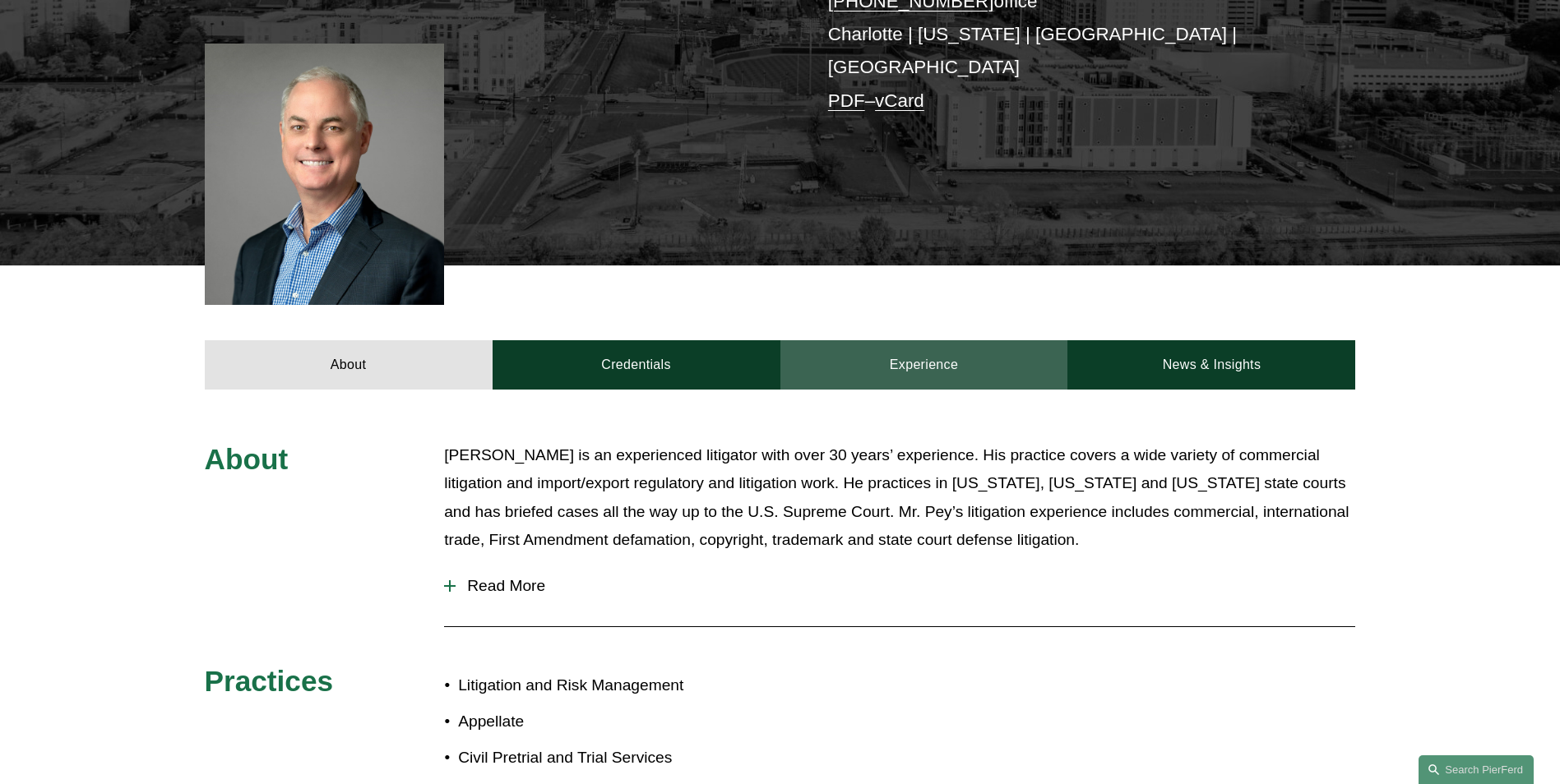
scroll to position [411, 0]
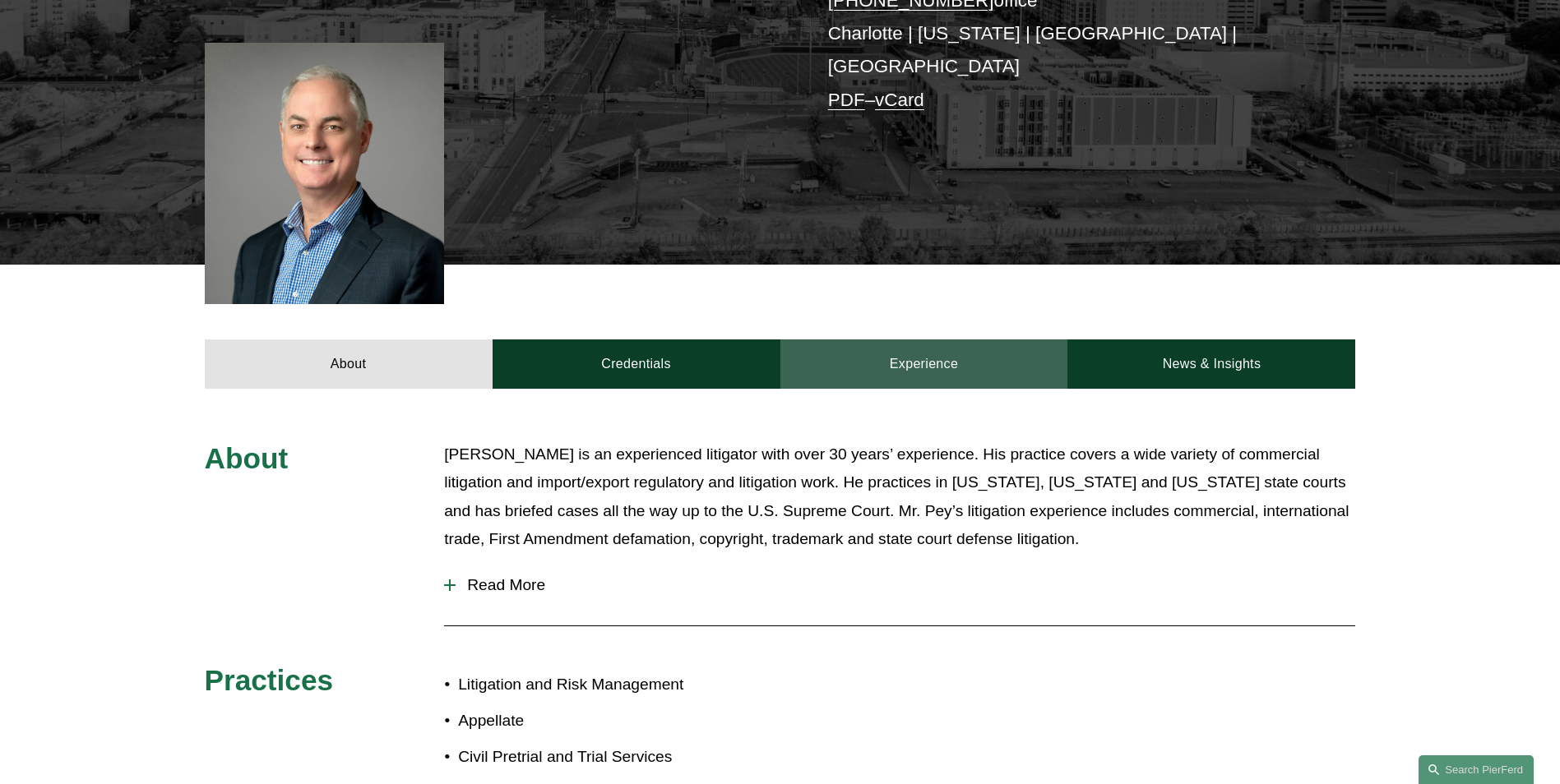
click at [958, 350] on link "Experience" at bounding box center [924, 364] width 288 height 50
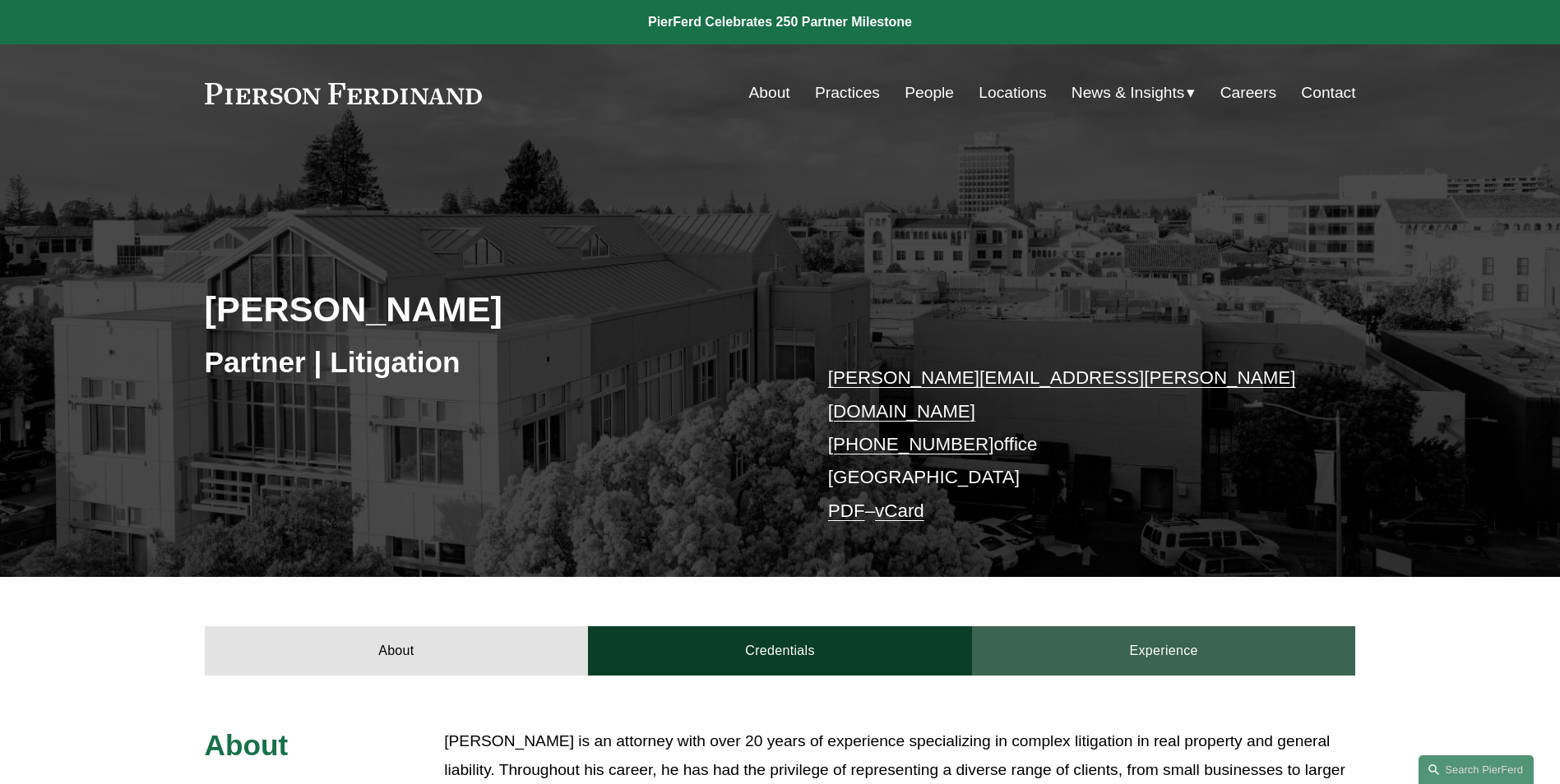
click at [1025, 627] on link "Experience" at bounding box center [1164, 651] width 384 height 50
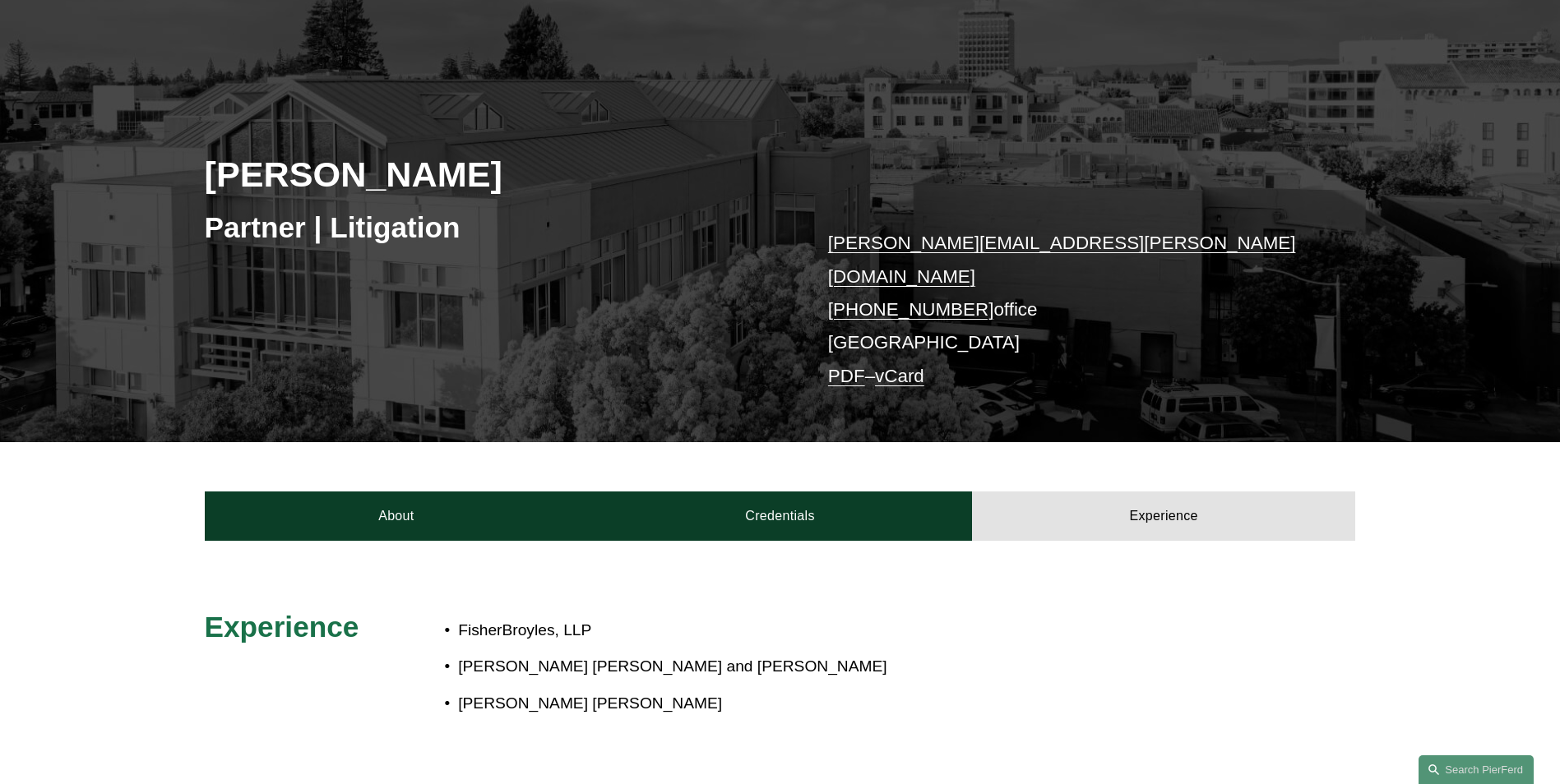
scroll to position [164, 0]
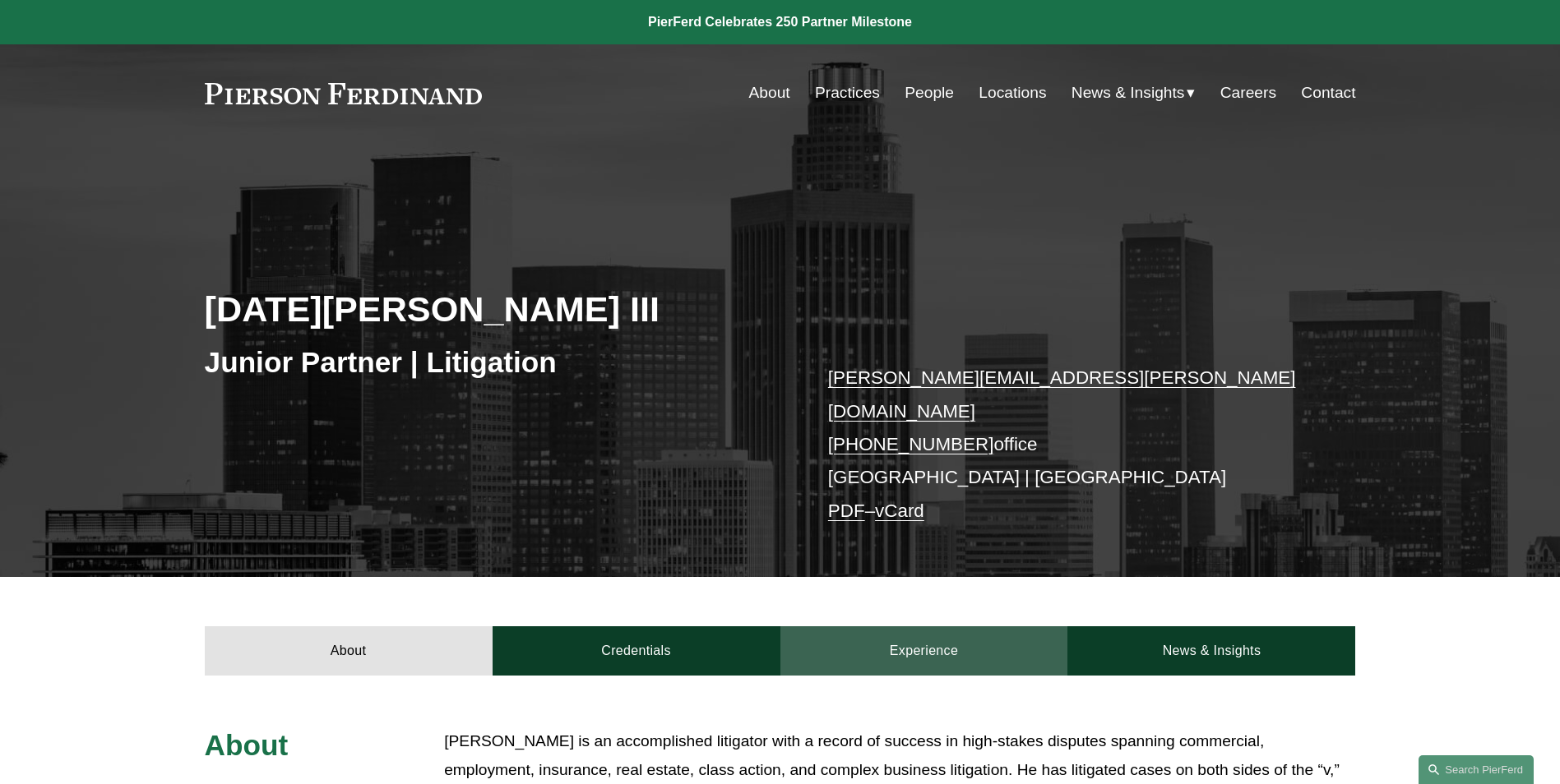
click at [870, 636] on link "Experience" at bounding box center [924, 651] width 288 height 50
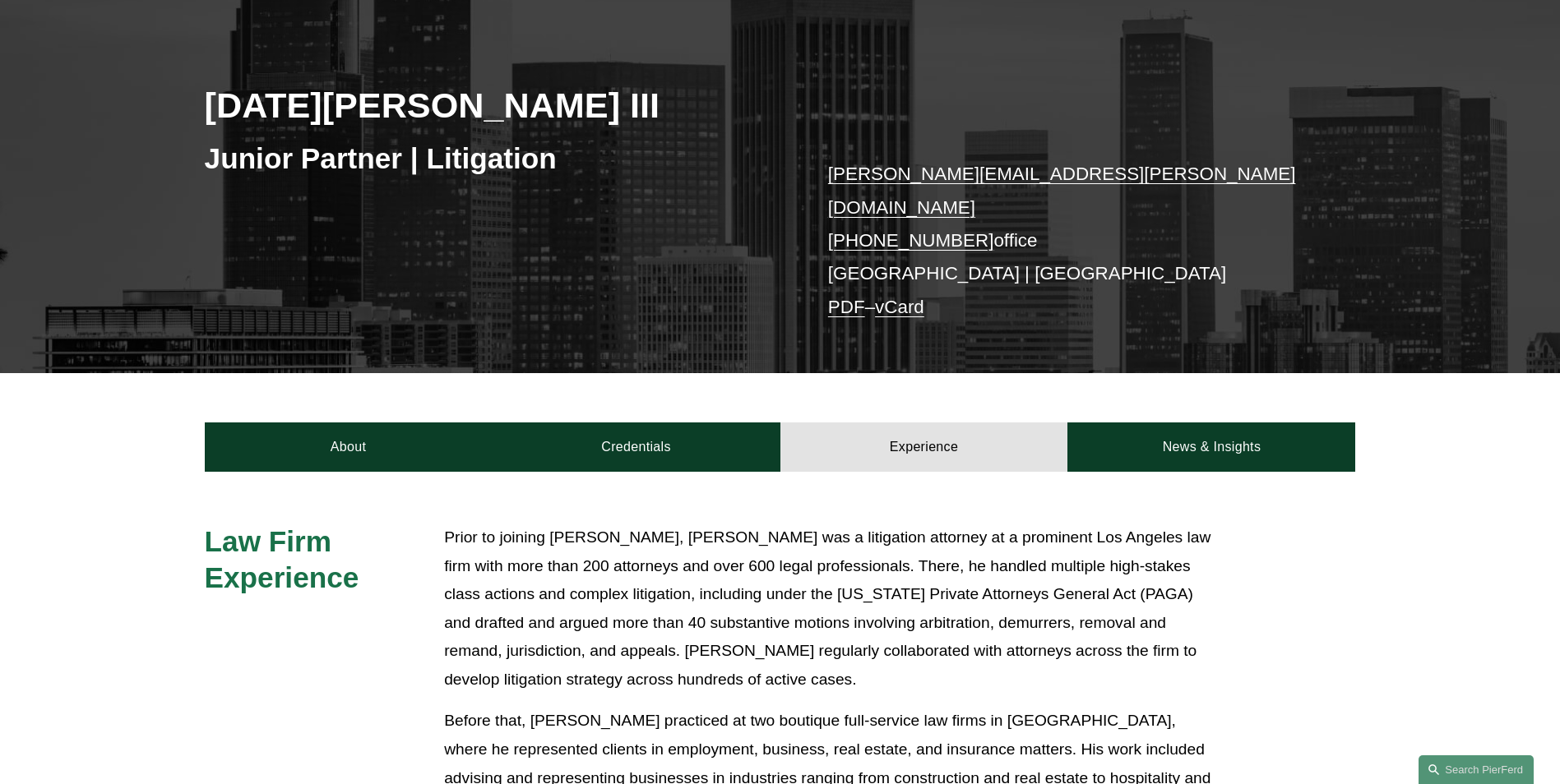
scroll to position [247, 0]
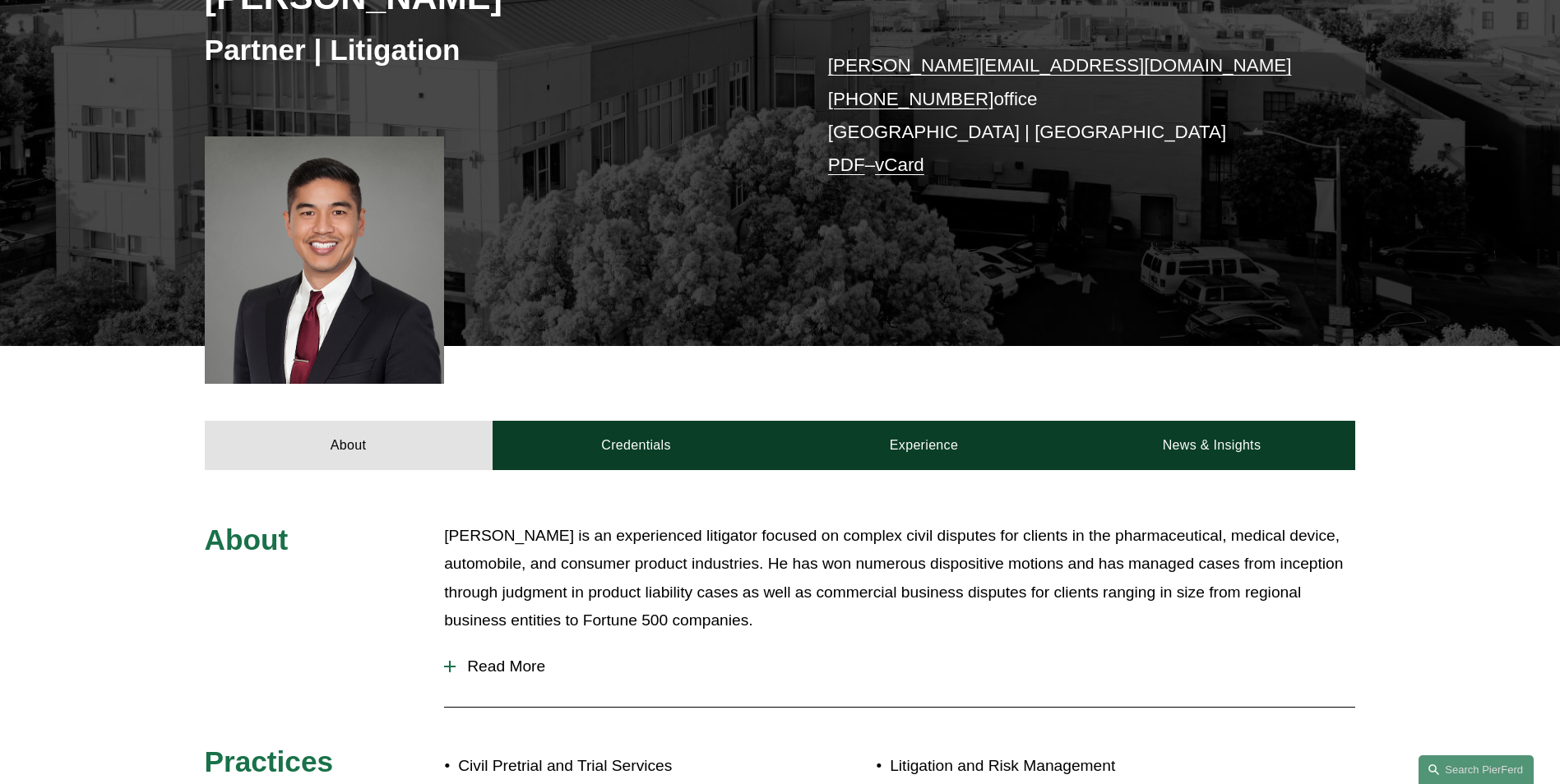
scroll to position [328, 0]
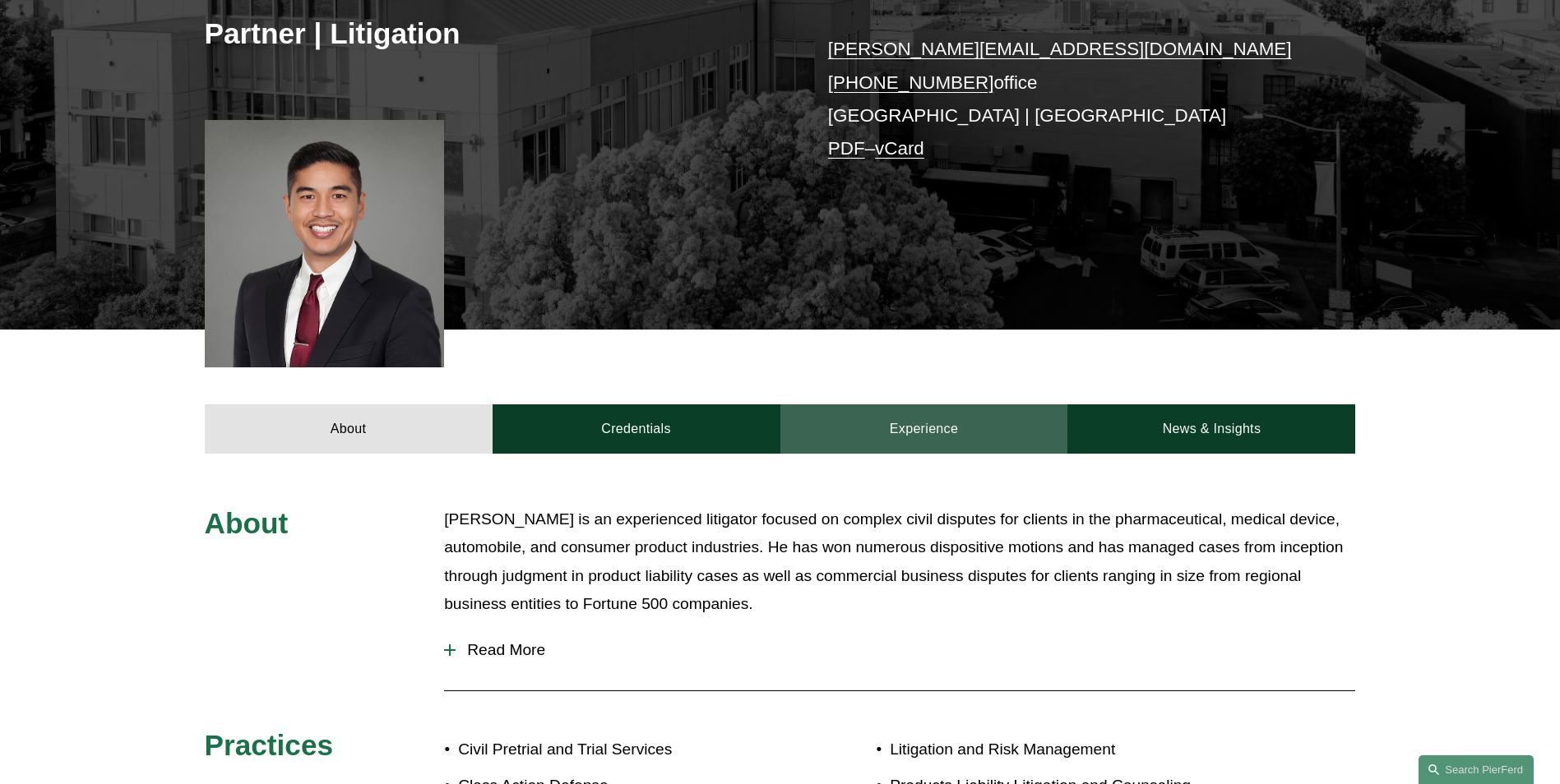
click at [913, 431] on link "Experience" at bounding box center [924, 429] width 288 height 50
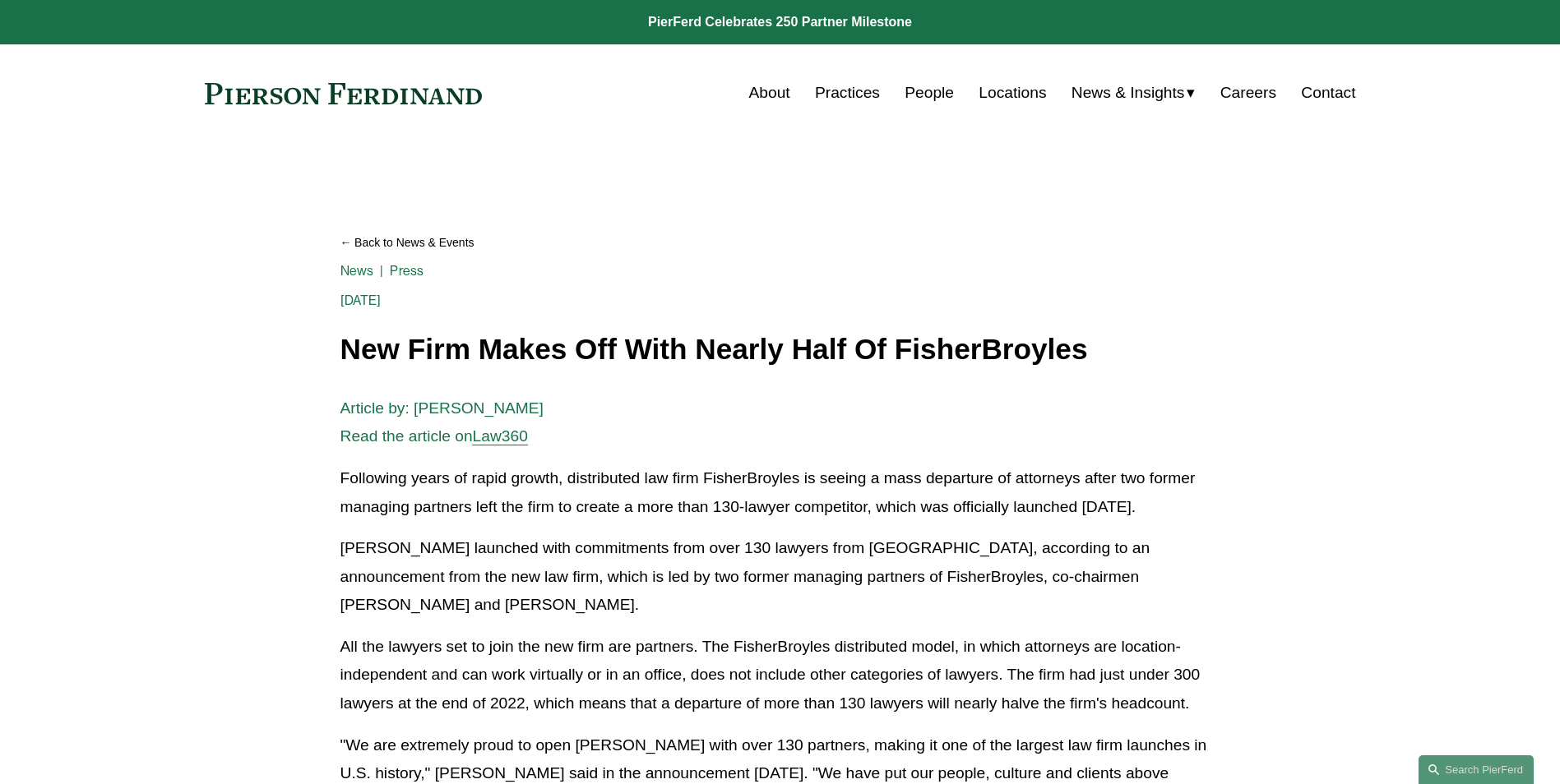
click at [913, 92] on link "People" at bounding box center [930, 93] width 50 height 31
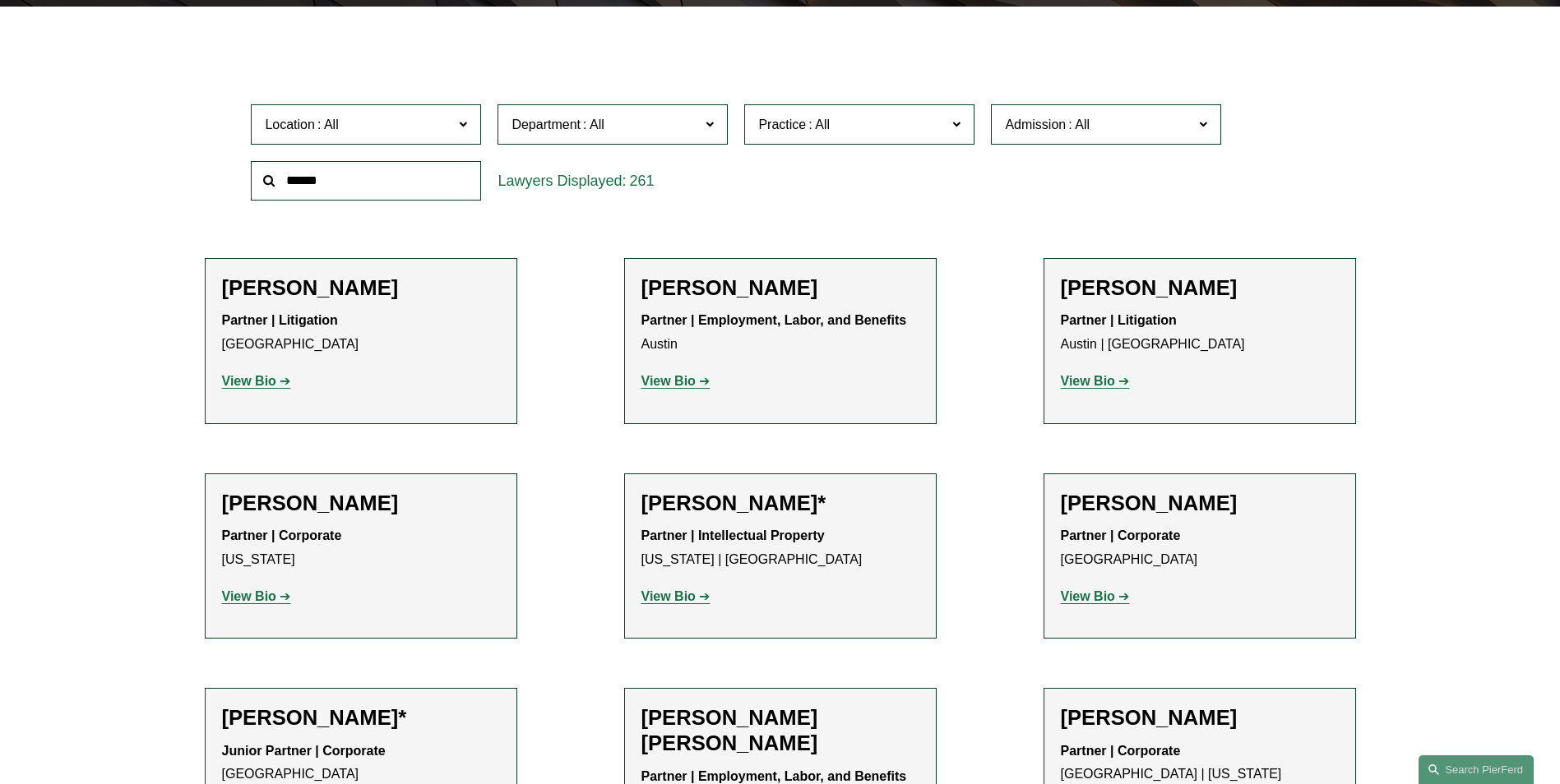
scroll to position [493, 0]
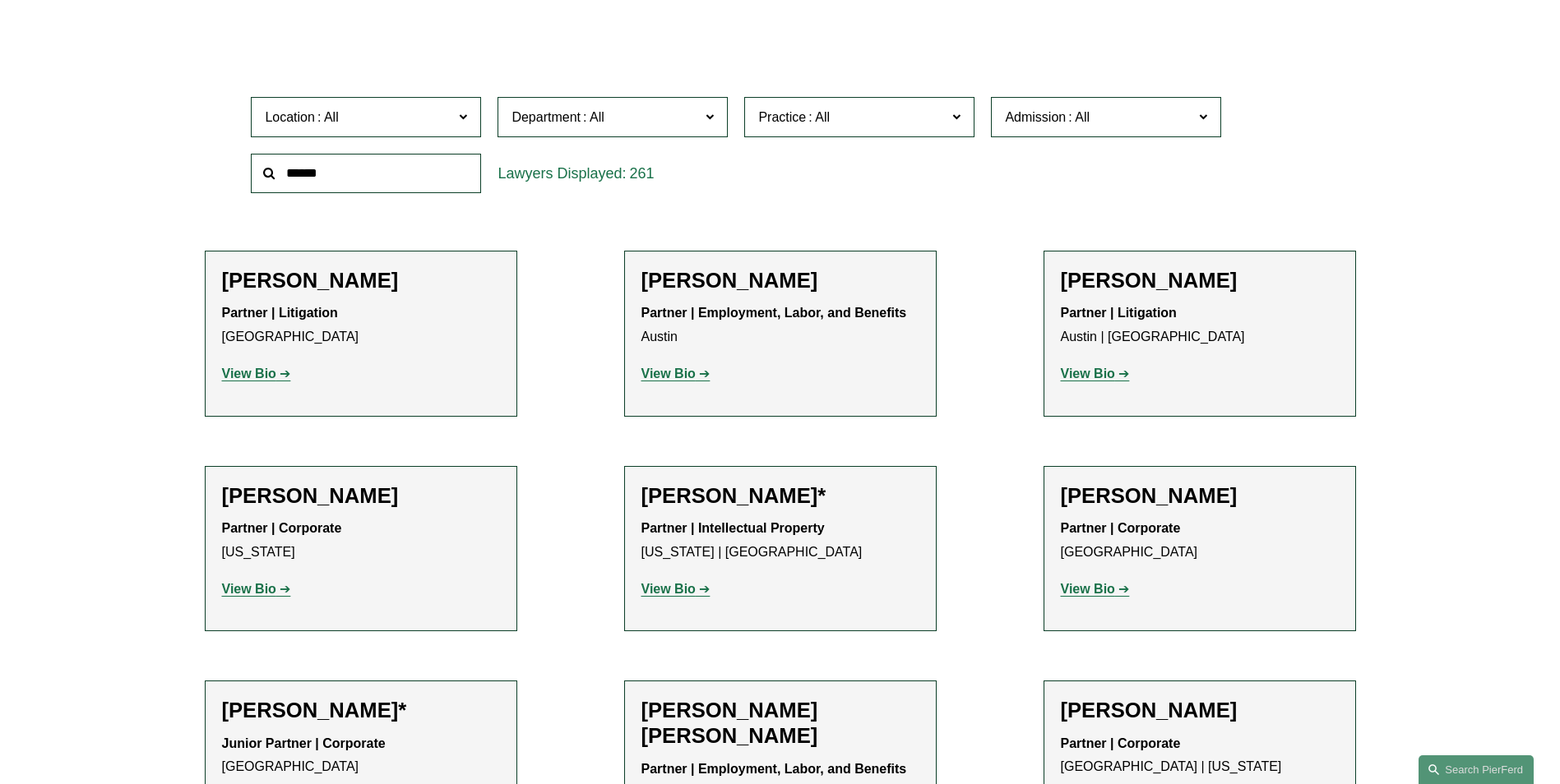
click at [420, 111] on span "Location" at bounding box center [358, 117] width 188 height 22
click at [0, 0] on link "[US_STATE]" at bounding box center [0, 0] width 0 height 0
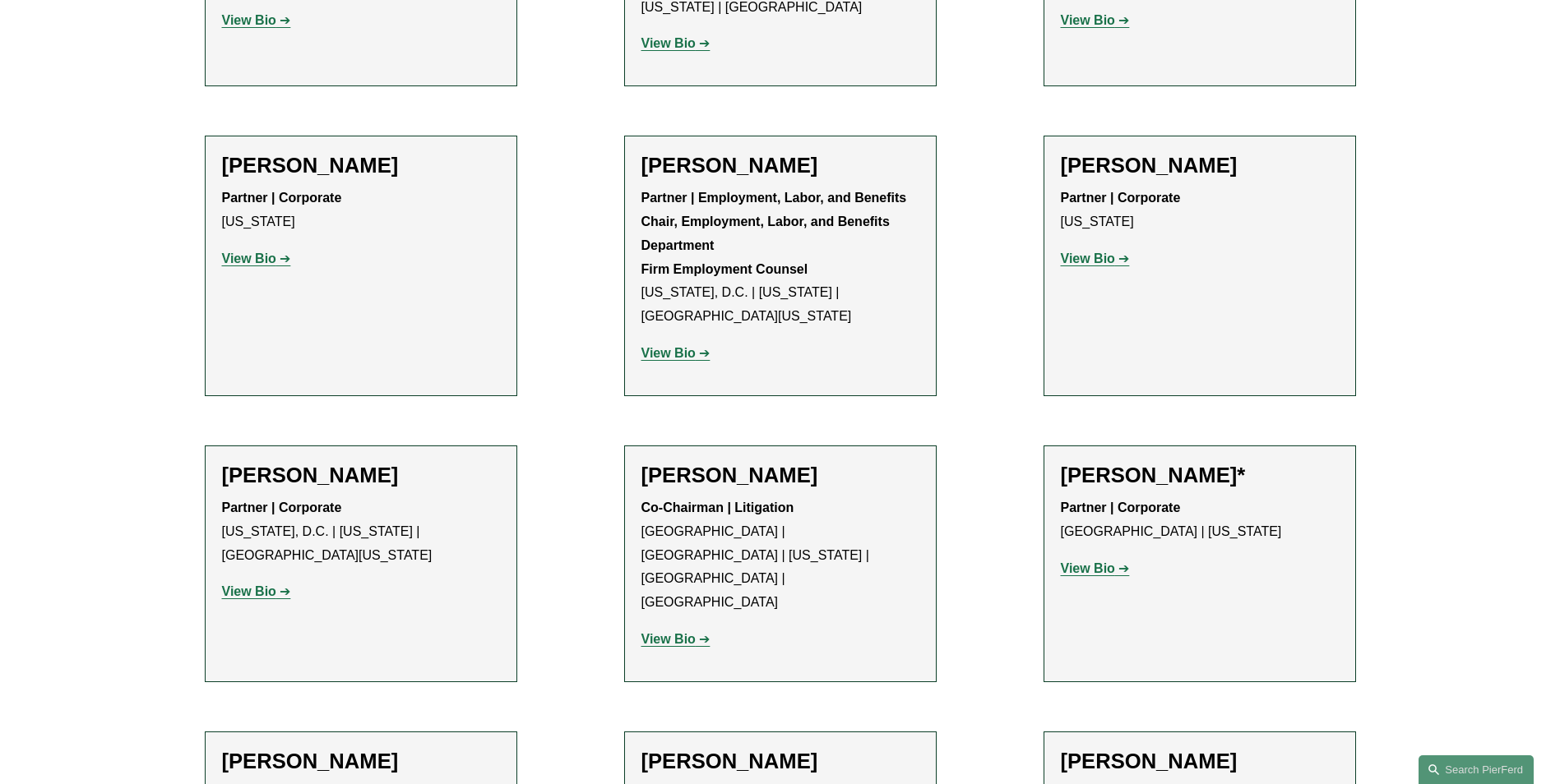
scroll to position [2054, 0]
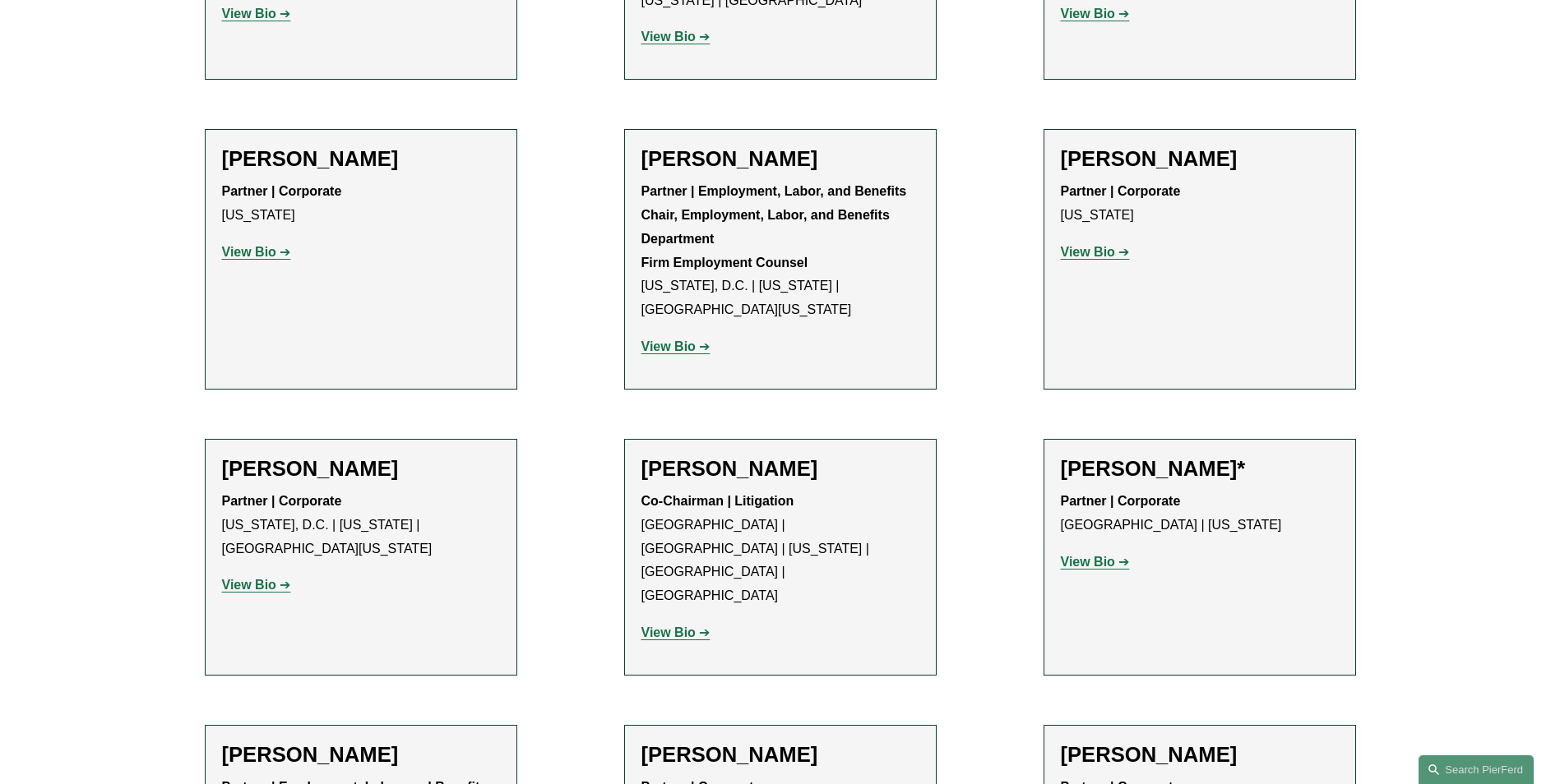
click at [680, 626] on strong "View Bio" at bounding box center [668, 633] width 55 height 14
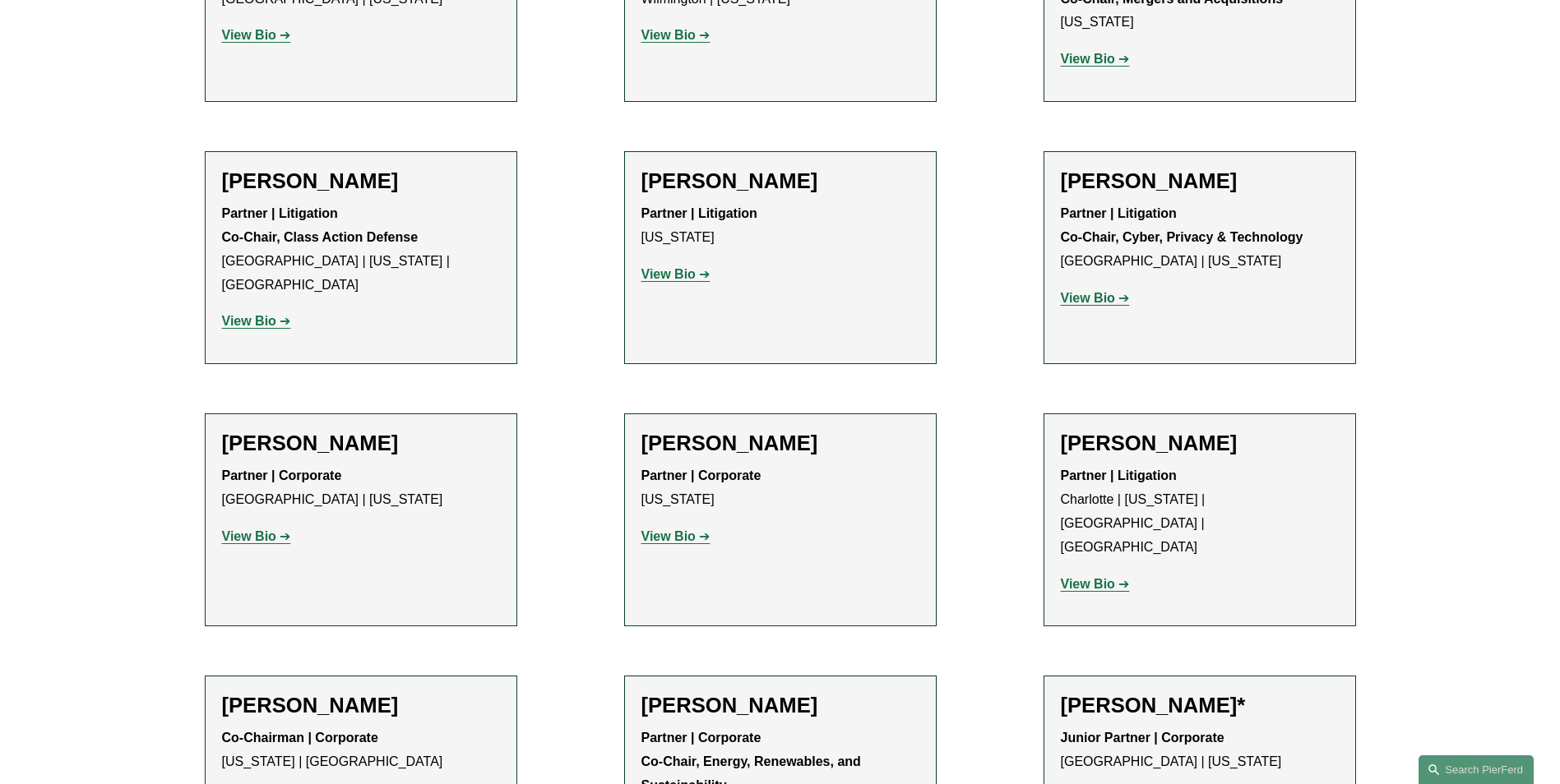
scroll to position [4519, 0]
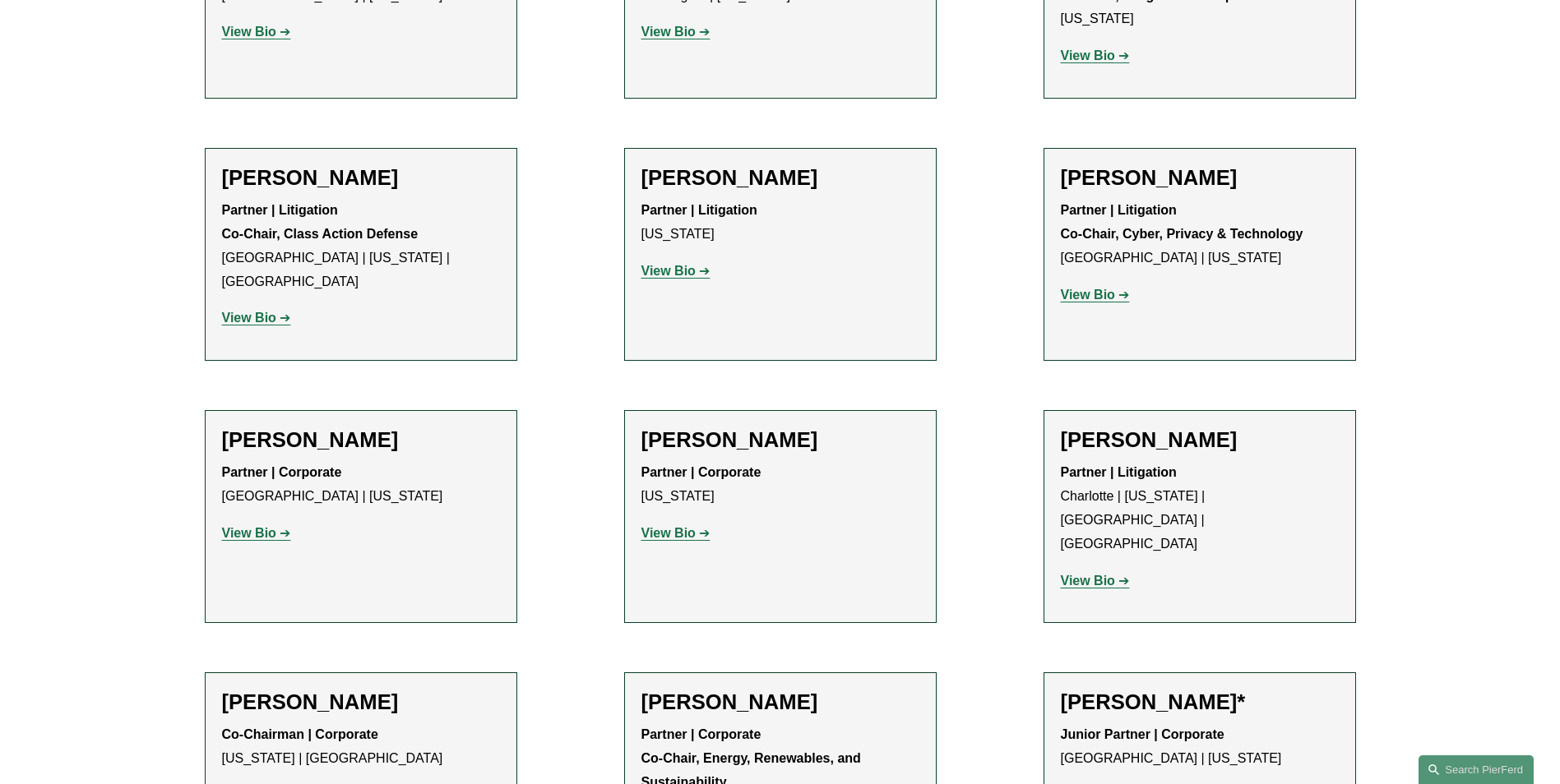
click at [270, 783] on strong "View Bio" at bounding box center [249, 795] width 55 height 14
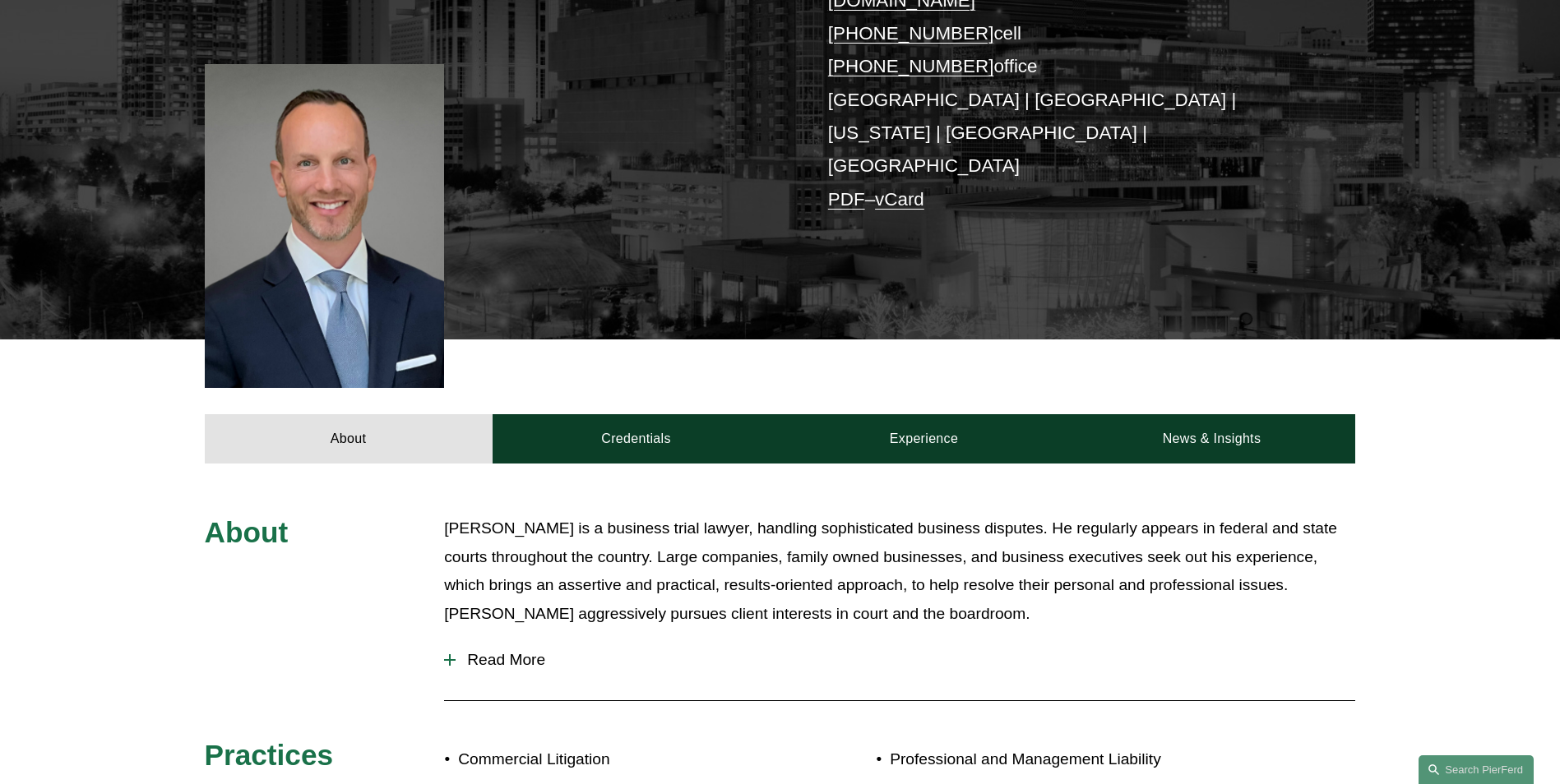
scroll to position [493, 0]
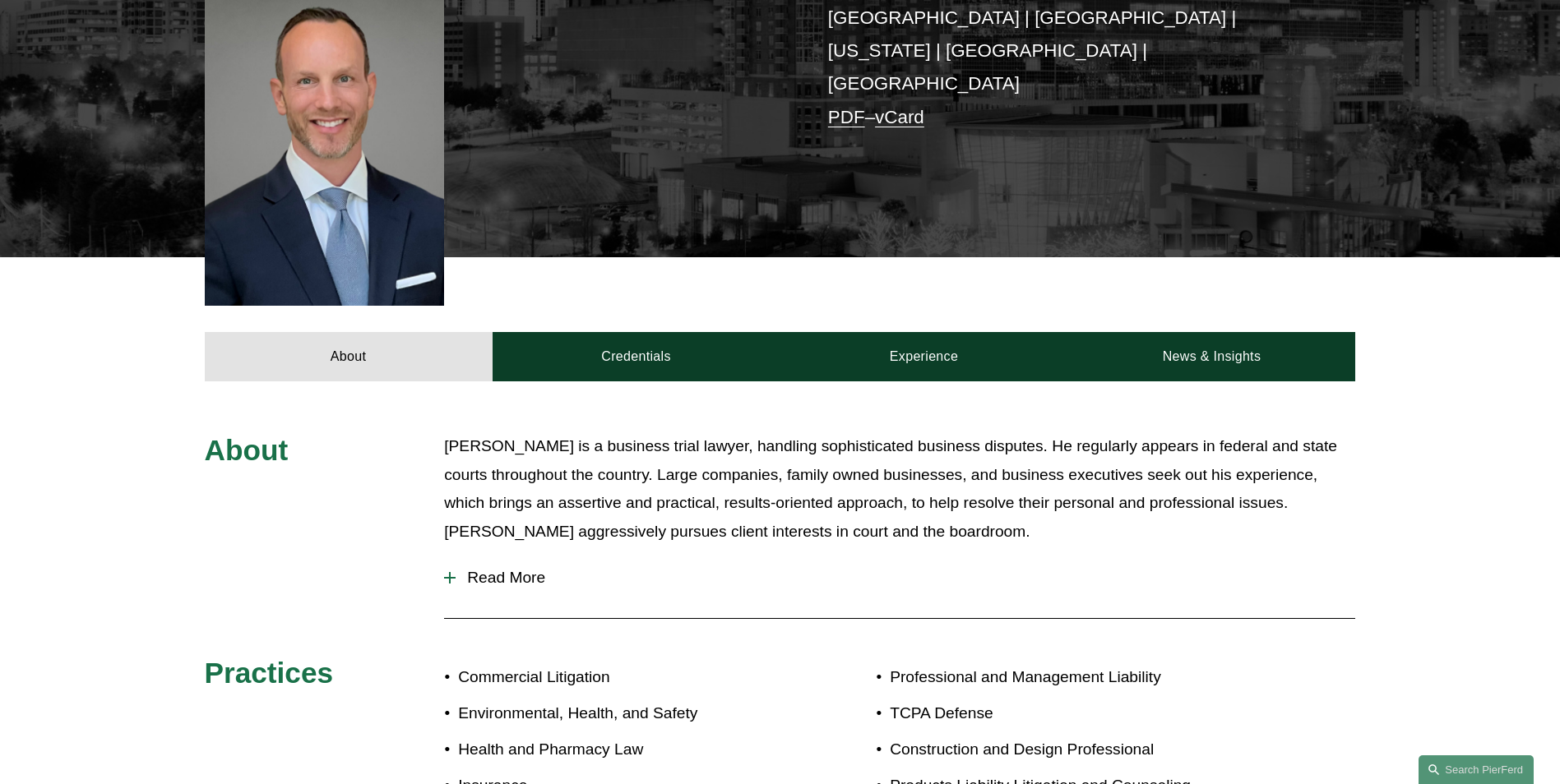
click at [473, 569] on span "Read More" at bounding box center [906, 578] width 900 height 18
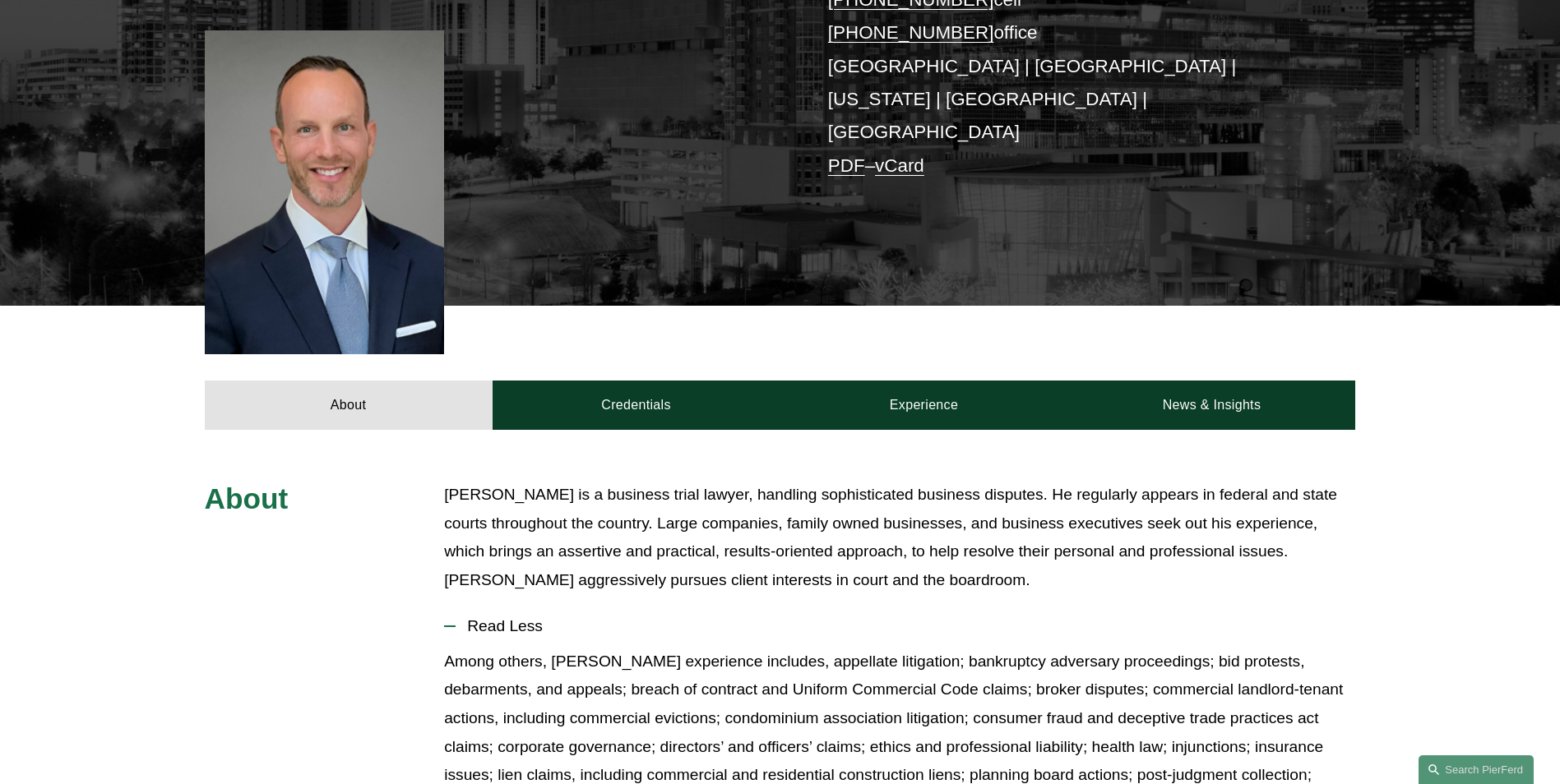
scroll to position [411, 0]
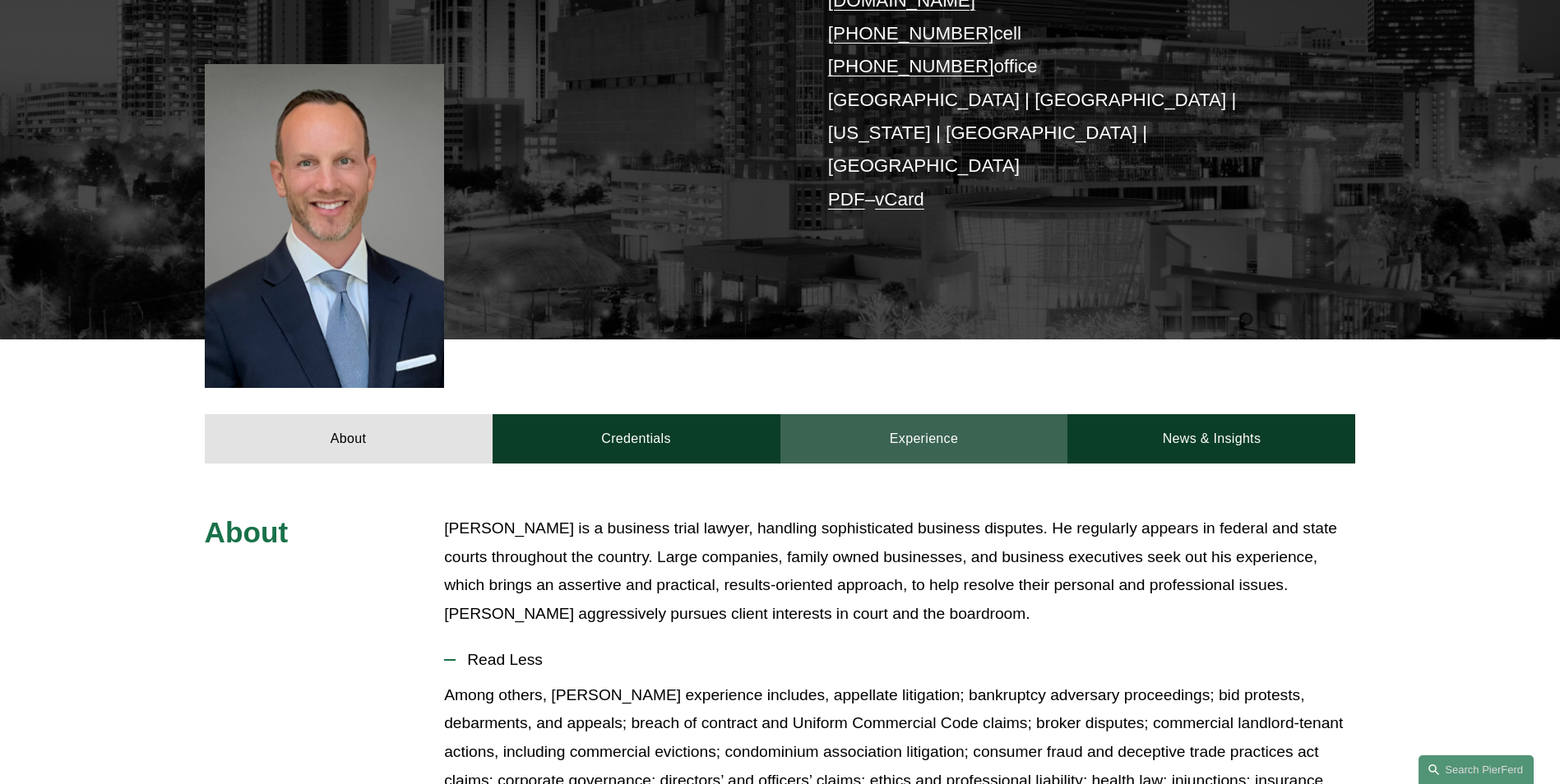
click at [930, 414] on link "Experience" at bounding box center [924, 439] width 288 height 50
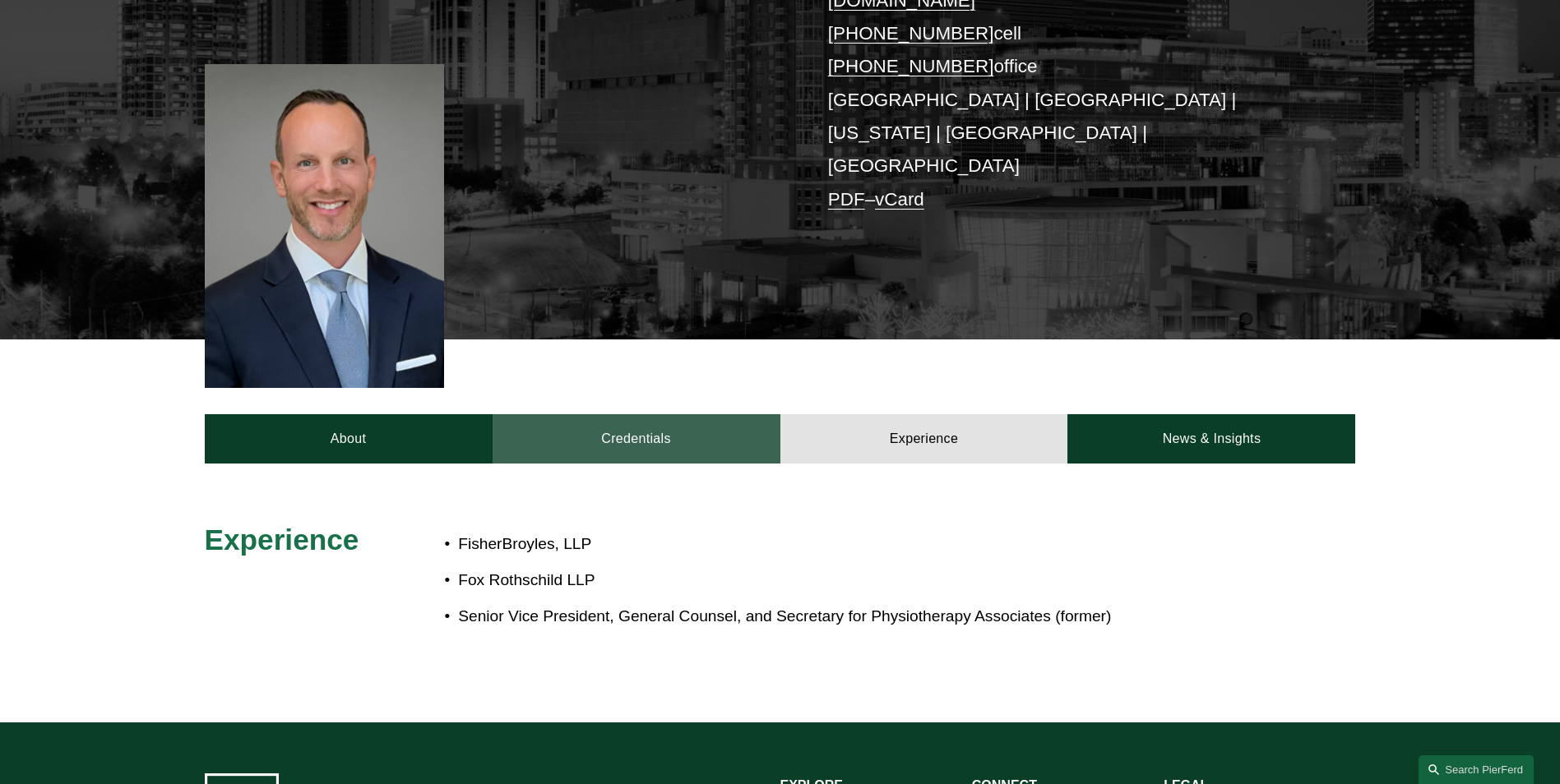
click at [558, 414] on link "Credentials" at bounding box center [636, 439] width 288 height 50
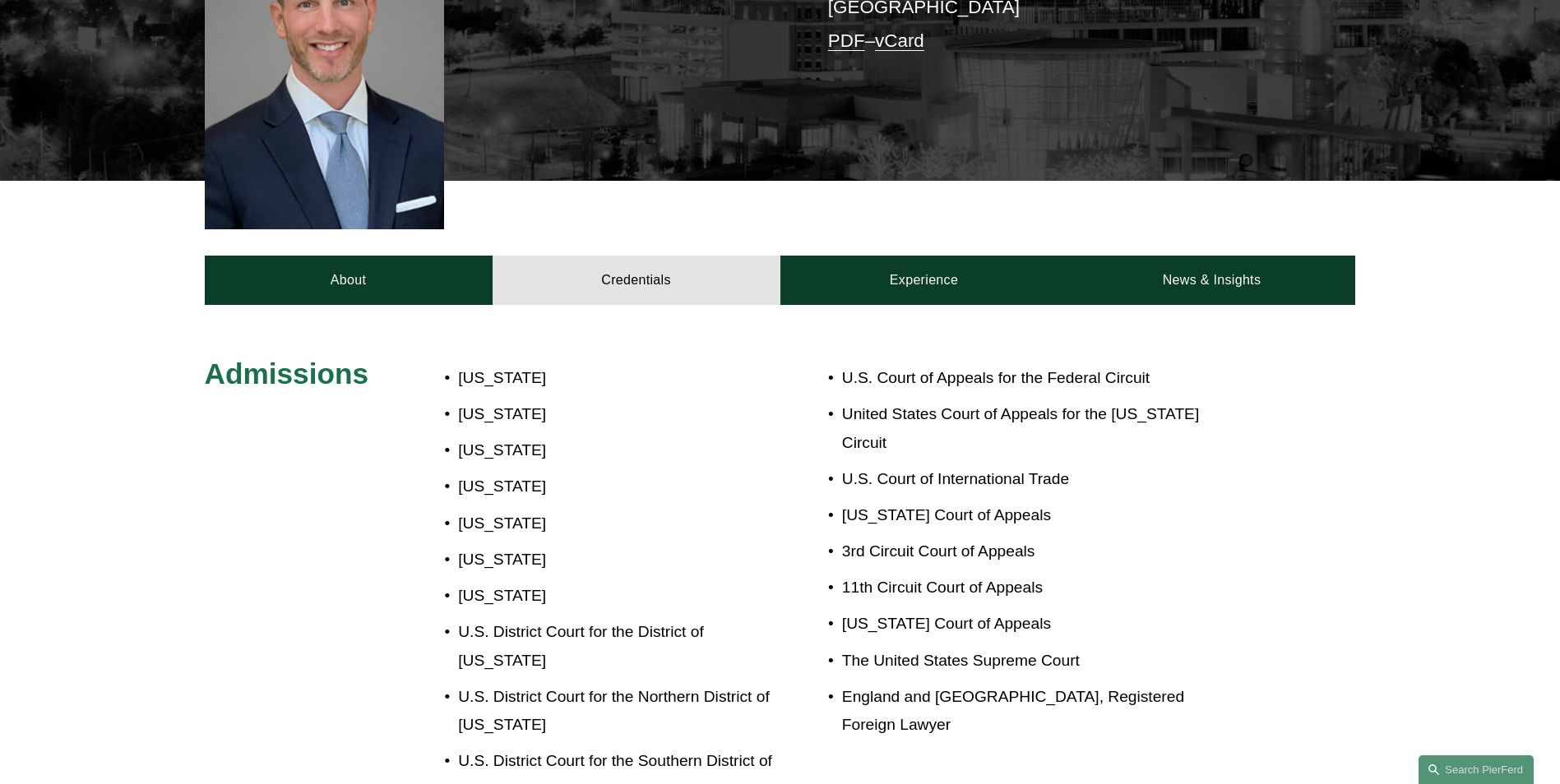
scroll to position [575, 0]
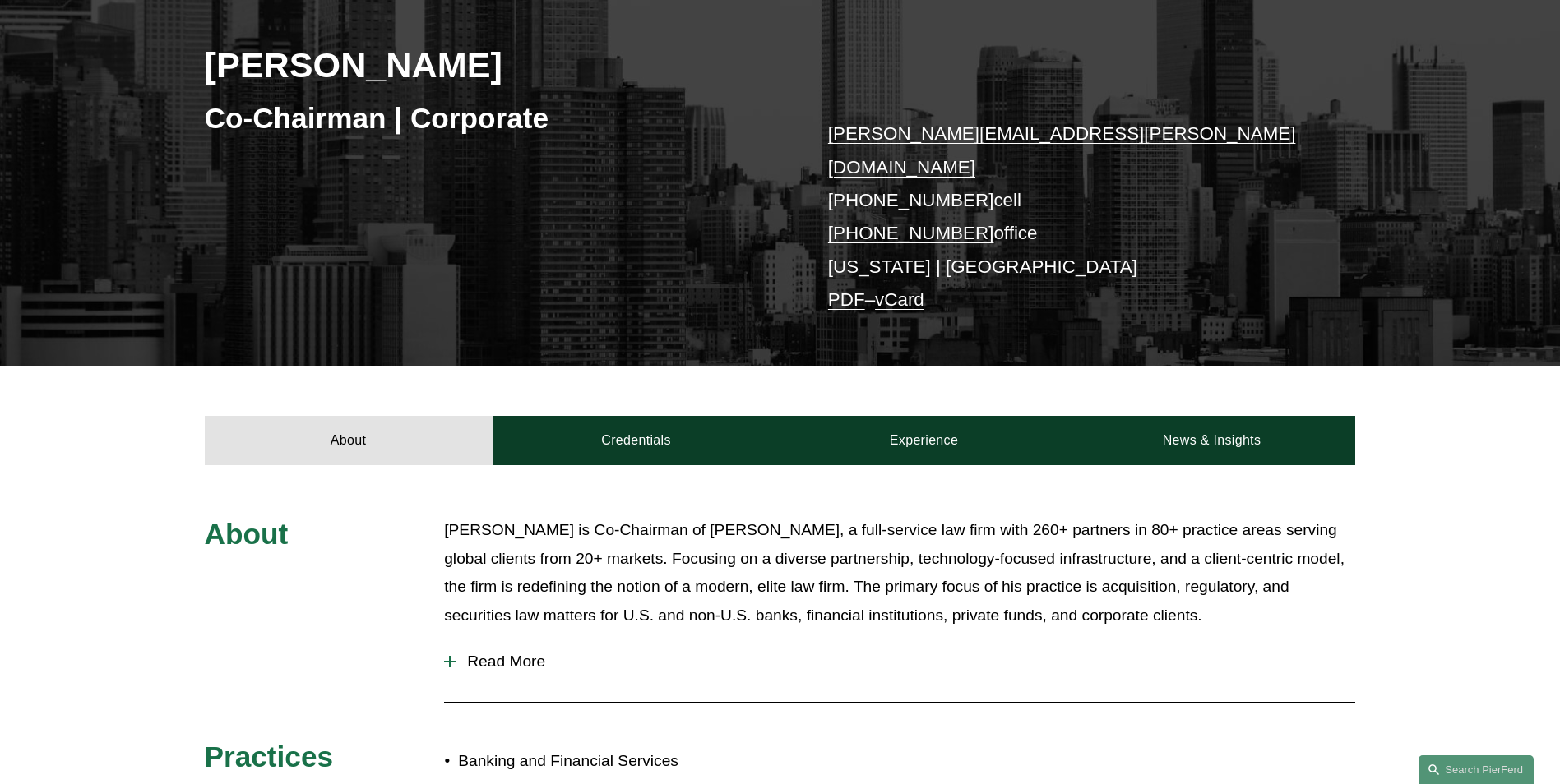
scroll to position [247, 0]
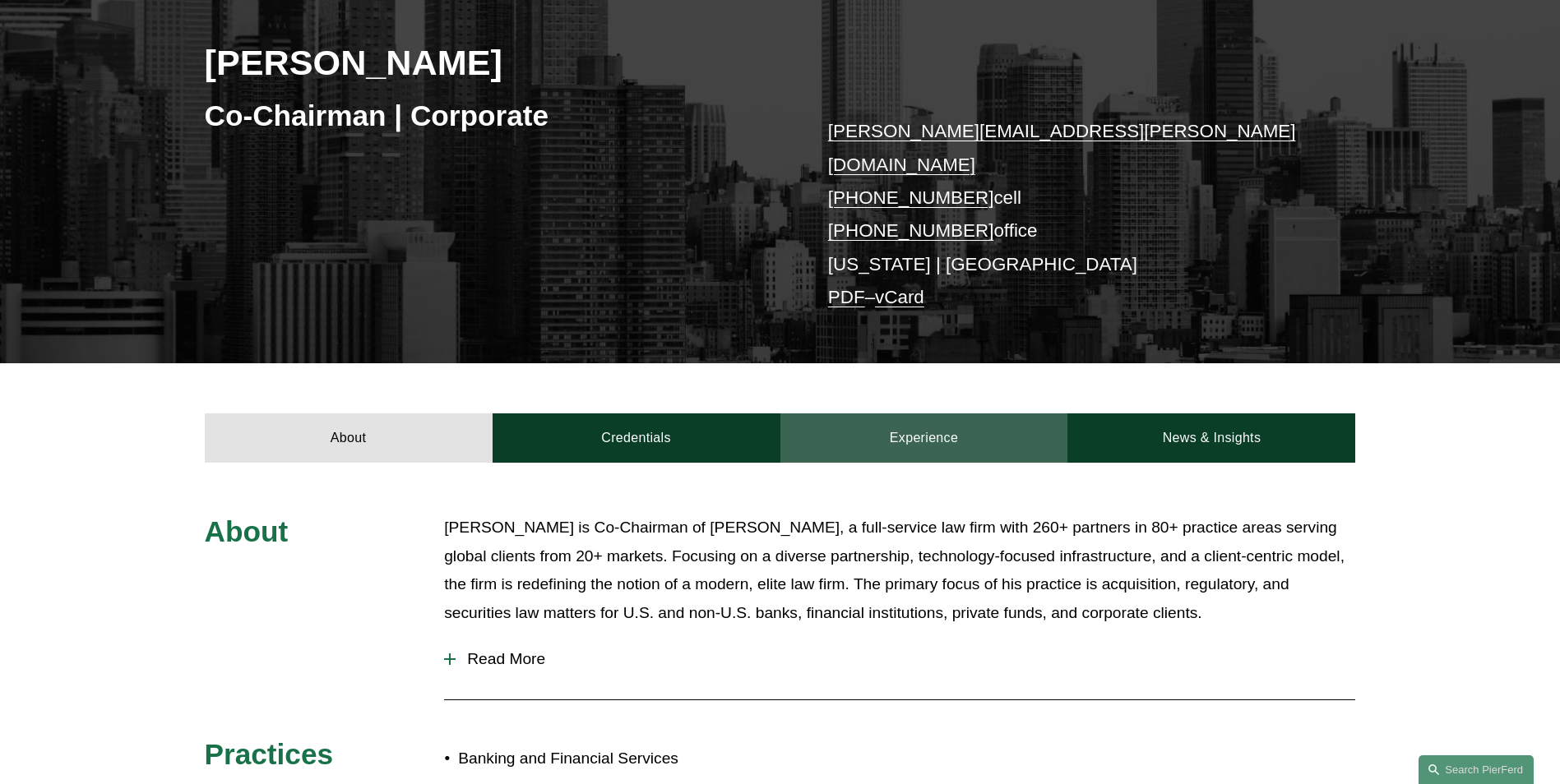
click at [920, 418] on link "Experience" at bounding box center [924, 438] width 288 height 50
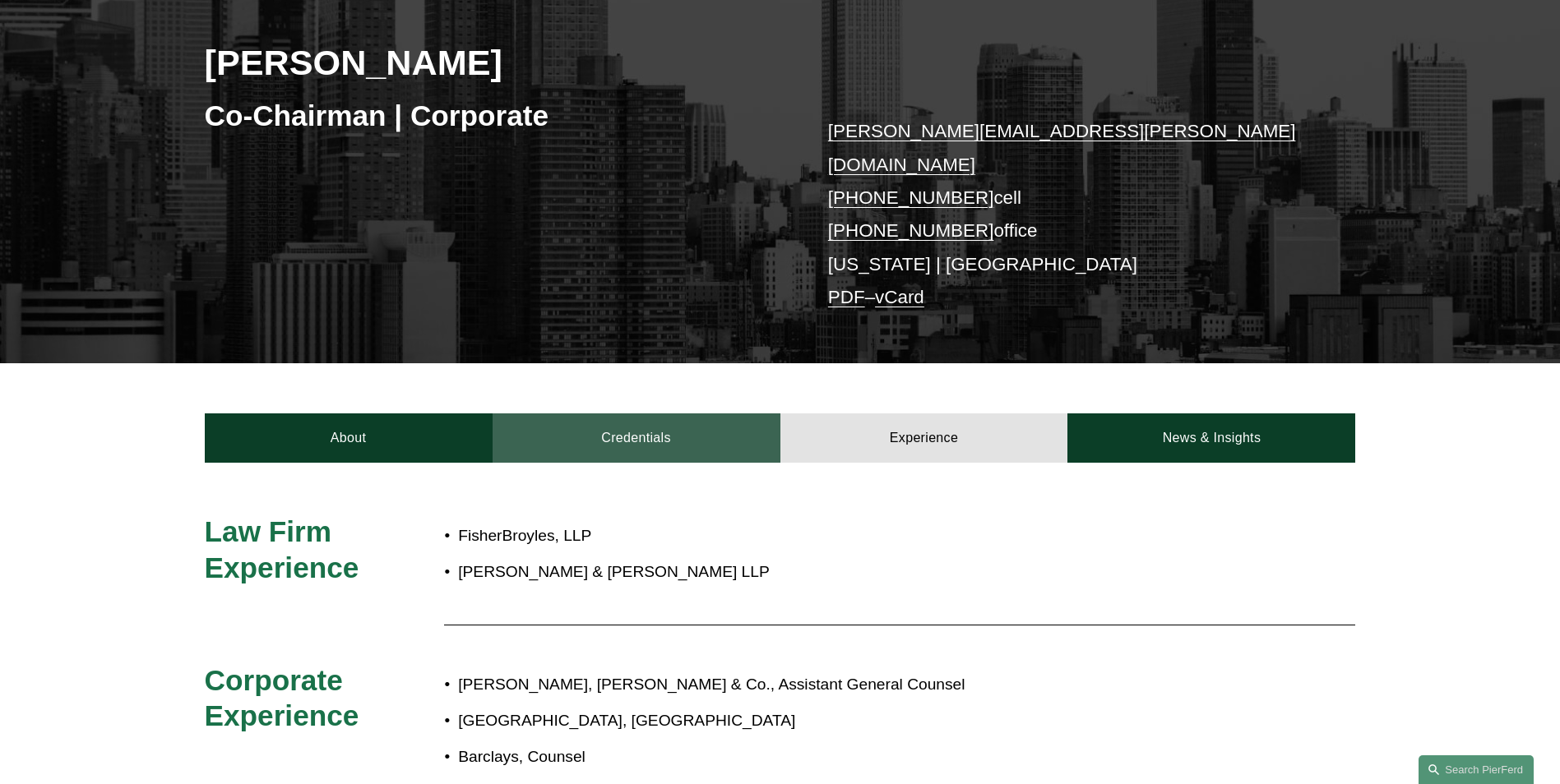
click at [683, 413] on link "Credentials" at bounding box center [636, 438] width 288 height 50
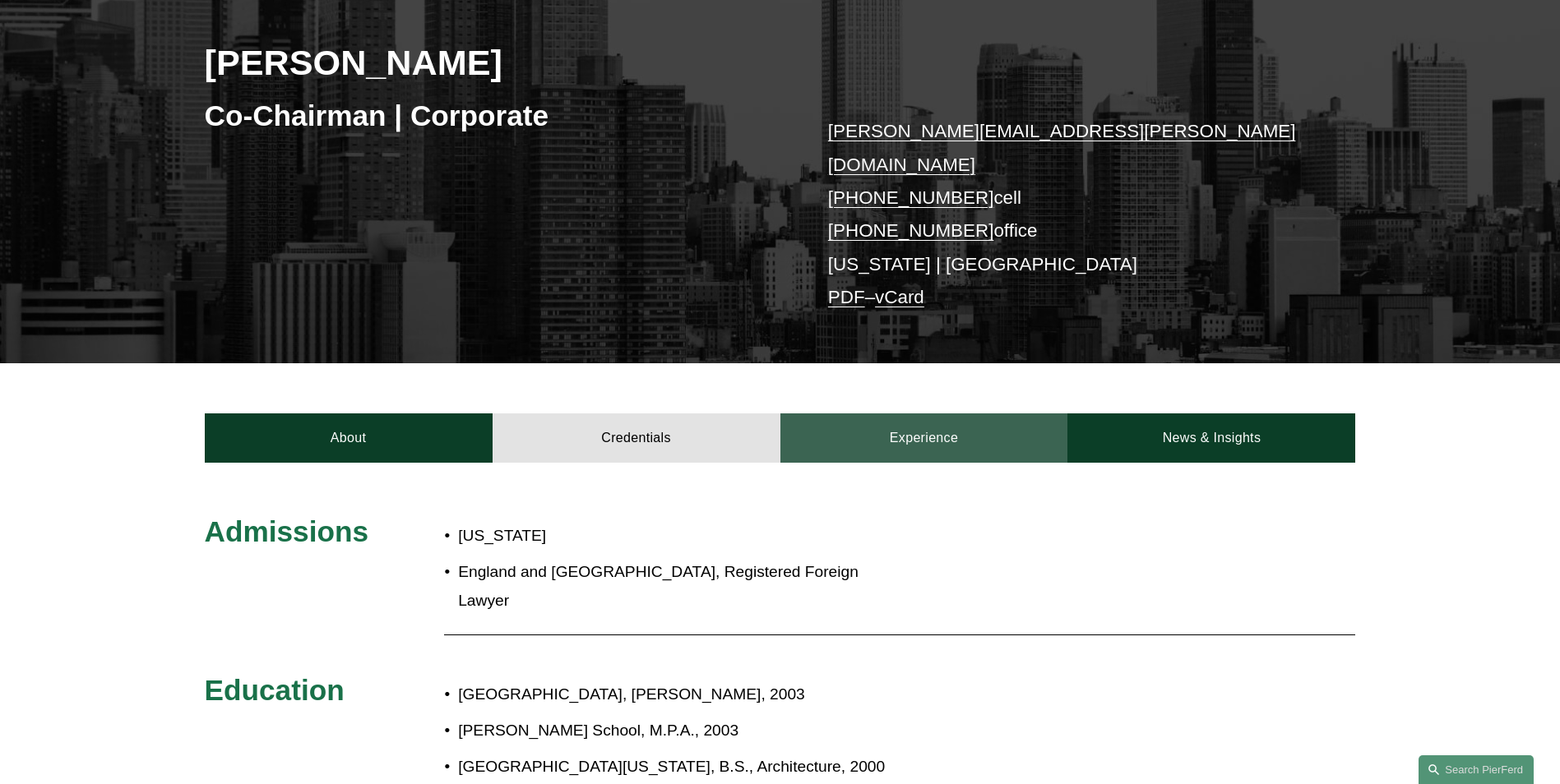
click at [896, 413] on link "Experience" at bounding box center [924, 438] width 288 height 50
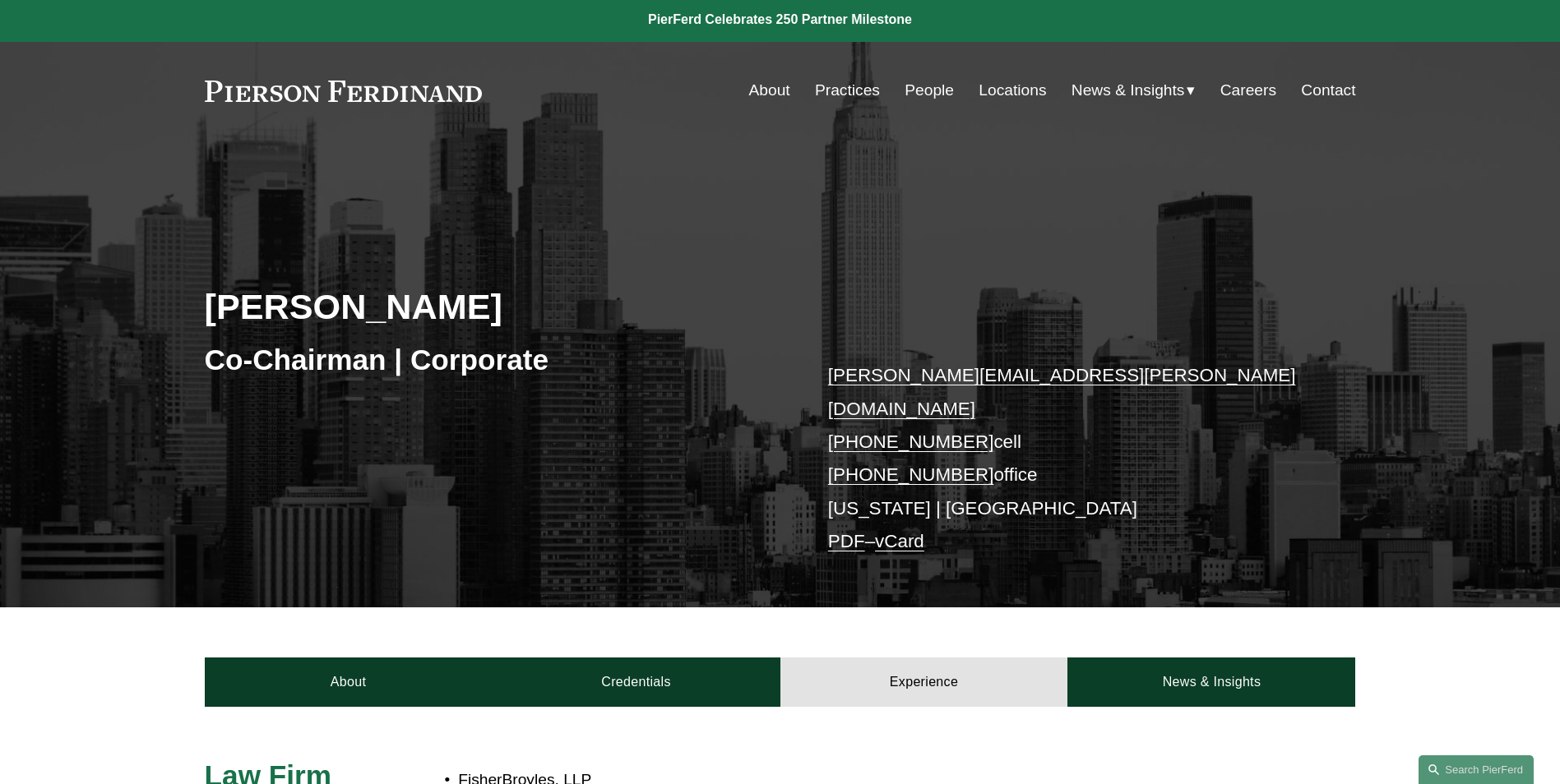
scroll to position [0, 0]
